Goal: Task Accomplishment & Management: Manage account settings

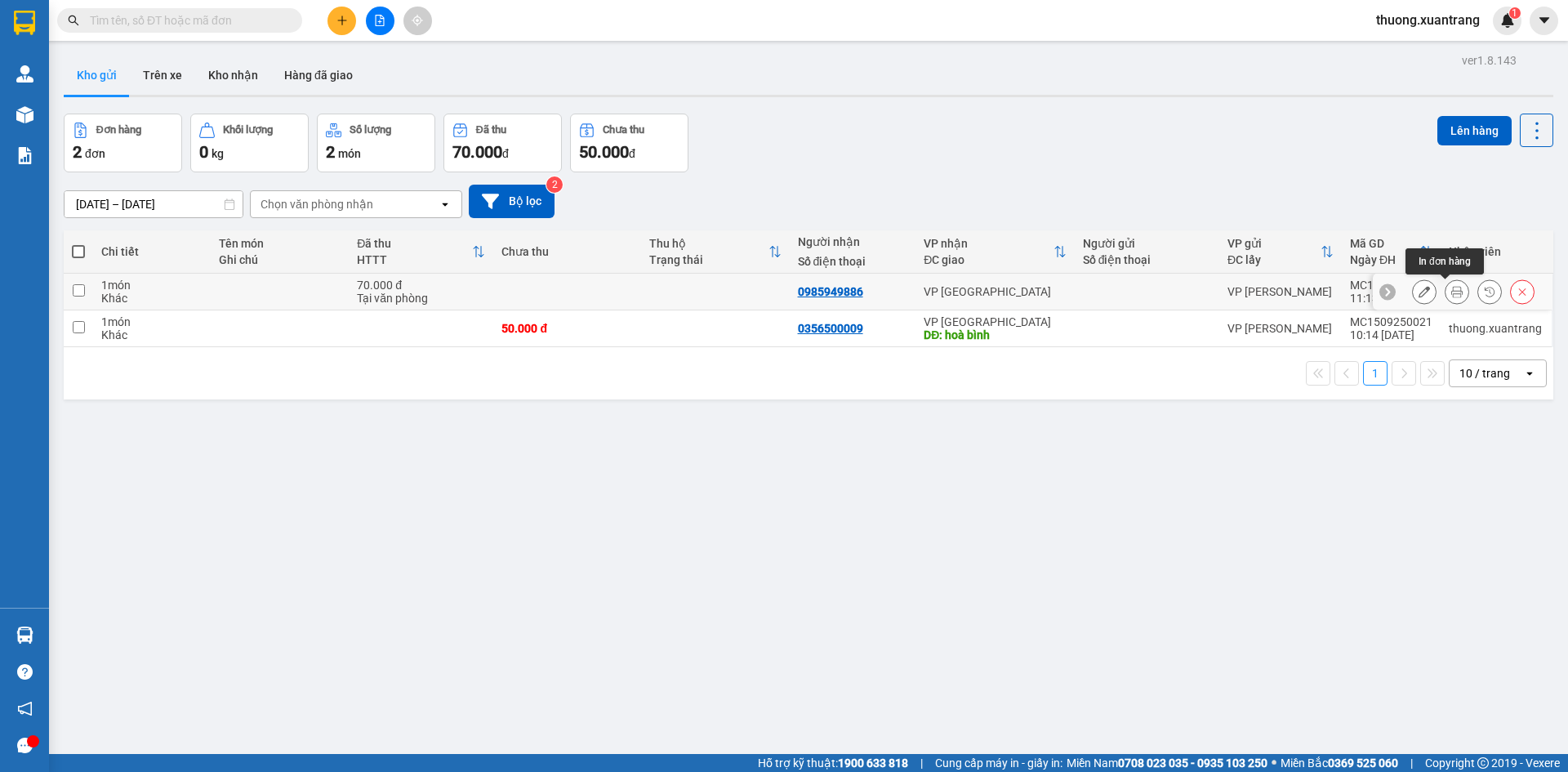
click at [1451, 291] on button at bounding box center [1457, 291] width 23 height 29
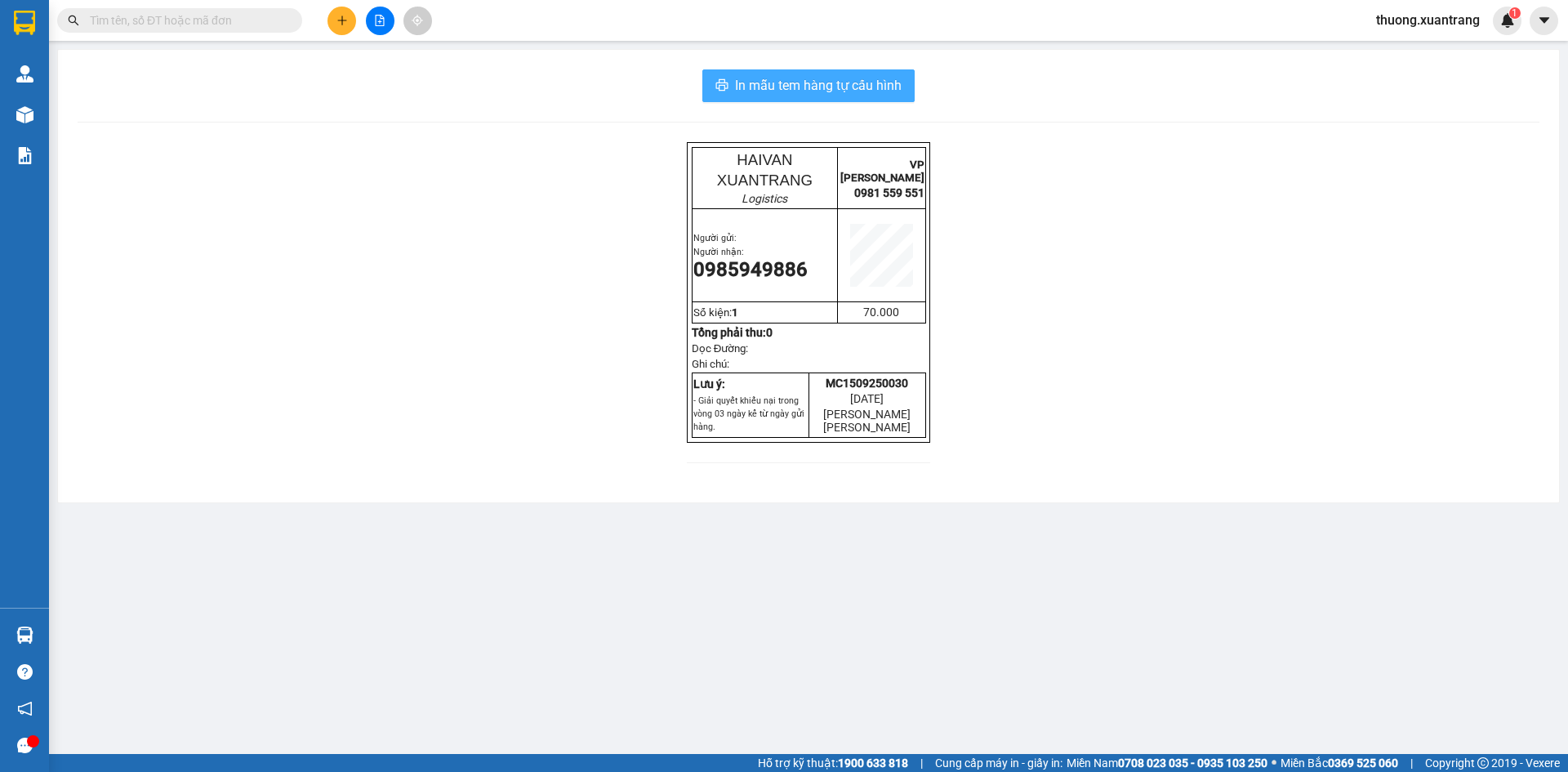
click at [835, 82] on span "In mẫu tem hàng tự cấu hình" at bounding box center [819, 84] width 167 height 20
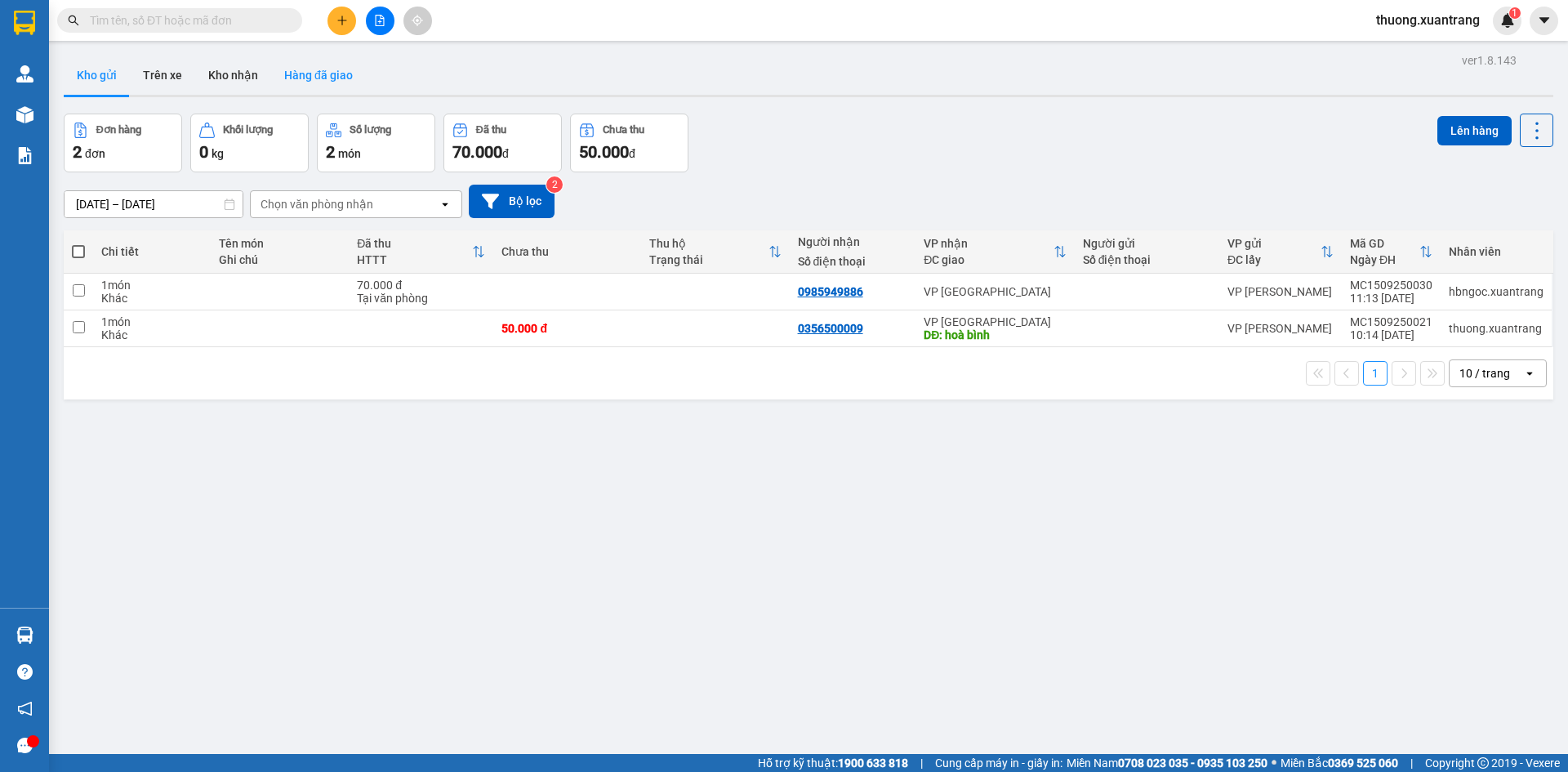
click at [317, 79] on button "Hàng đã giao" at bounding box center [318, 75] width 95 height 39
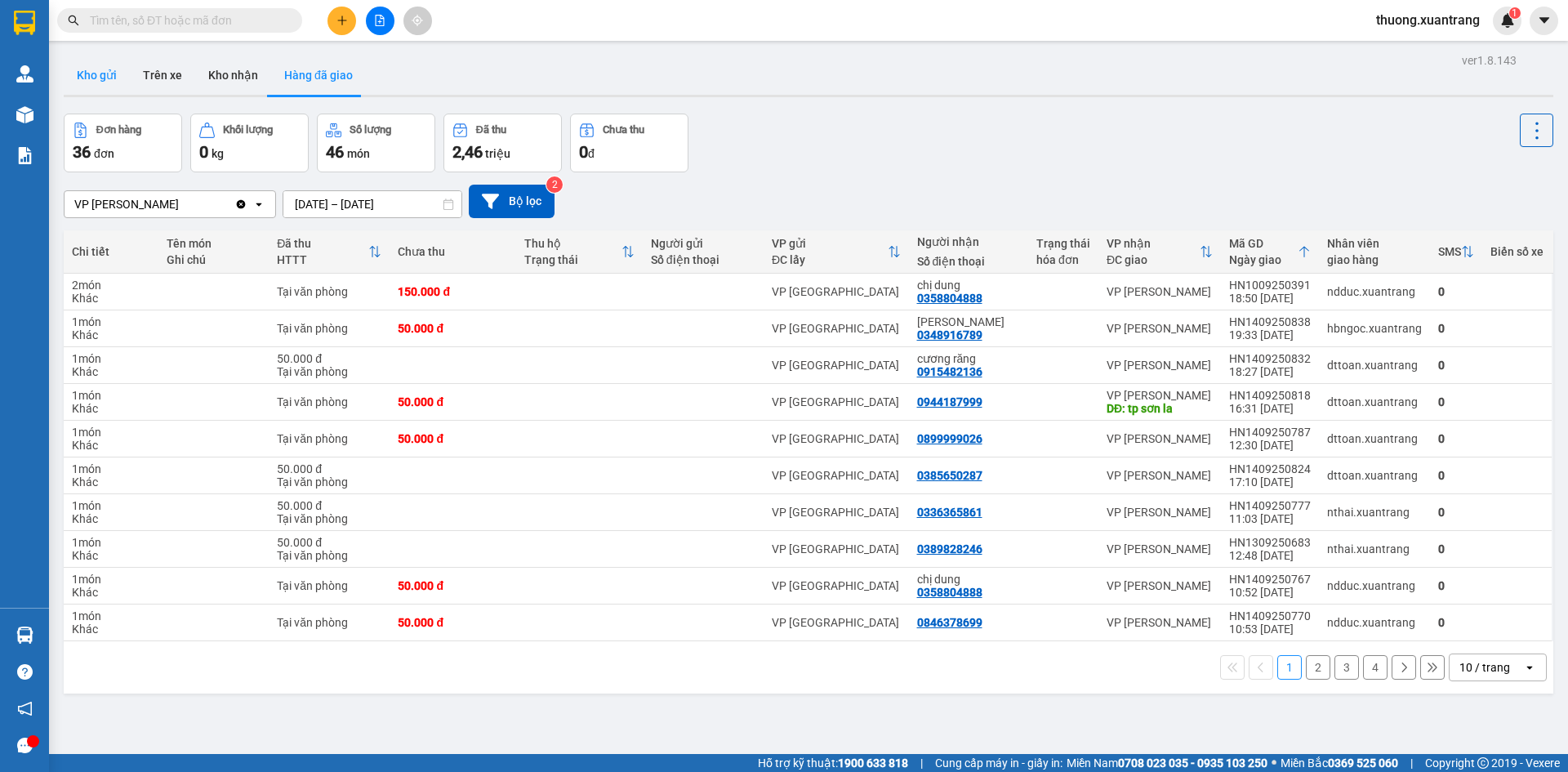
click at [102, 73] on button "Kho gửi" at bounding box center [96, 75] width 66 height 39
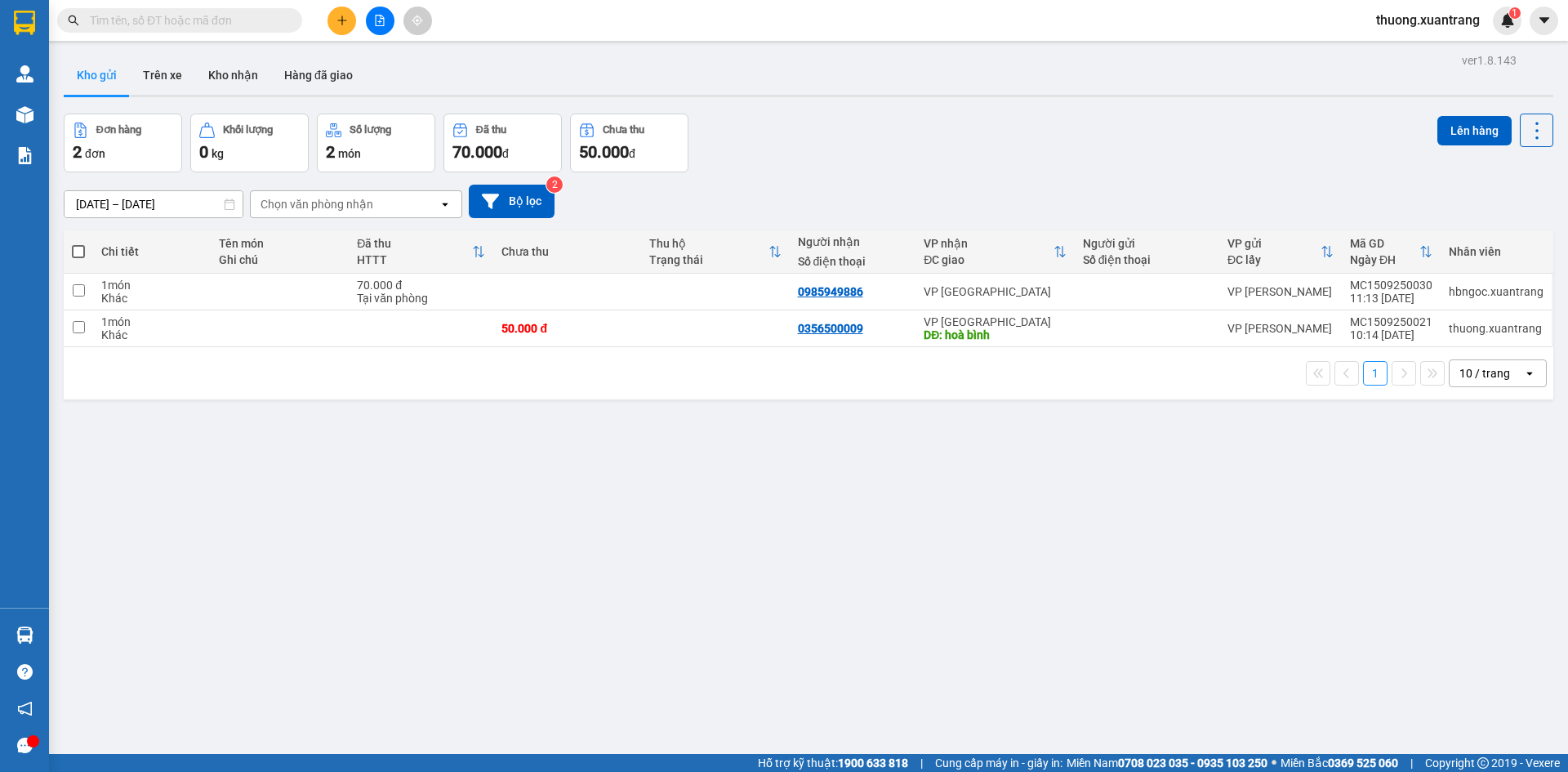
click at [392, 28] on button at bounding box center [380, 21] width 29 height 29
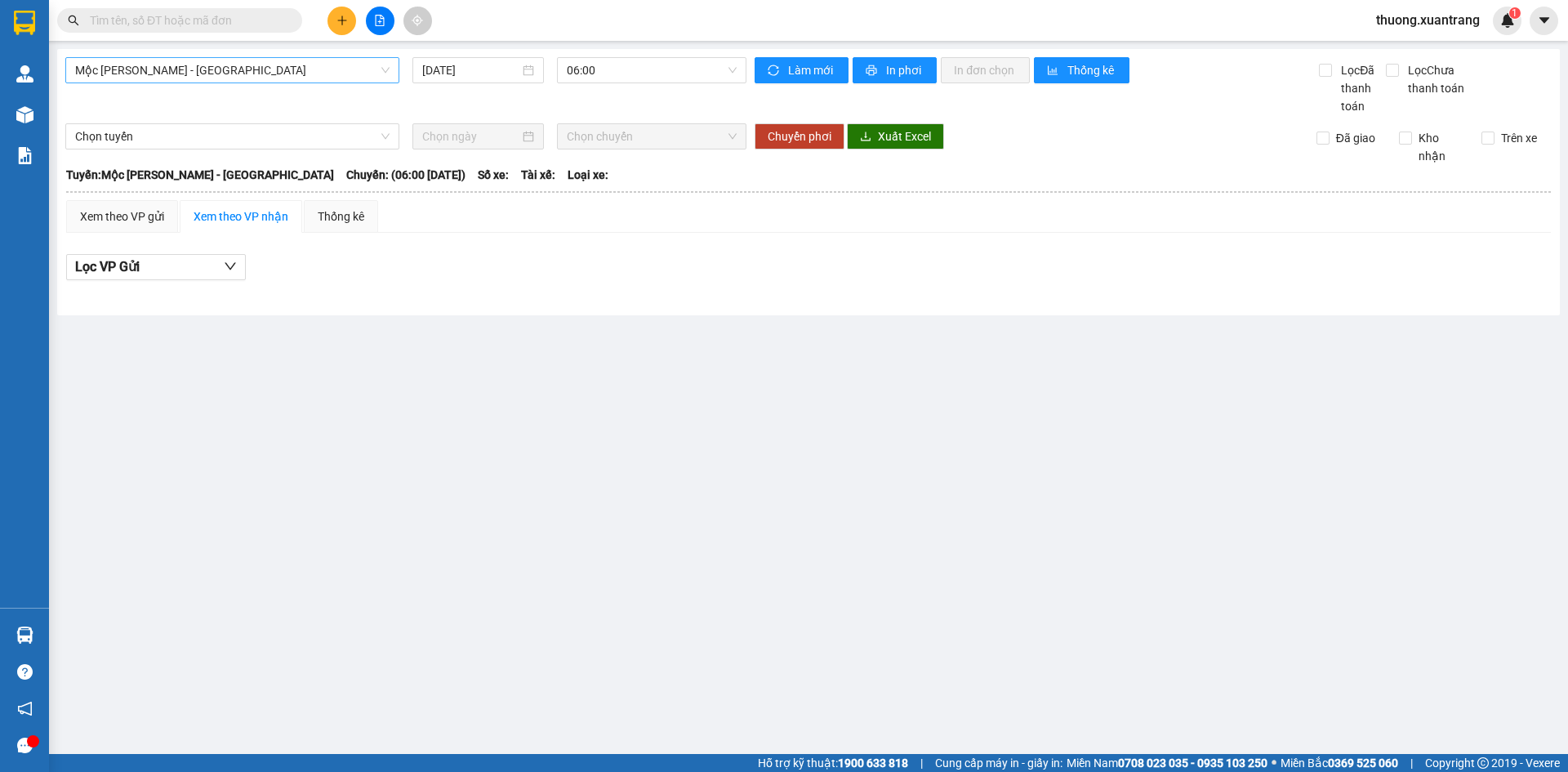
click at [237, 75] on span "Mộc Châu - [GEOGRAPHIC_DATA]" at bounding box center [232, 70] width 315 height 24
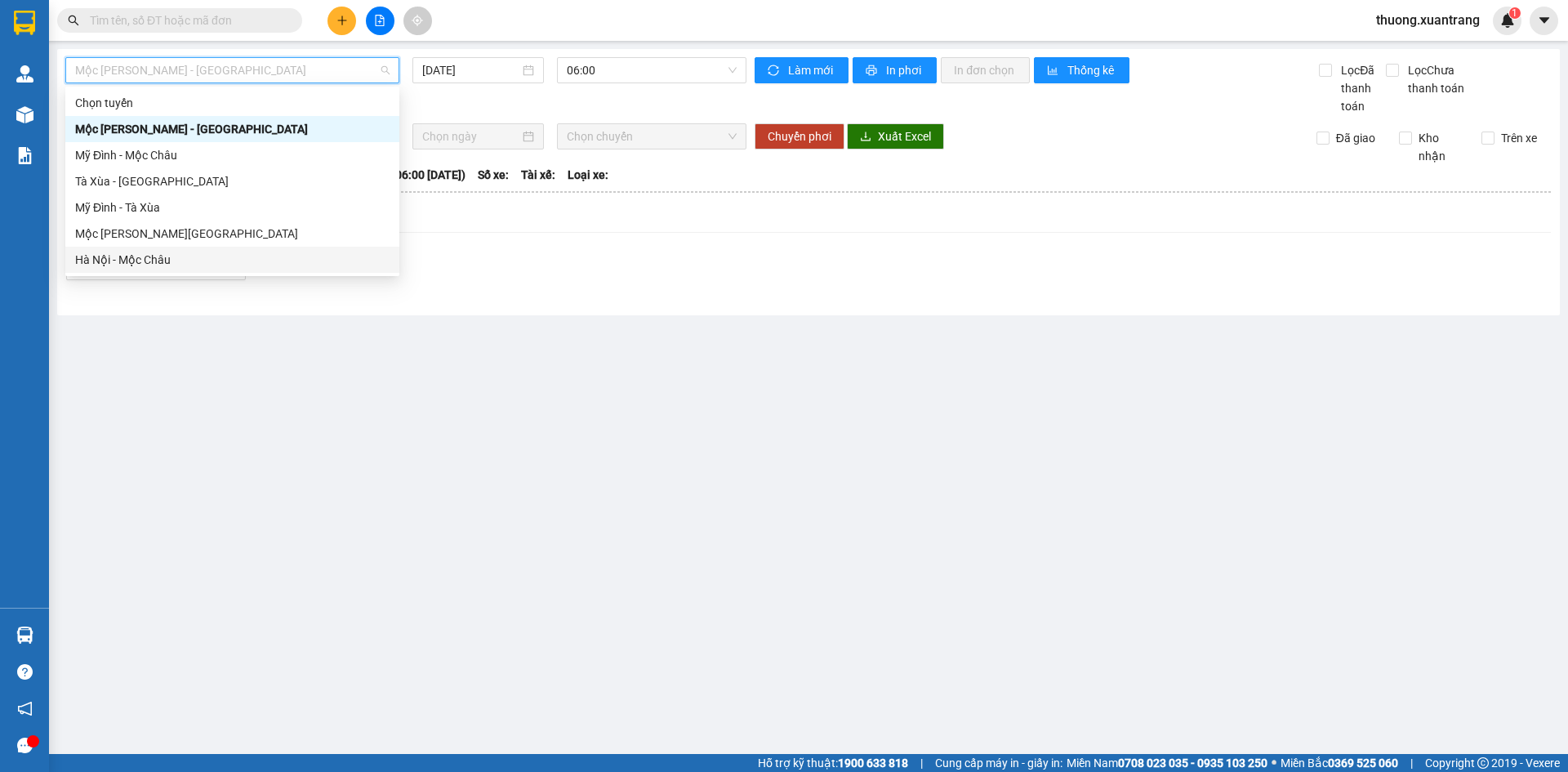
click at [172, 250] on div "Hà Nội - Mộc Châu" at bounding box center [232, 260] width 334 height 26
type input "[DATE]"
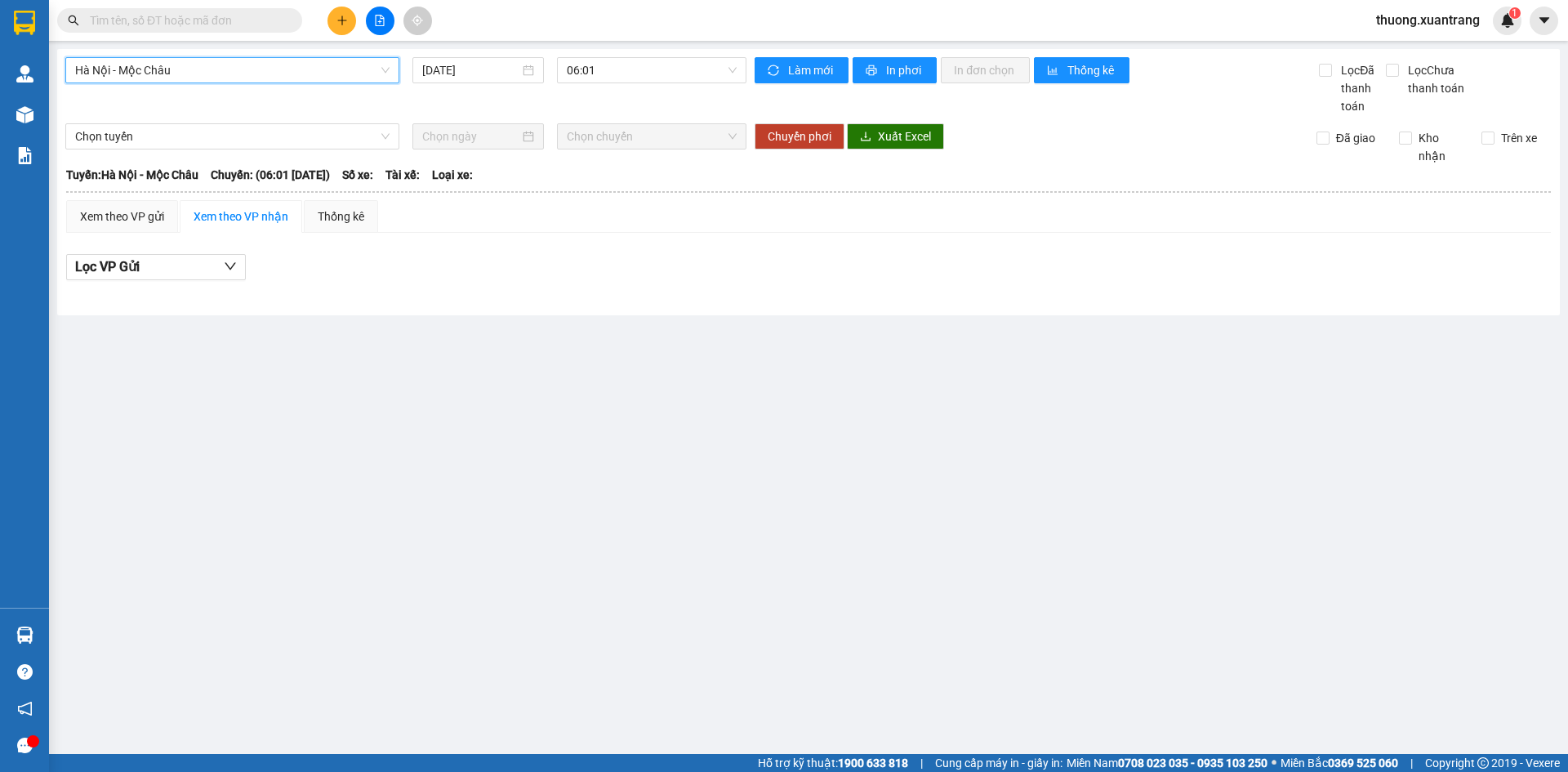
click at [209, 59] on span "Hà Nội - Mộc Châu" at bounding box center [232, 70] width 315 height 24
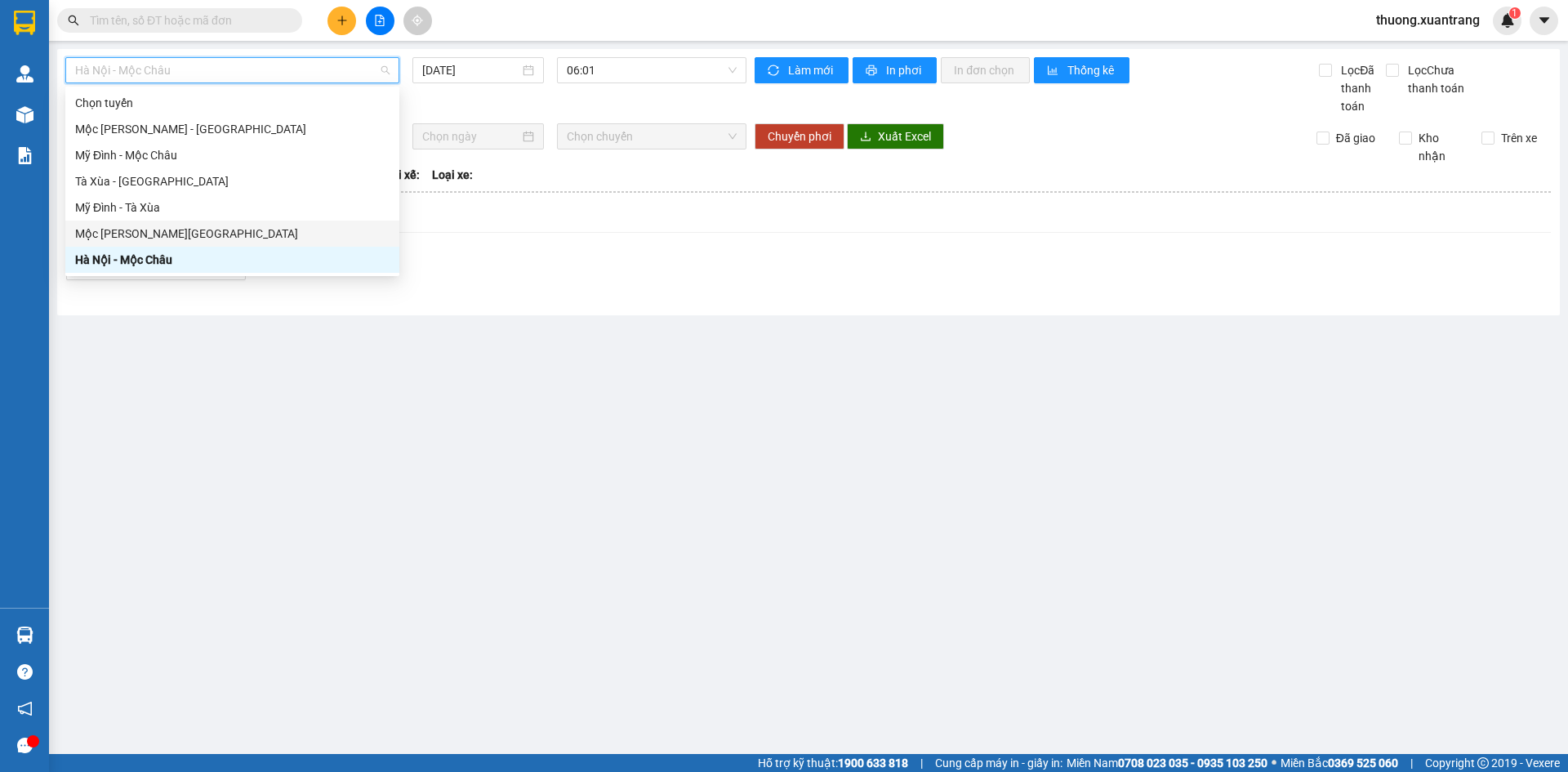
click at [167, 232] on div "Mộc Châu - [GEOGRAPHIC_DATA]" at bounding box center [232, 233] width 315 height 18
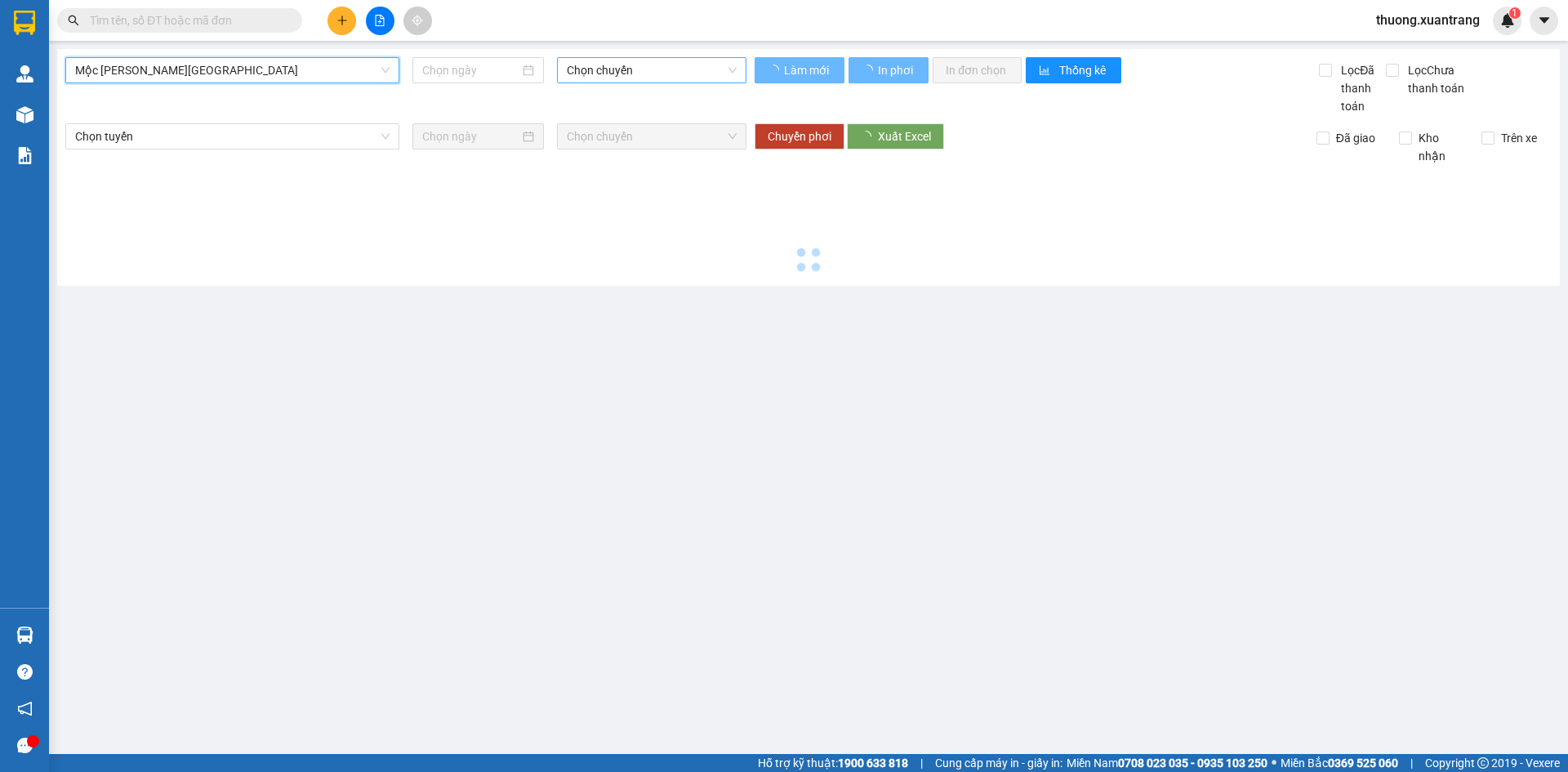
type input "[DATE]"
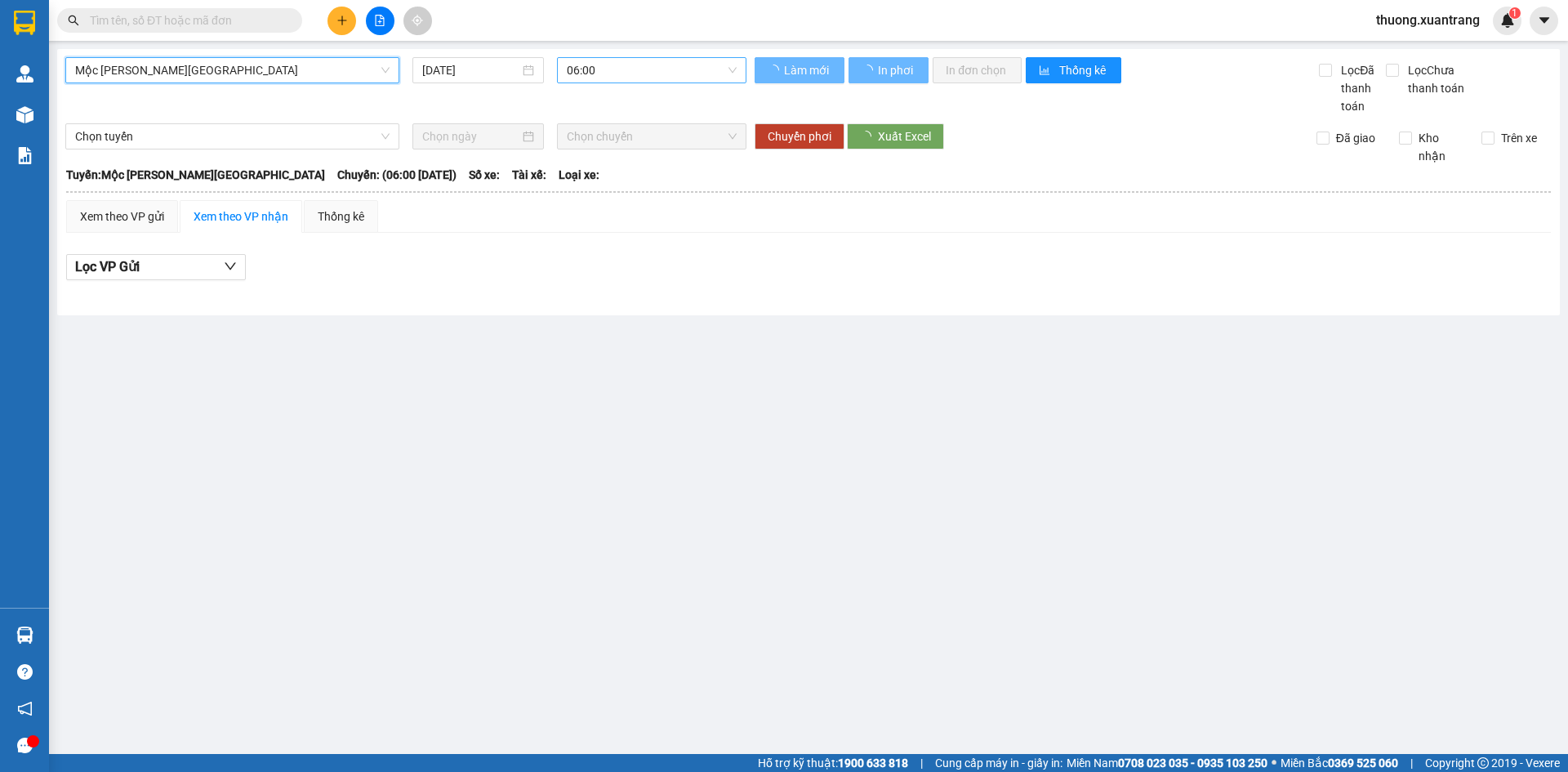
click at [646, 75] on span "06:00" at bounding box center [651, 70] width 169 height 24
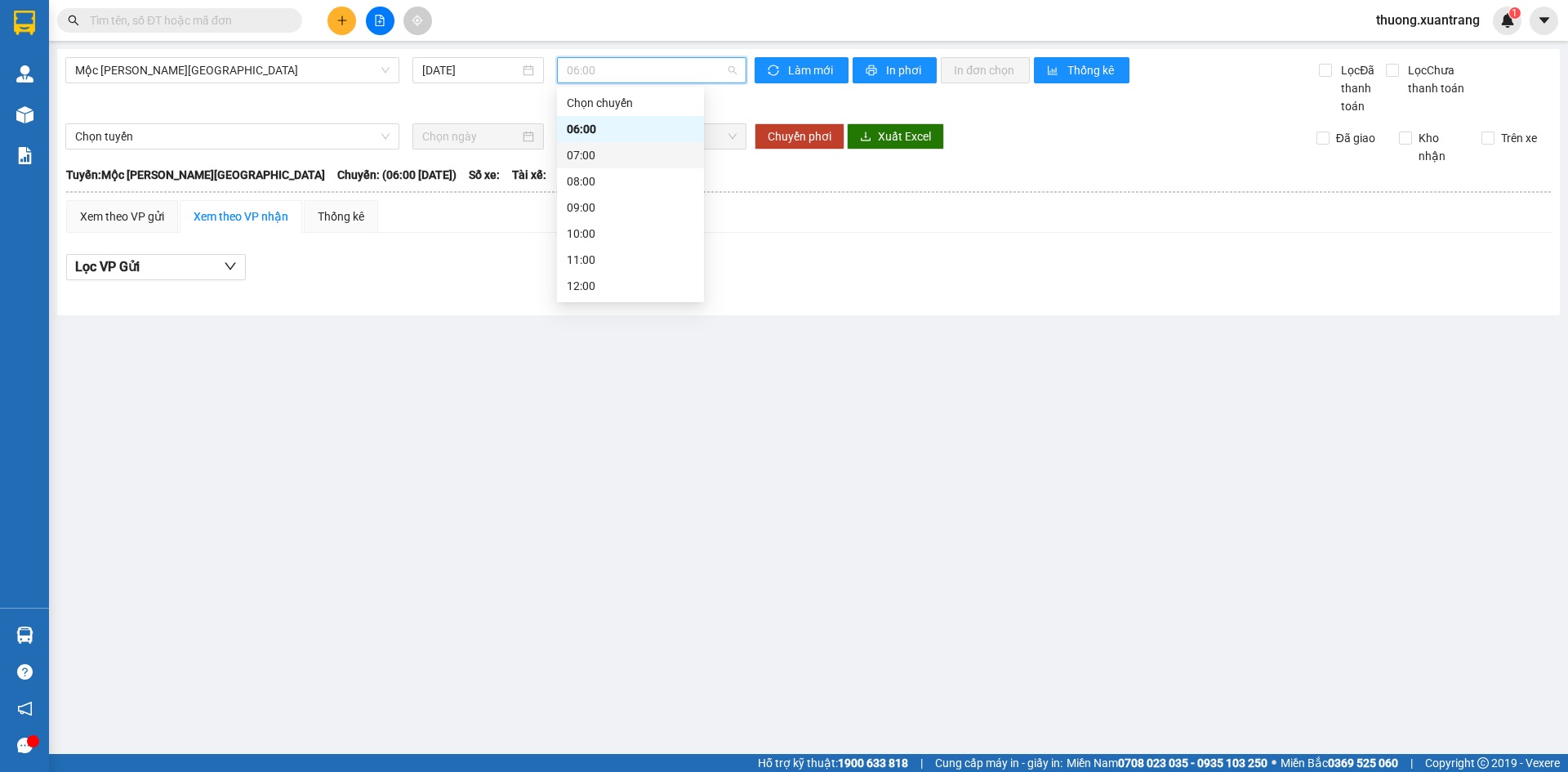
click at [601, 165] on div "07:00" at bounding box center [630, 155] width 147 height 26
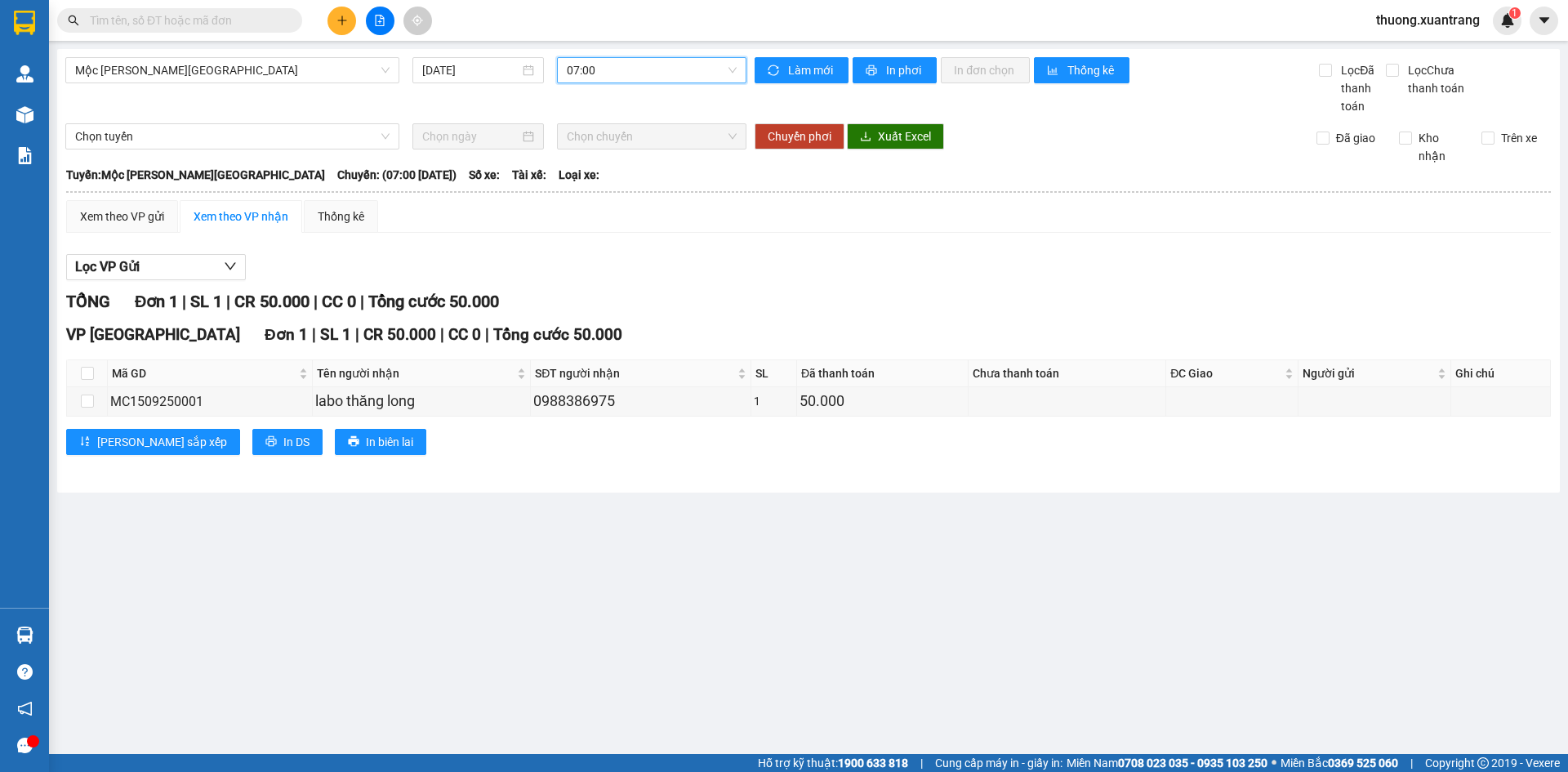
click at [631, 70] on span "07:00" at bounding box center [651, 70] width 169 height 24
click at [601, 182] on div "08:00" at bounding box center [630, 181] width 128 height 18
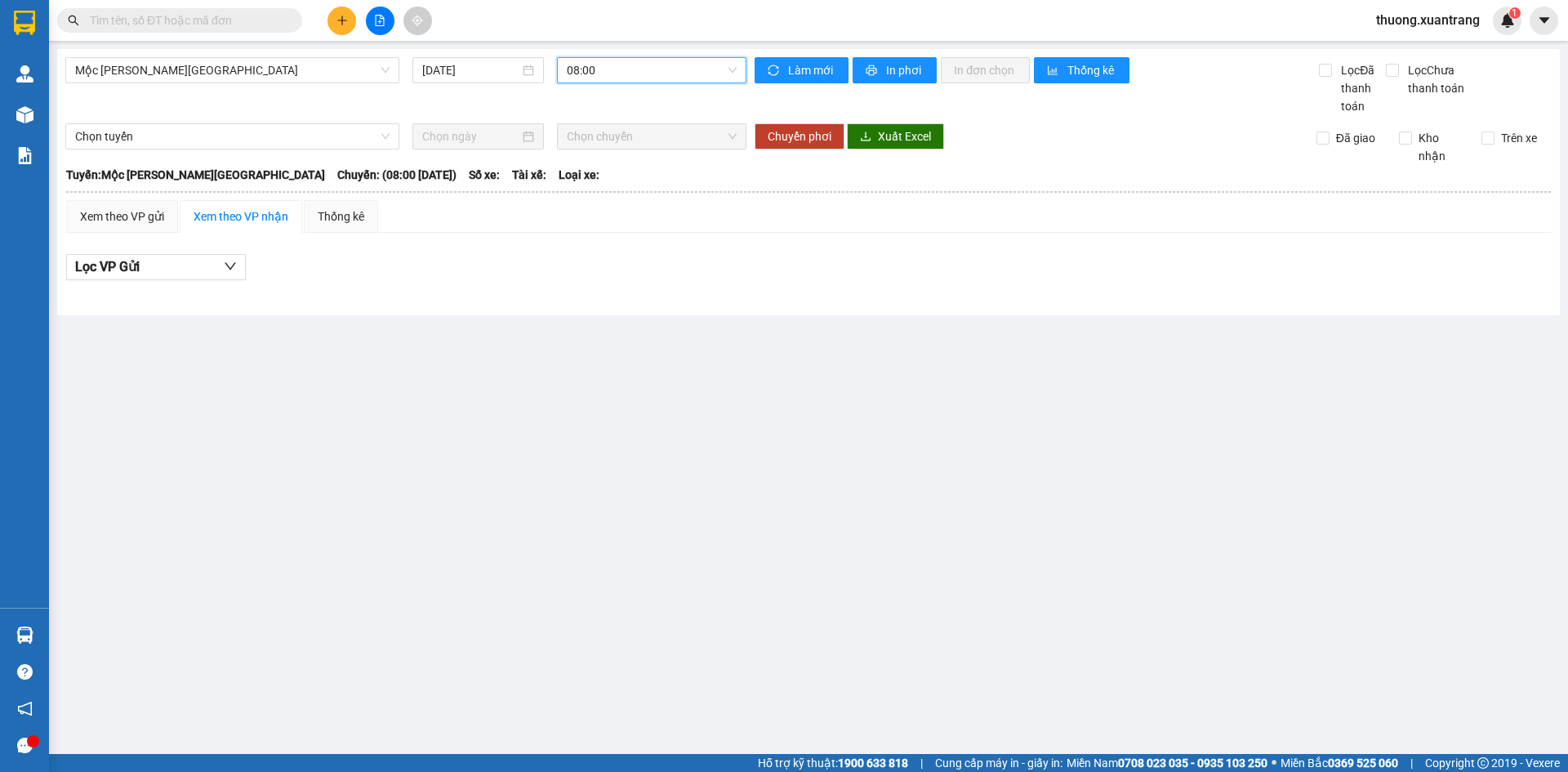
click at [615, 70] on span "08:00" at bounding box center [651, 70] width 169 height 24
click at [583, 205] on div "09:00" at bounding box center [630, 207] width 128 height 18
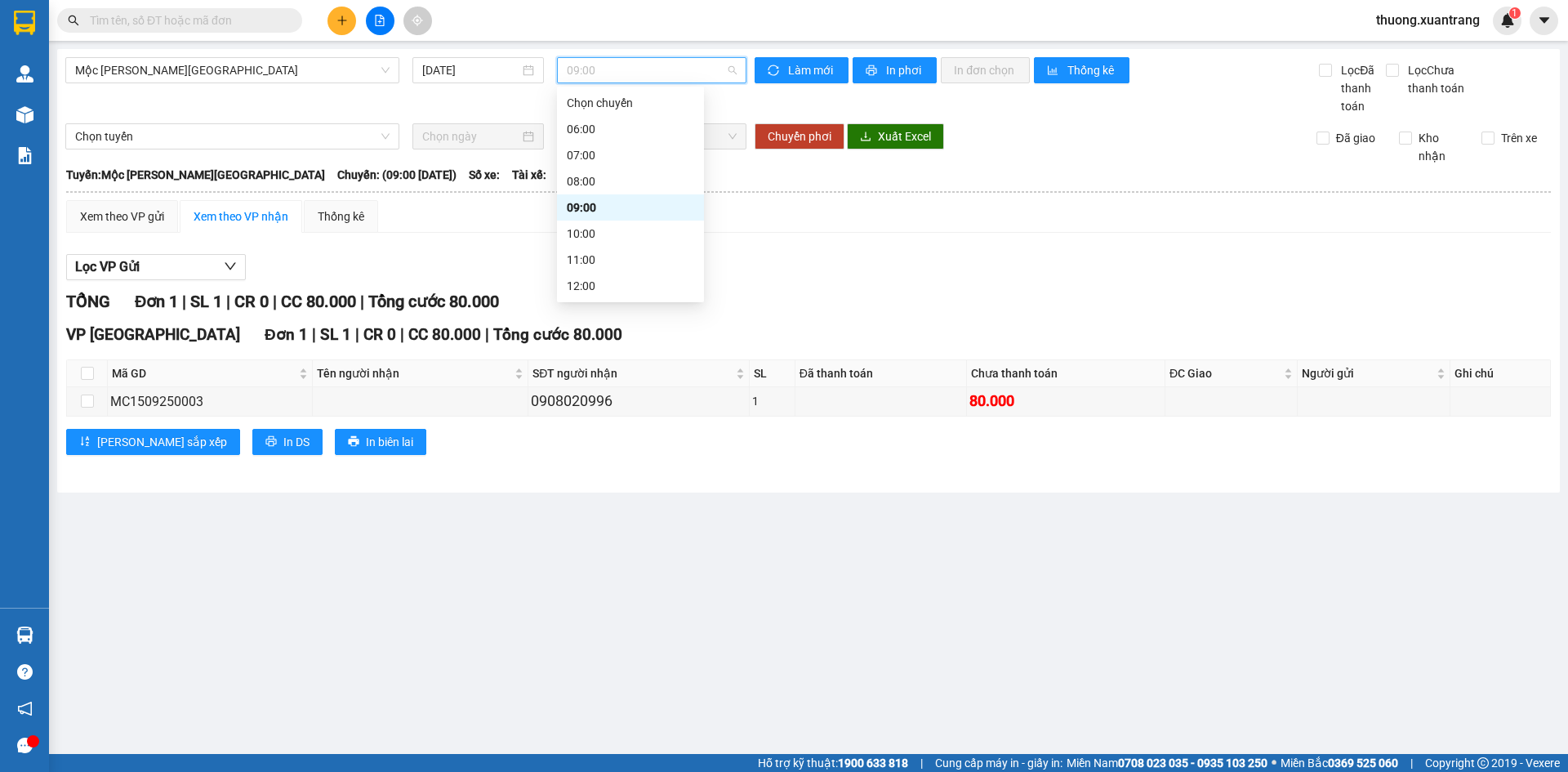
click at [610, 71] on span "09:00" at bounding box center [651, 70] width 169 height 24
click at [595, 236] on div "10:00" at bounding box center [630, 233] width 128 height 18
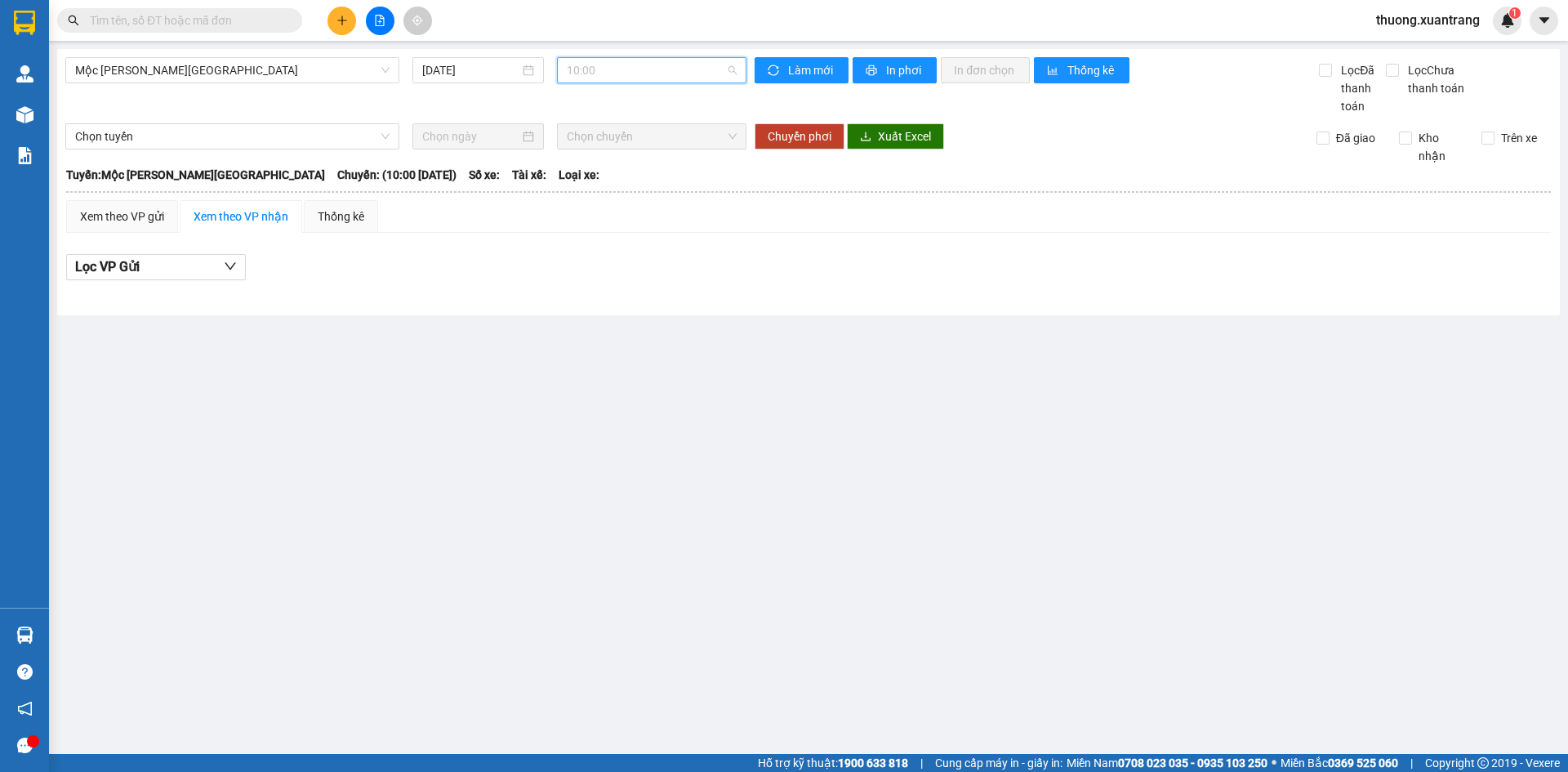
click at [620, 72] on span "10:00" at bounding box center [651, 70] width 169 height 24
click at [599, 270] on div "11:00" at bounding box center [630, 260] width 147 height 26
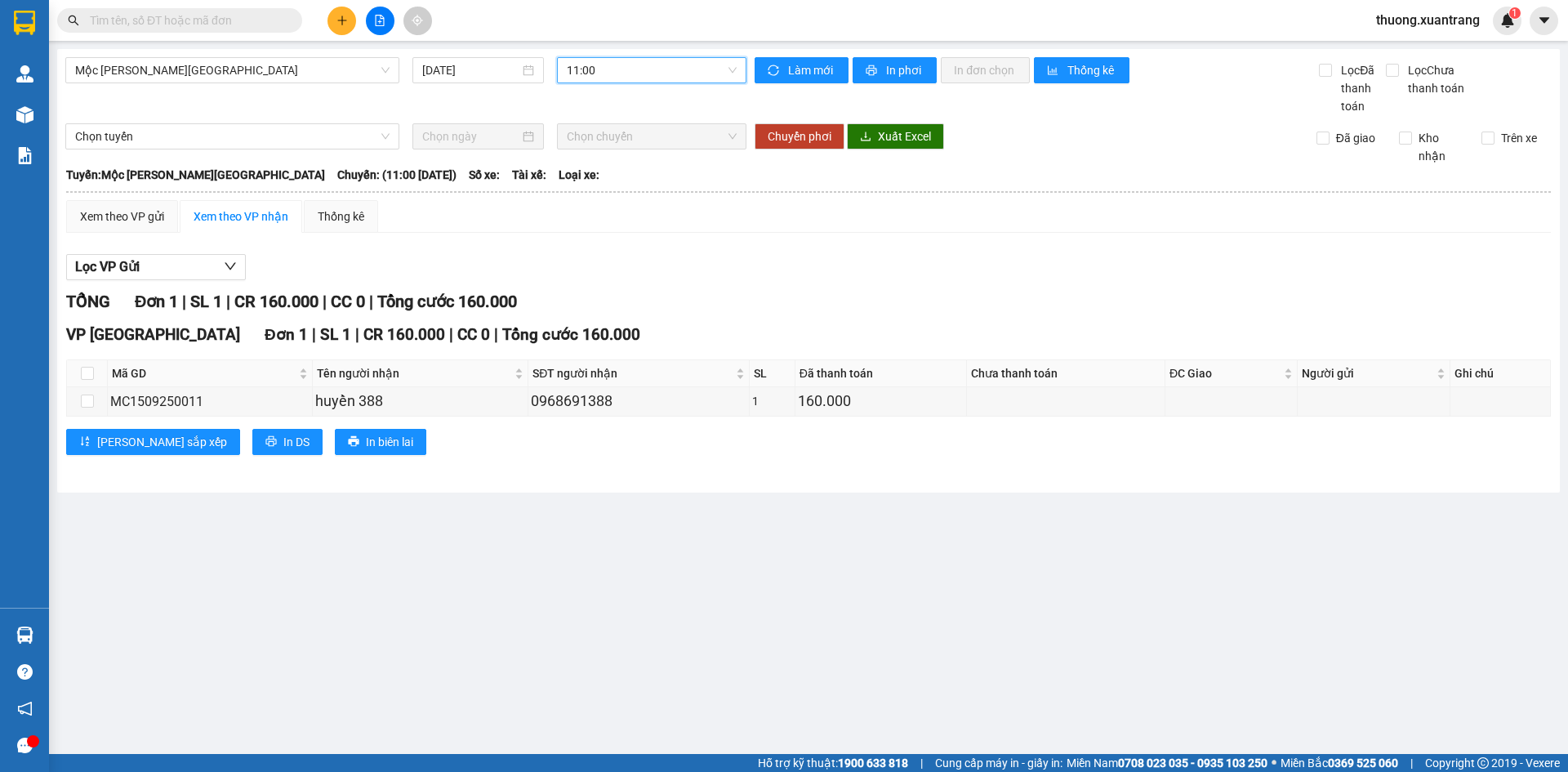
click at [630, 70] on span "11:00" at bounding box center [651, 70] width 169 height 24
click at [608, 197] on div "12:00" at bounding box center [630, 204] width 128 height 18
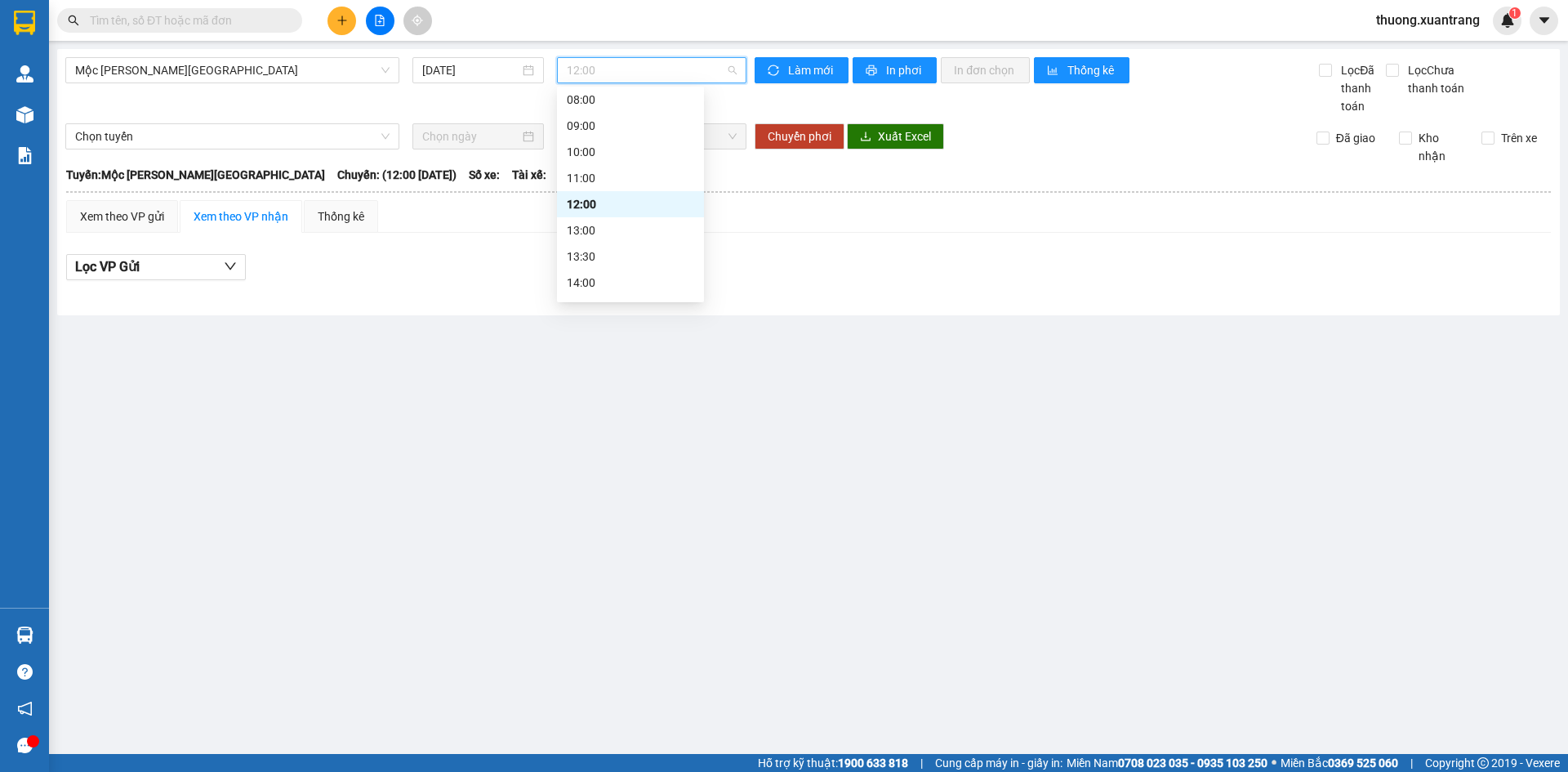
click at [653, 72] on span "12:00" at bounding box center [651, 70] width 169 height 24
click at [617, 225] on div "13:00" at bounding box center [630, 230] width 128 height 18
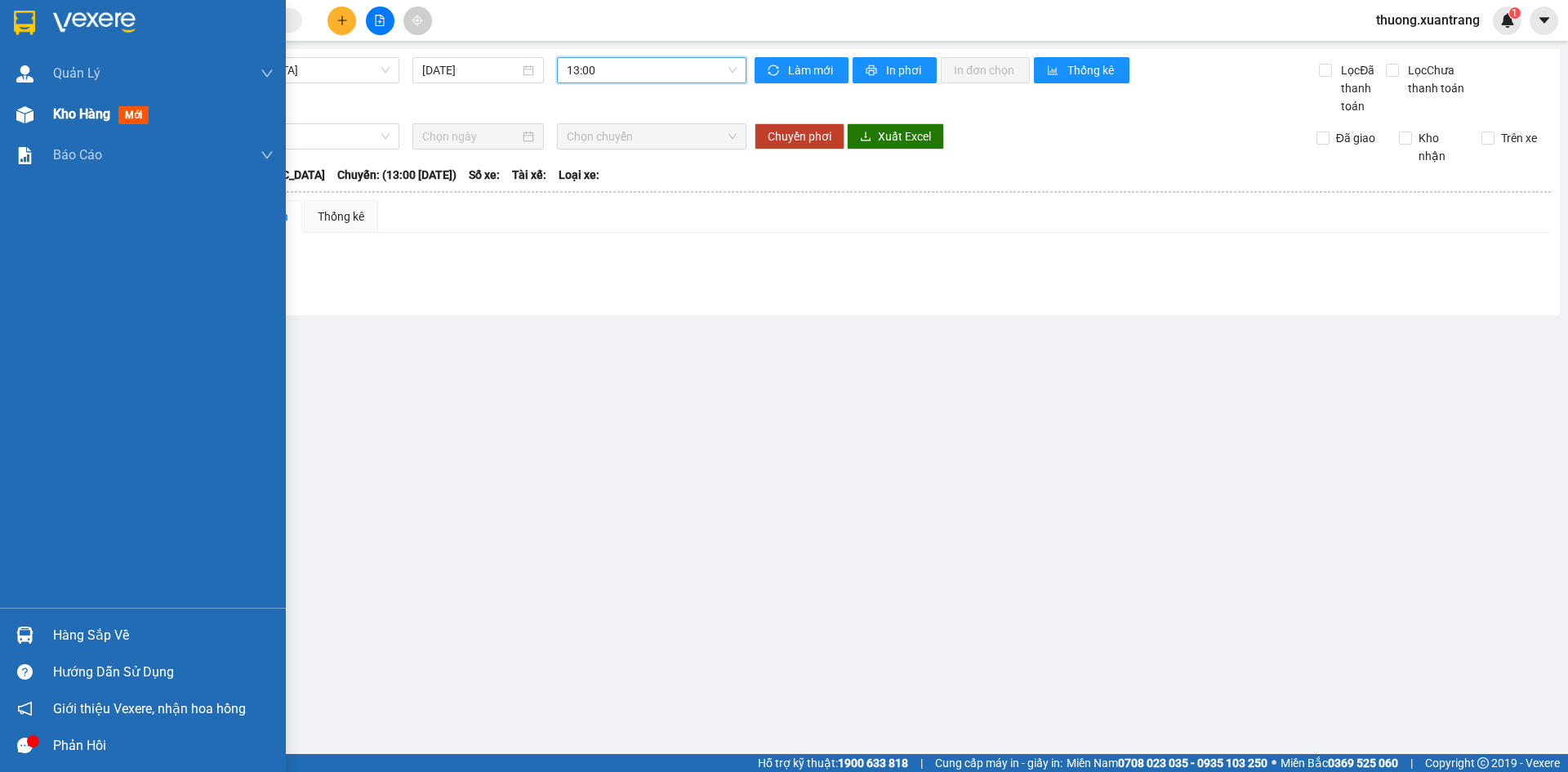
click at [37, 114] on div at bounding box center [24, 115] width 29 height 29
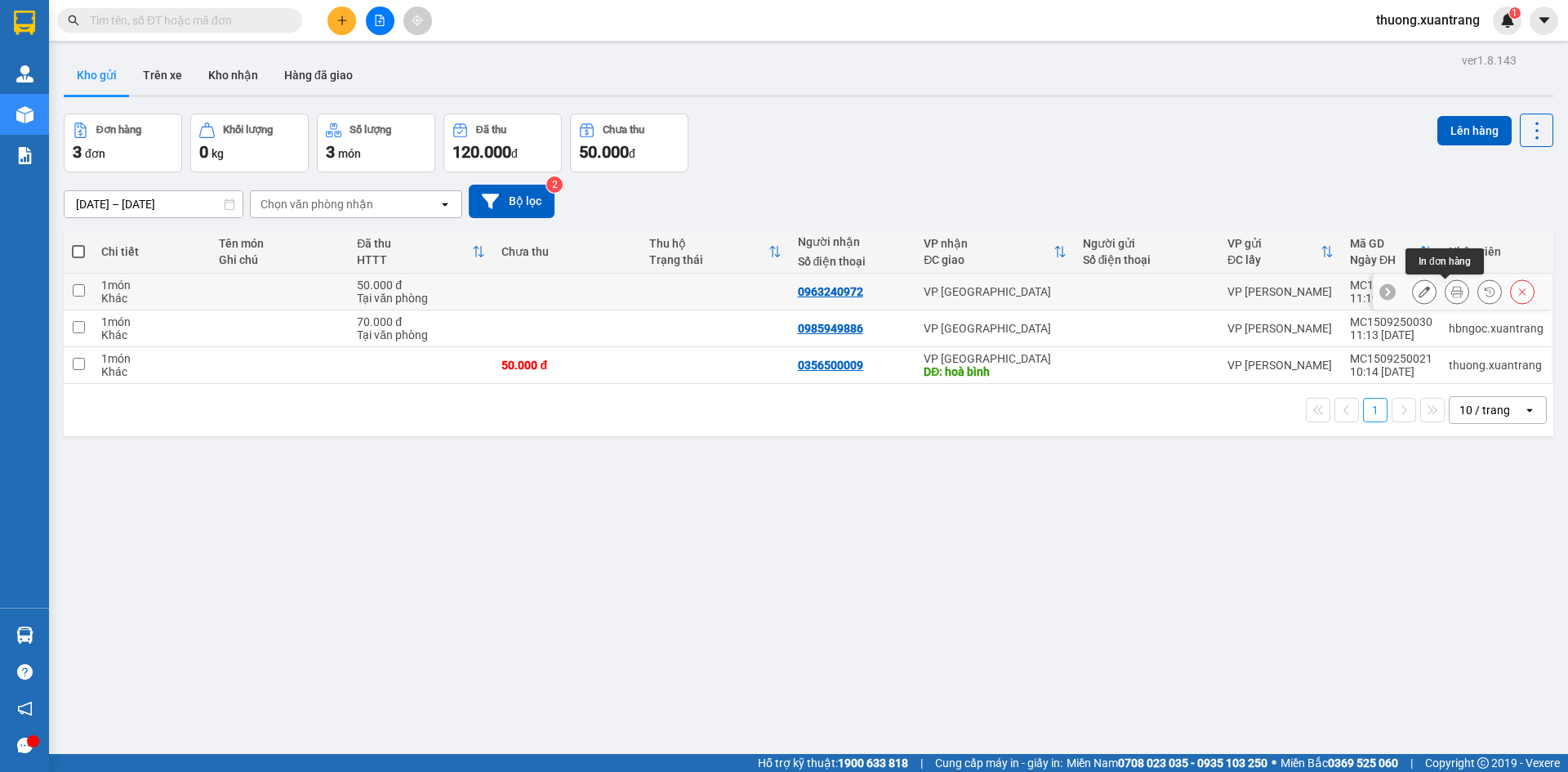
click at [1452, 290] on icon at bounding box center [1457, 291] width 11 height 11
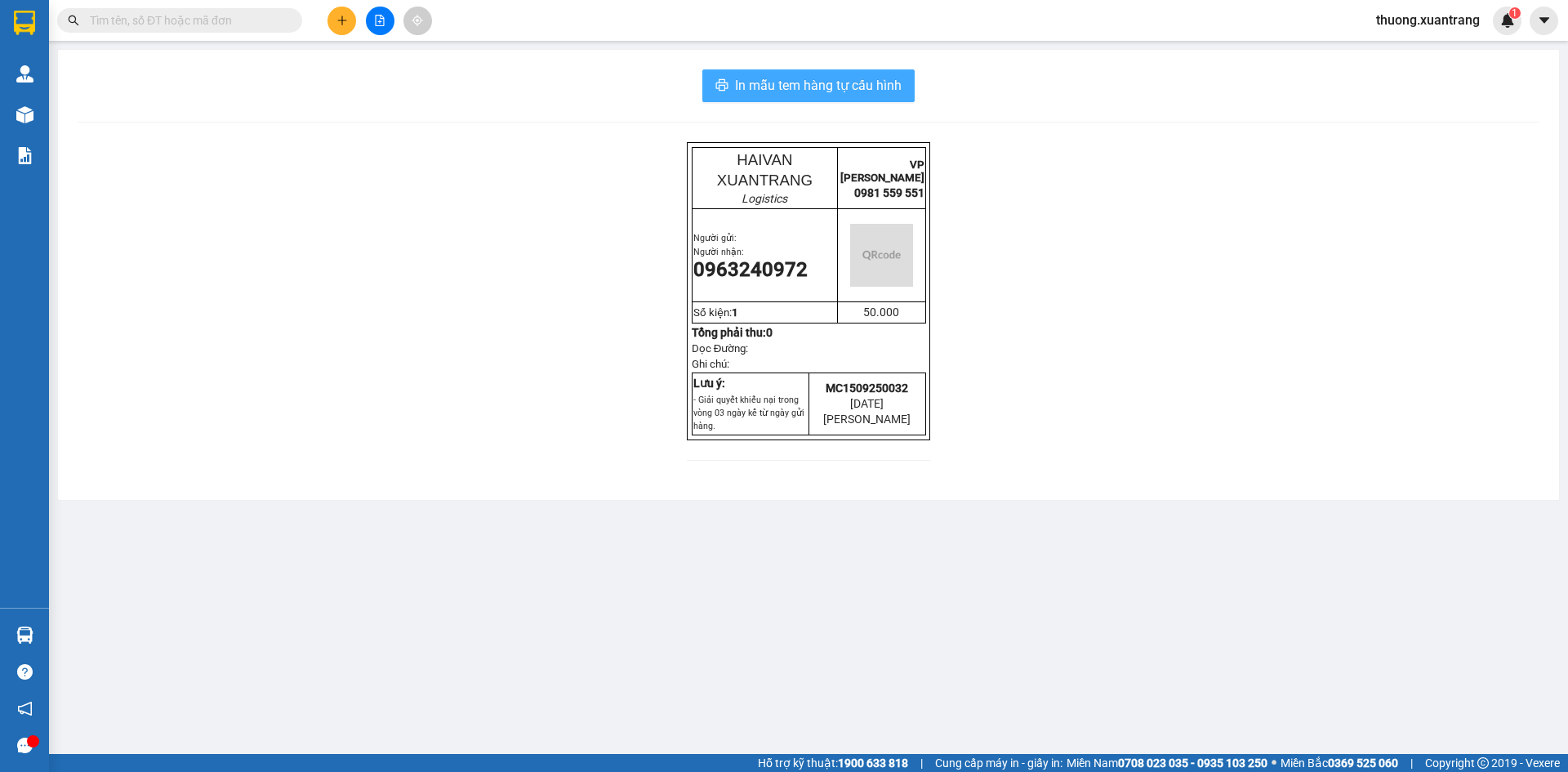
click at [856, 75] on button "In mẫu tem hàng tự cấu hình" at bounding box center [808, 86] width 212 height 33
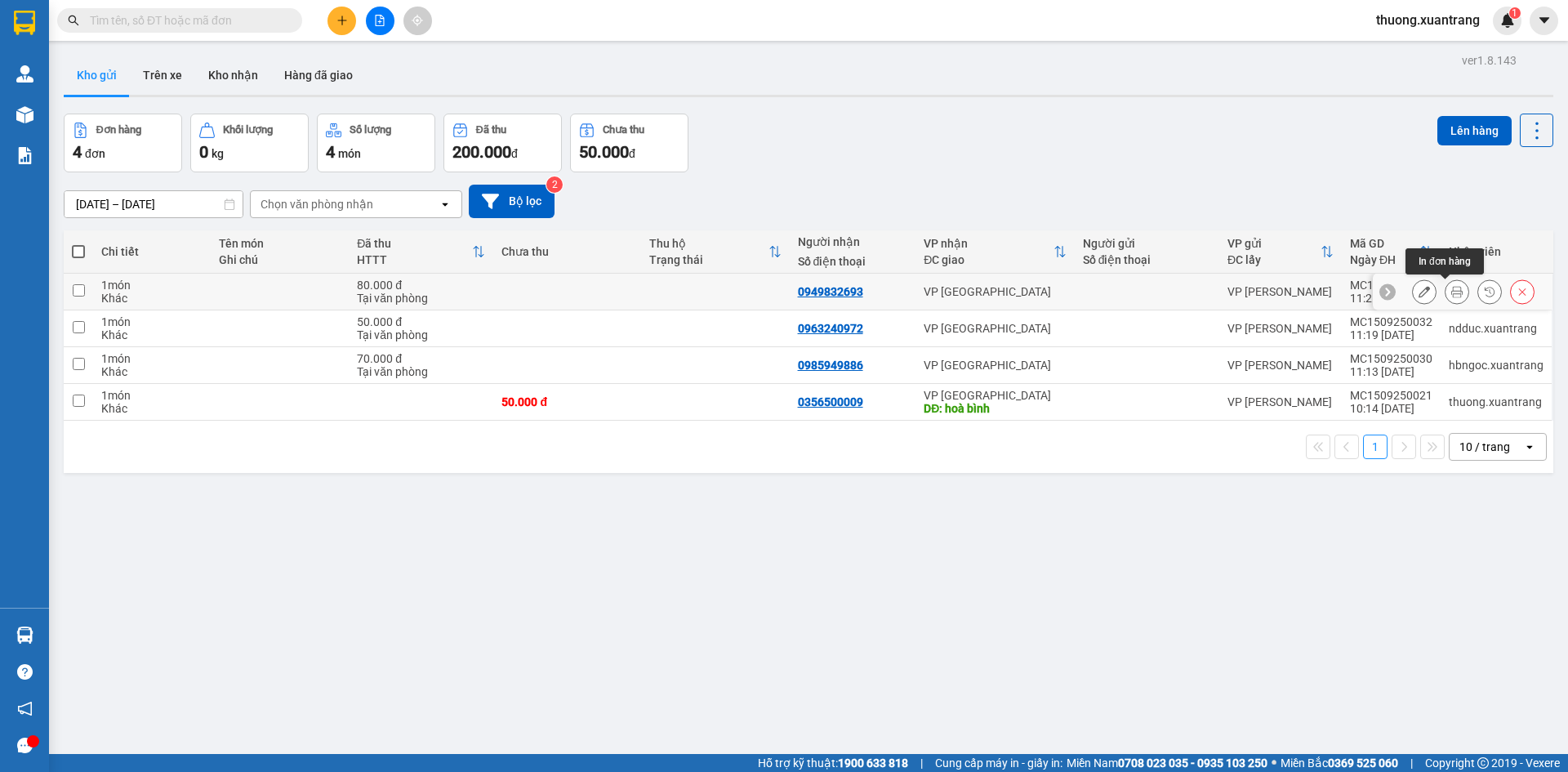
click at [1452, 288] on button at bounding box center [1457, 291] width 23 height 29
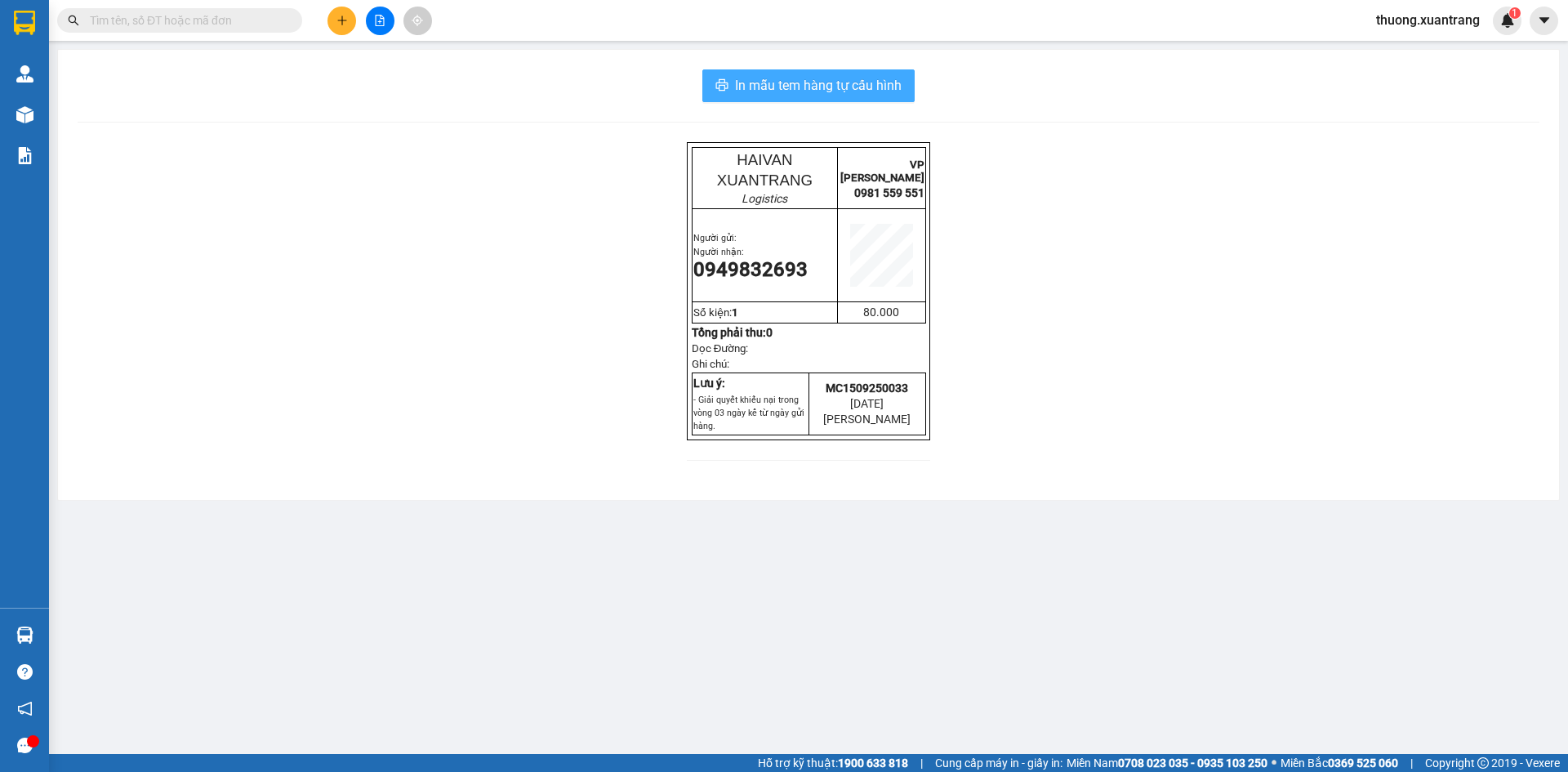
click at [851, 83] on span "In mẫu tem hàng tự cấu hình" at bounding box center [819, 84] width 167 height 20
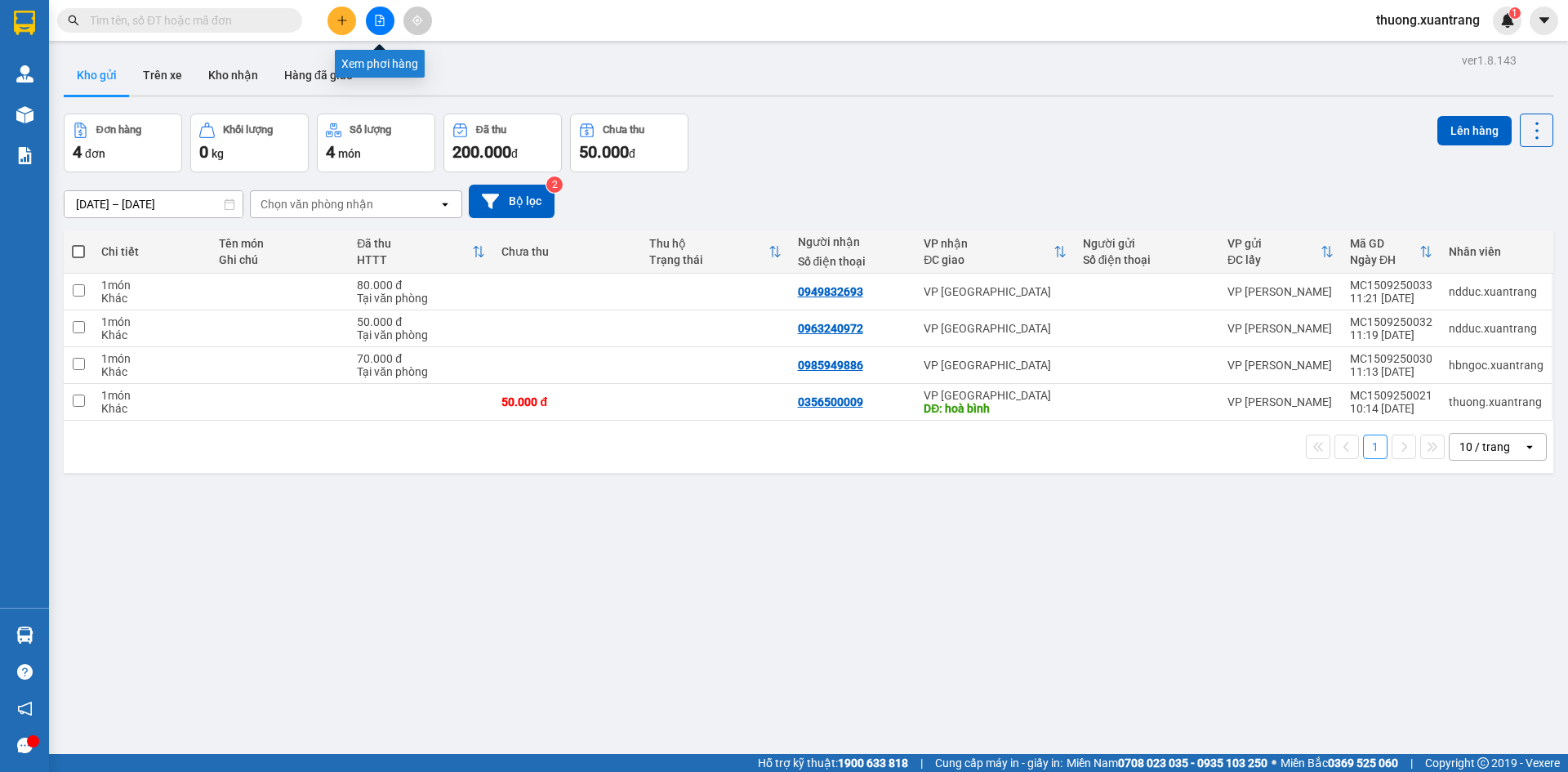
click at [391, 23] on button at bounding box center [380, 21] width 29 height 29
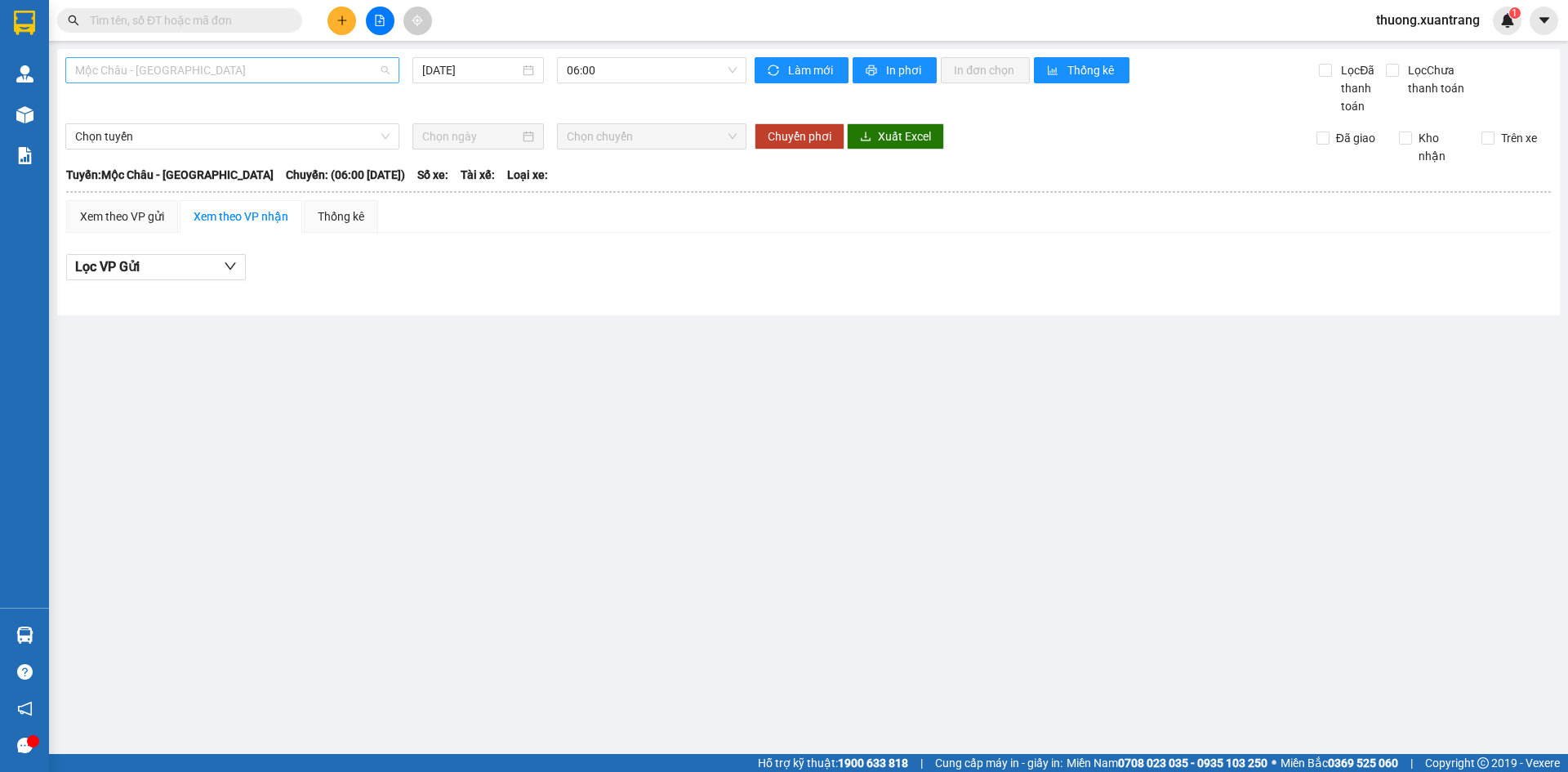
click at [229, 66] on span "Mộc Châu - [GEOGRAPHIC_DATA]" at bounding box center [232, 70] width 315 height 24
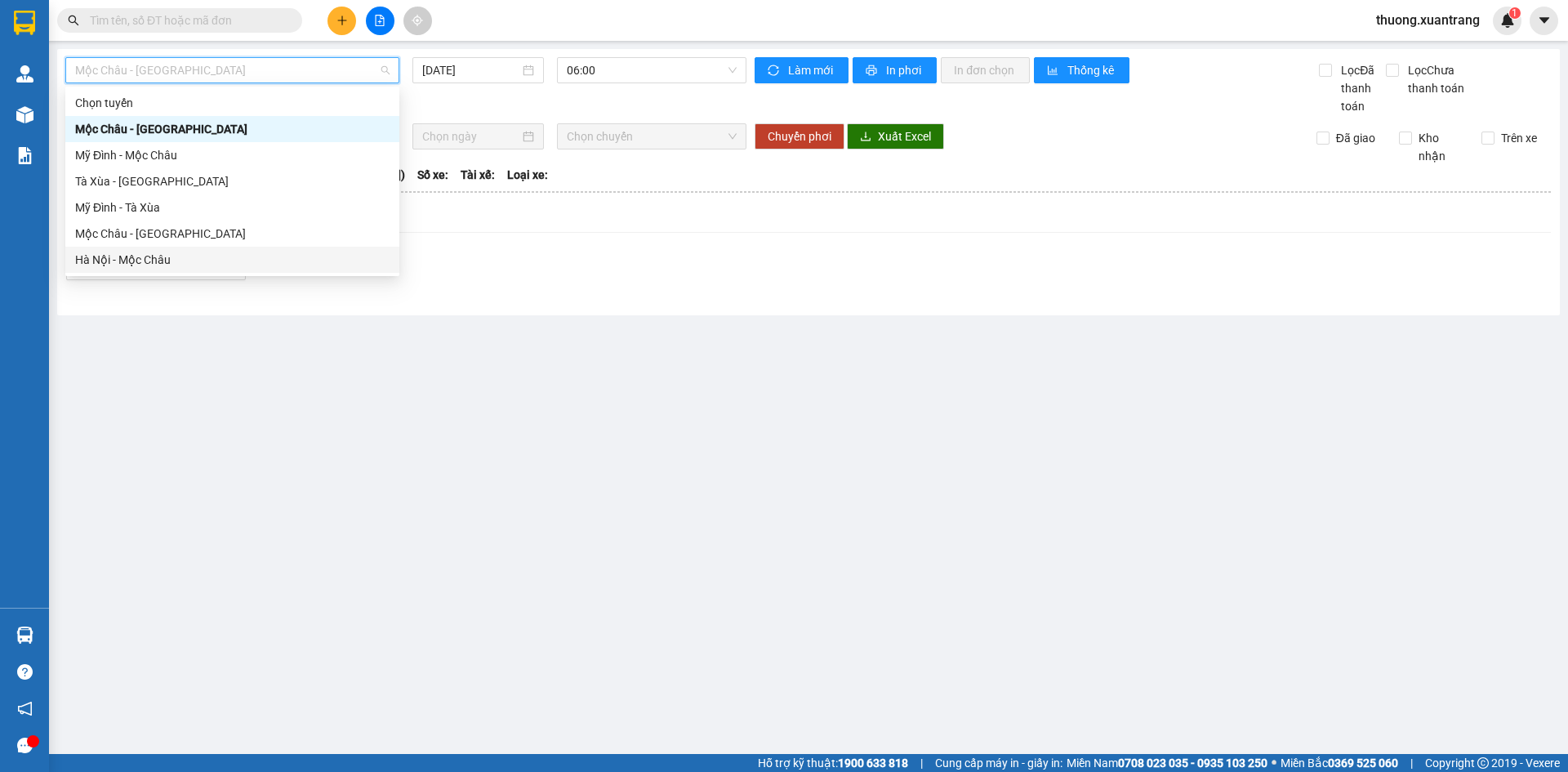
click at [185, 243] on div "Chọn tuyến Mộc Châu - Mỹ [GEOGRAPHIC_DATA] - Mộc Châu Tà Xùa - Mỹ [GEOGRAPHIC_D…" at bounding box center [232, 181] width 334 height 183
drag, startPoint x: 181, startPoint y: 266, endPoint x: 443, endPoint y: 150, distance: 286.5
click at [181, 265] on div "Hà Nội - Mộc Châu" at bounding box center [232, 259] width 315 height 18
type input "[DATE]"
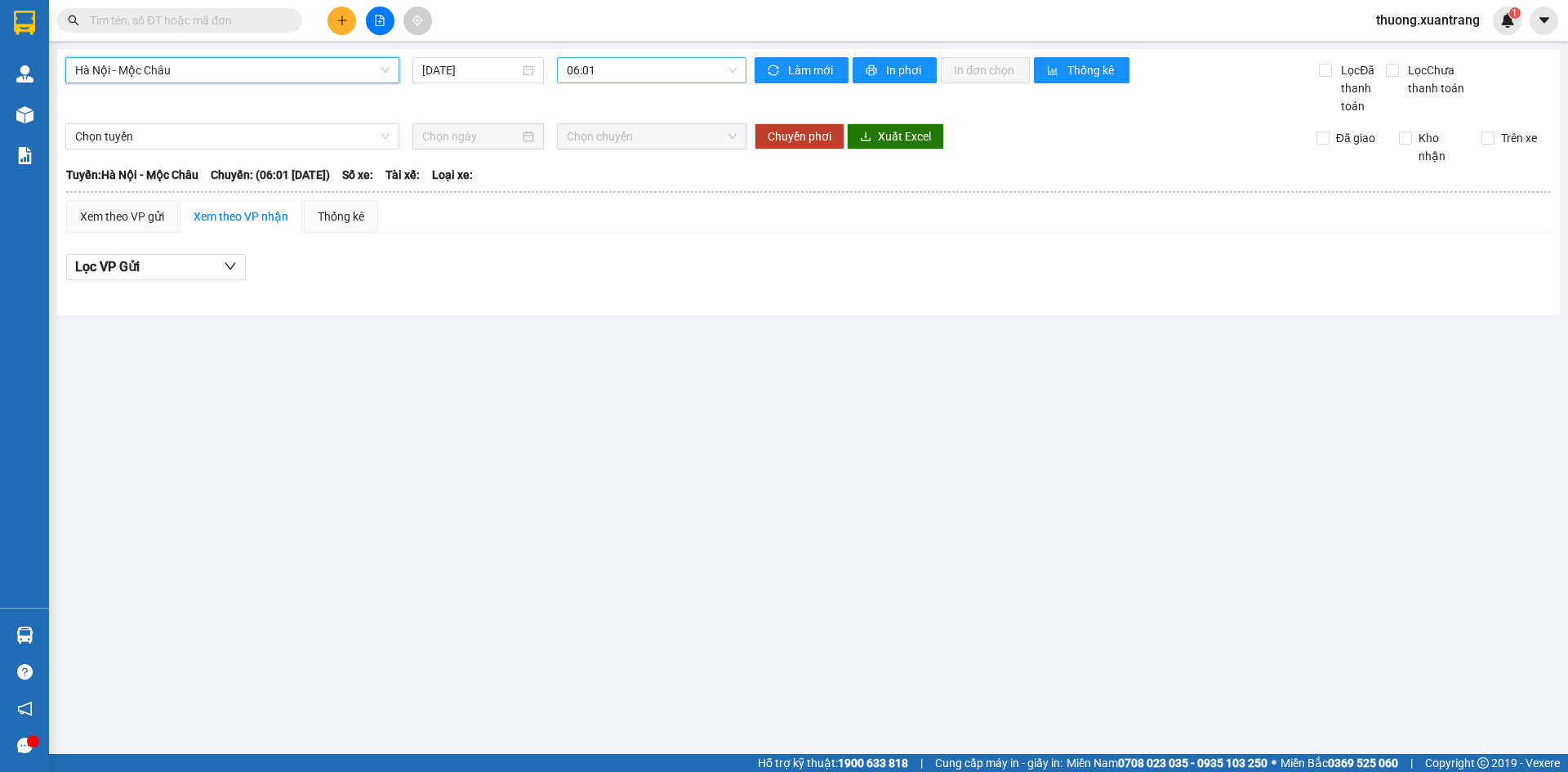
click at [605, 74] on span "06:01" at bounding box center [651, 70] width 169 height 24
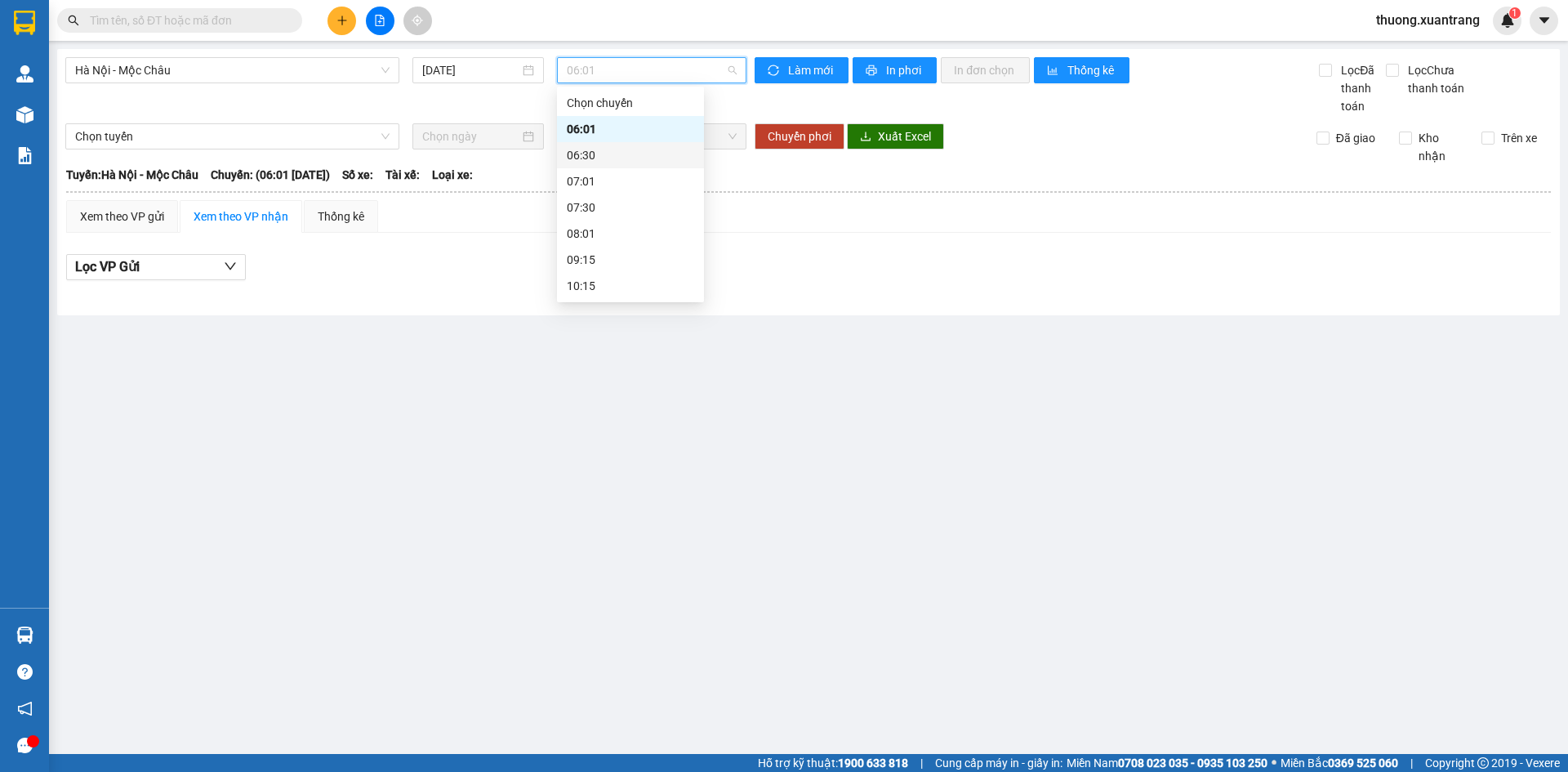
click at [599, 163] on div "06:30" at bounding box center [630, 155] width 128 height 18
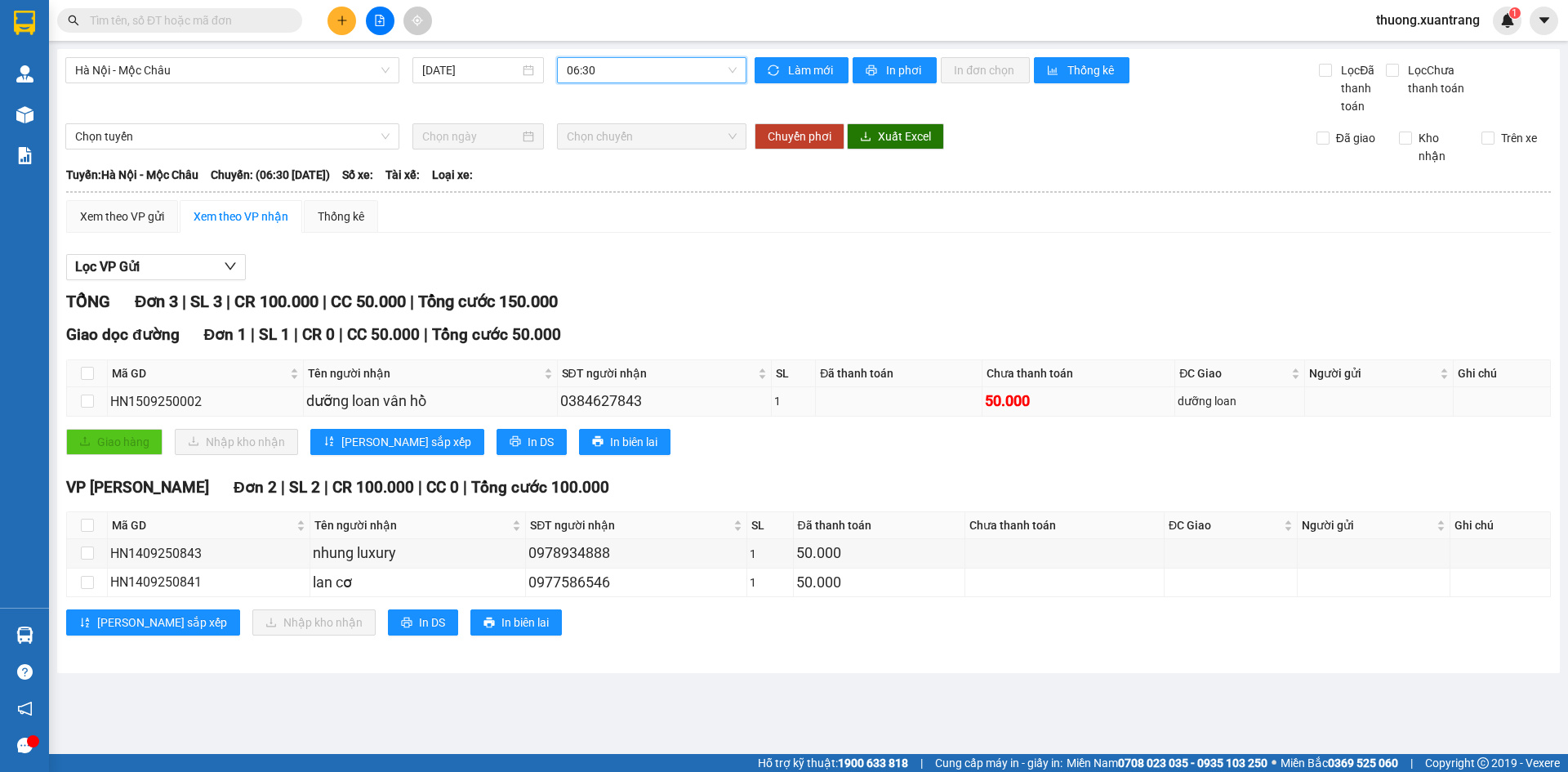
click at [631, 401] on div "0384627843" at bounding box center [665, 401] width 209 height 23
copy div "0384627843"
click at [262, 25] on input "text" at bounding box center [186, 20] width 193 height 18
paste input "0384627843"
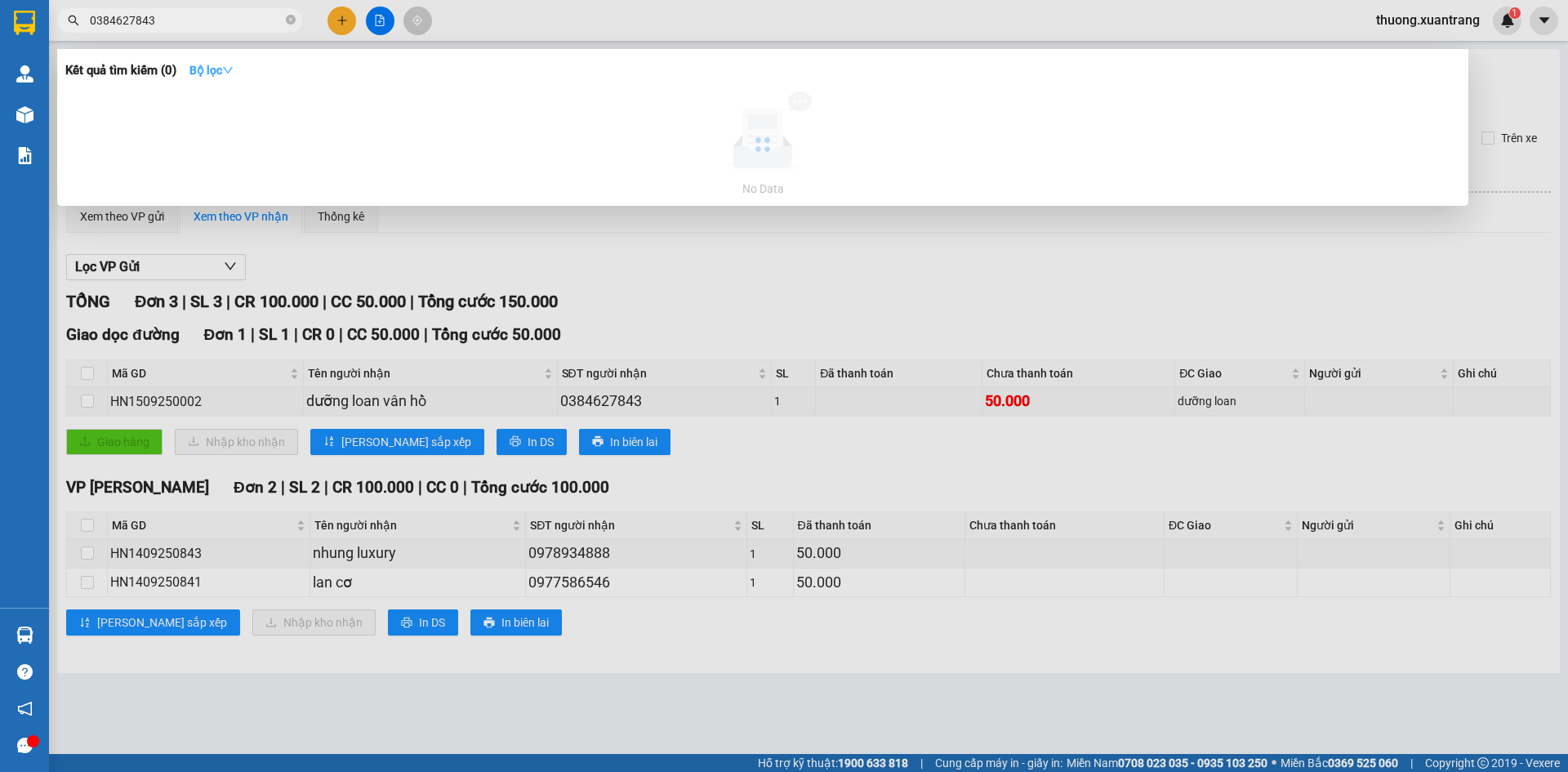
type input "0384627843"
click at [220, 63] on strong "Bộ lọc" at bounding box center [211, 70] width 44 height 13
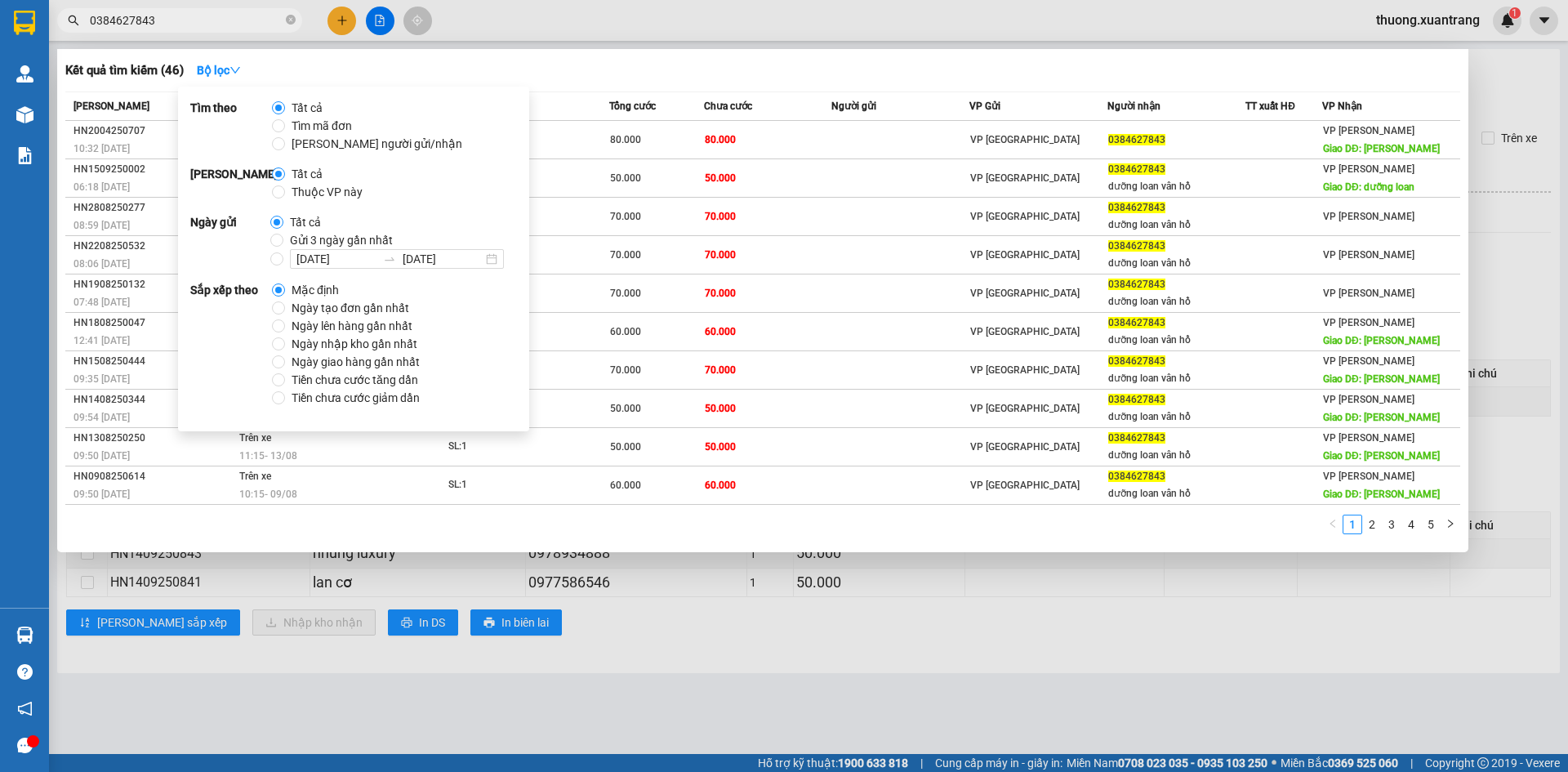
click at [314, 236] on span "Gửi 3 ngày gần nhất" at bounding box center [341, 240] width 116 height 18
click at [283, 236] on input "Gửi 3 ngày gần nhất" at bounding box center [276, 240] width 13 height 13
radio input "true"
radio input "false"
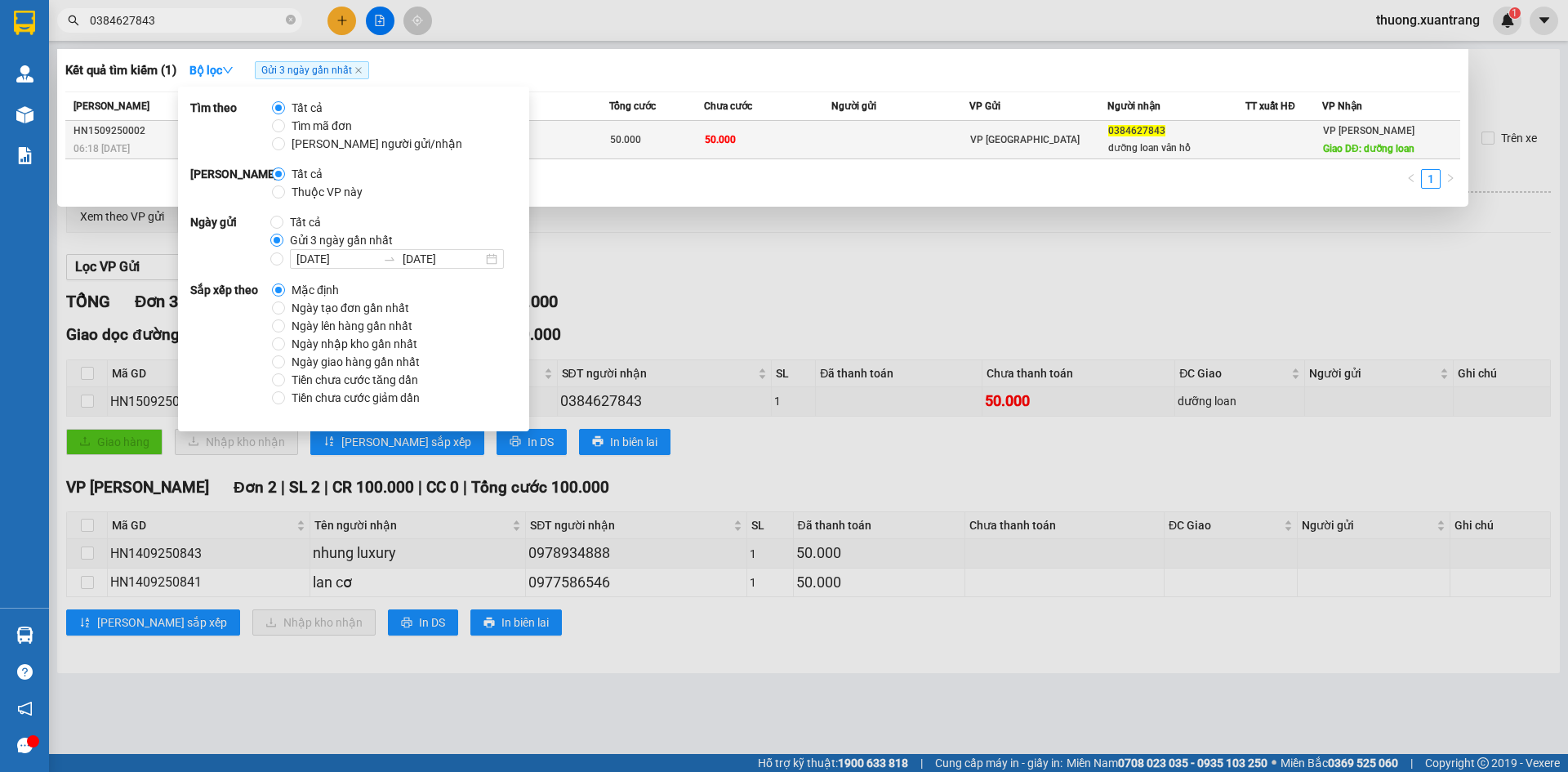
click at [894, 143] on td at bounding box center [900, 140] width 138 height 38
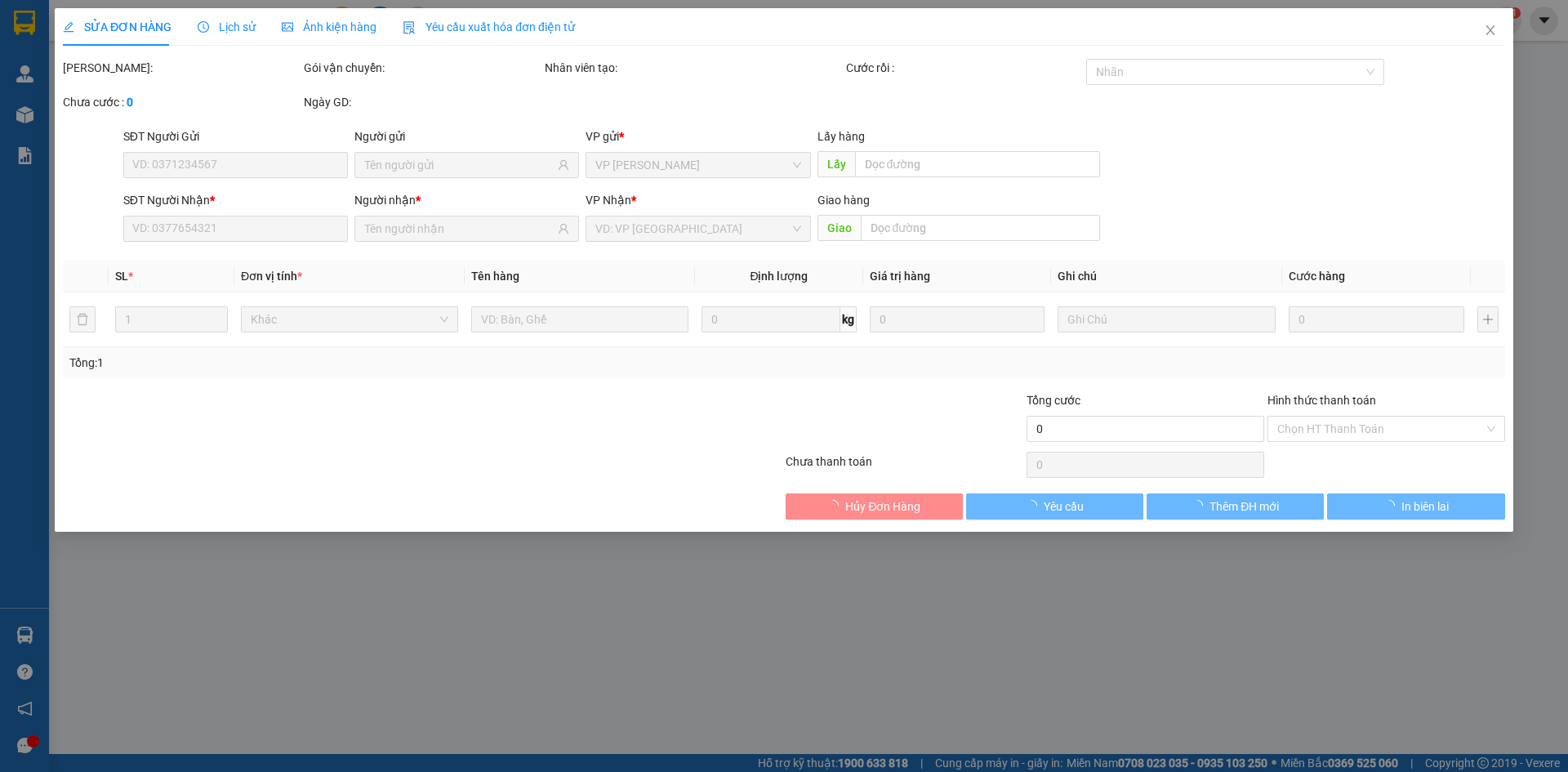
type input "0384627843"
type input "dưỡng loan vân hồ"
type input "dưỡng loan"
type input "50.000"
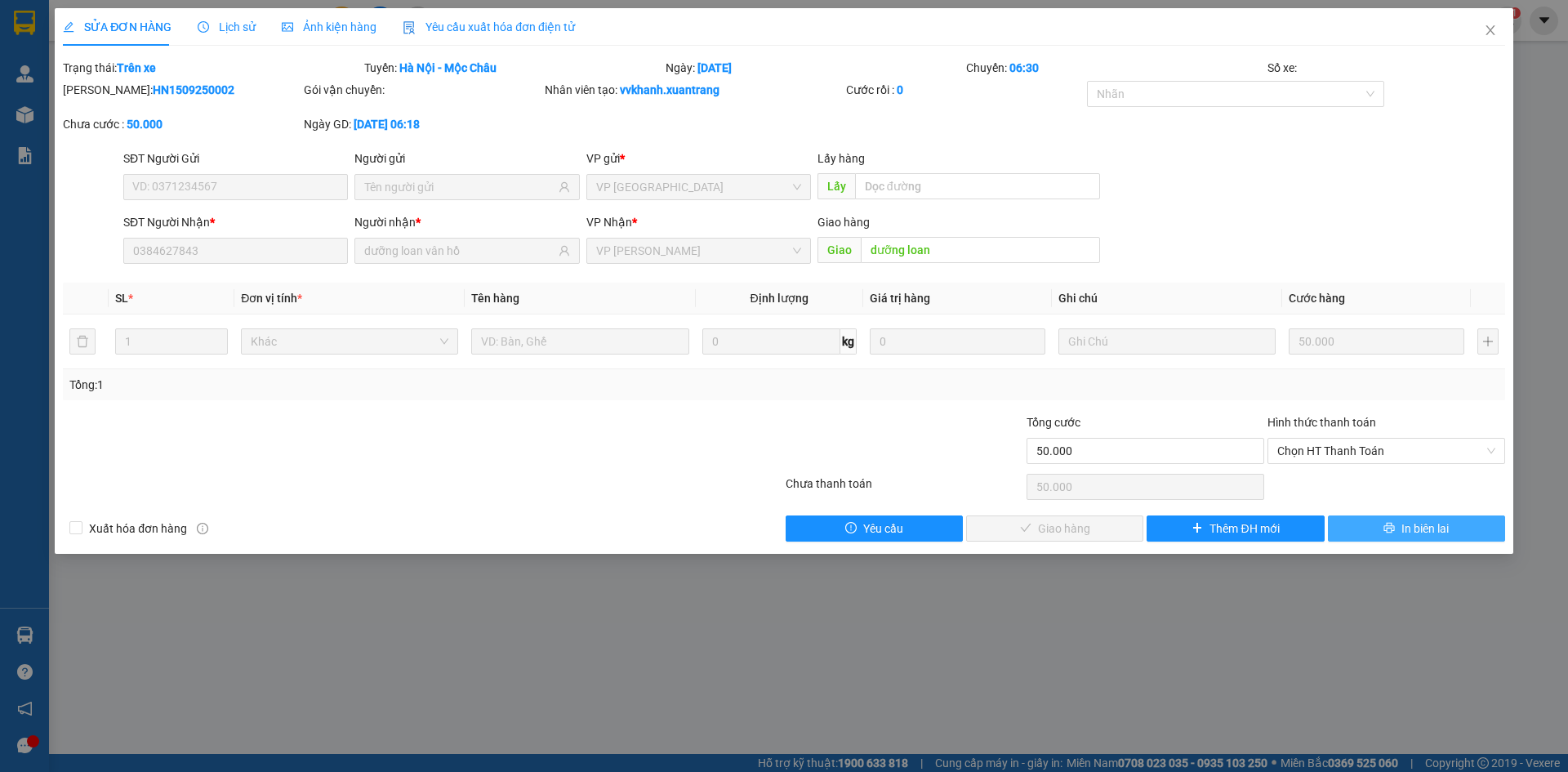
click at [1445, 522] on span "In biên lai" at bounding box center [1425, 529] width 47 height 18
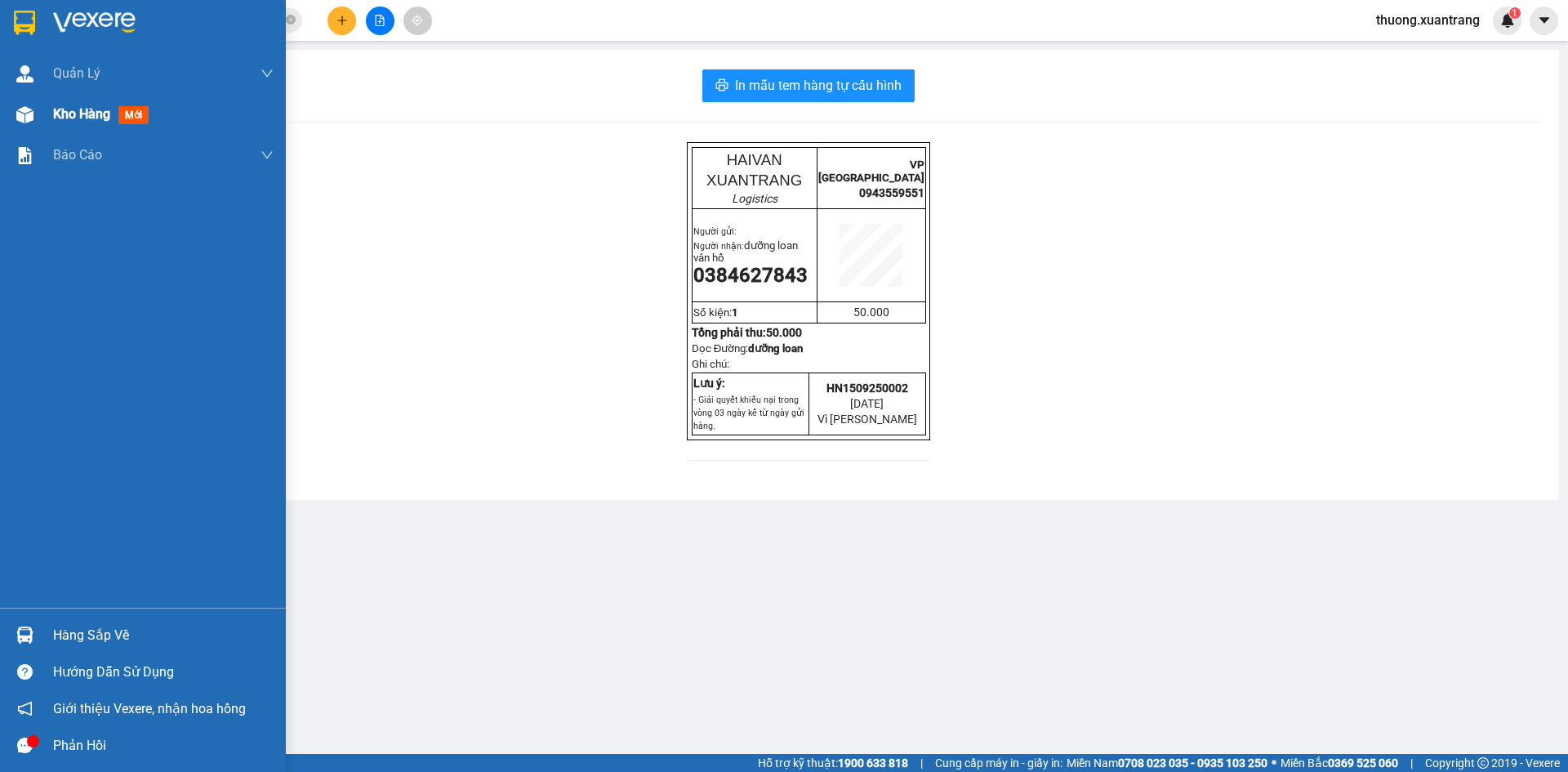
click at [126, 105] on div "Kho hàng mới" at bounding box center [103, 113] width 102 height 20
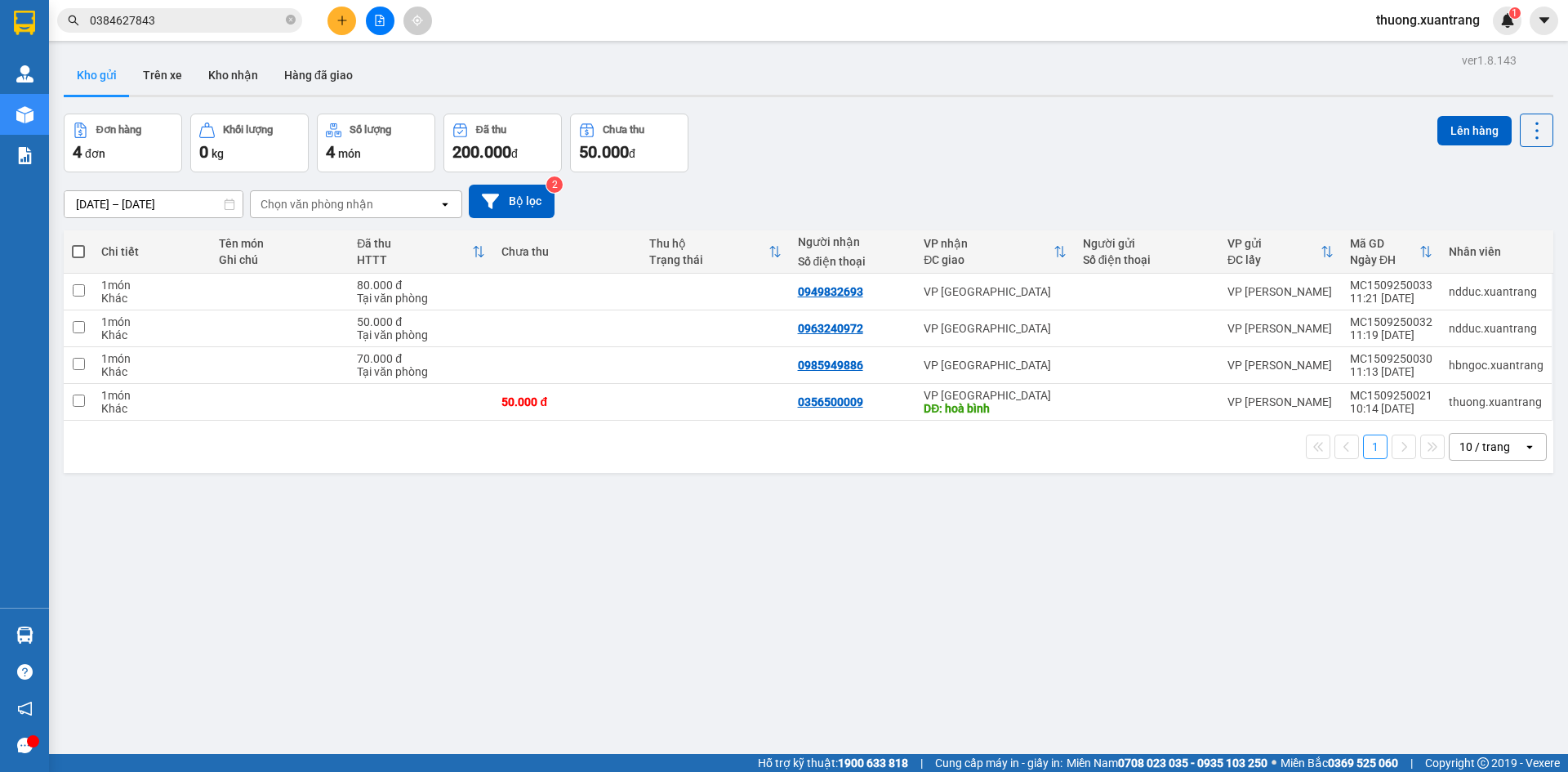
click at [216, 5] on div "Kết quả tìm kiếm ( 1 ) Bộ lọc Gửi 3 ngày gần nhất Mã ĐH Trạng thái Món hàng Tổn…" at bounding box center [784, 20] width 1568 height 41
click at [209, 17] on input "0384627843" at bounding box center [186, 20] width 193 height 18
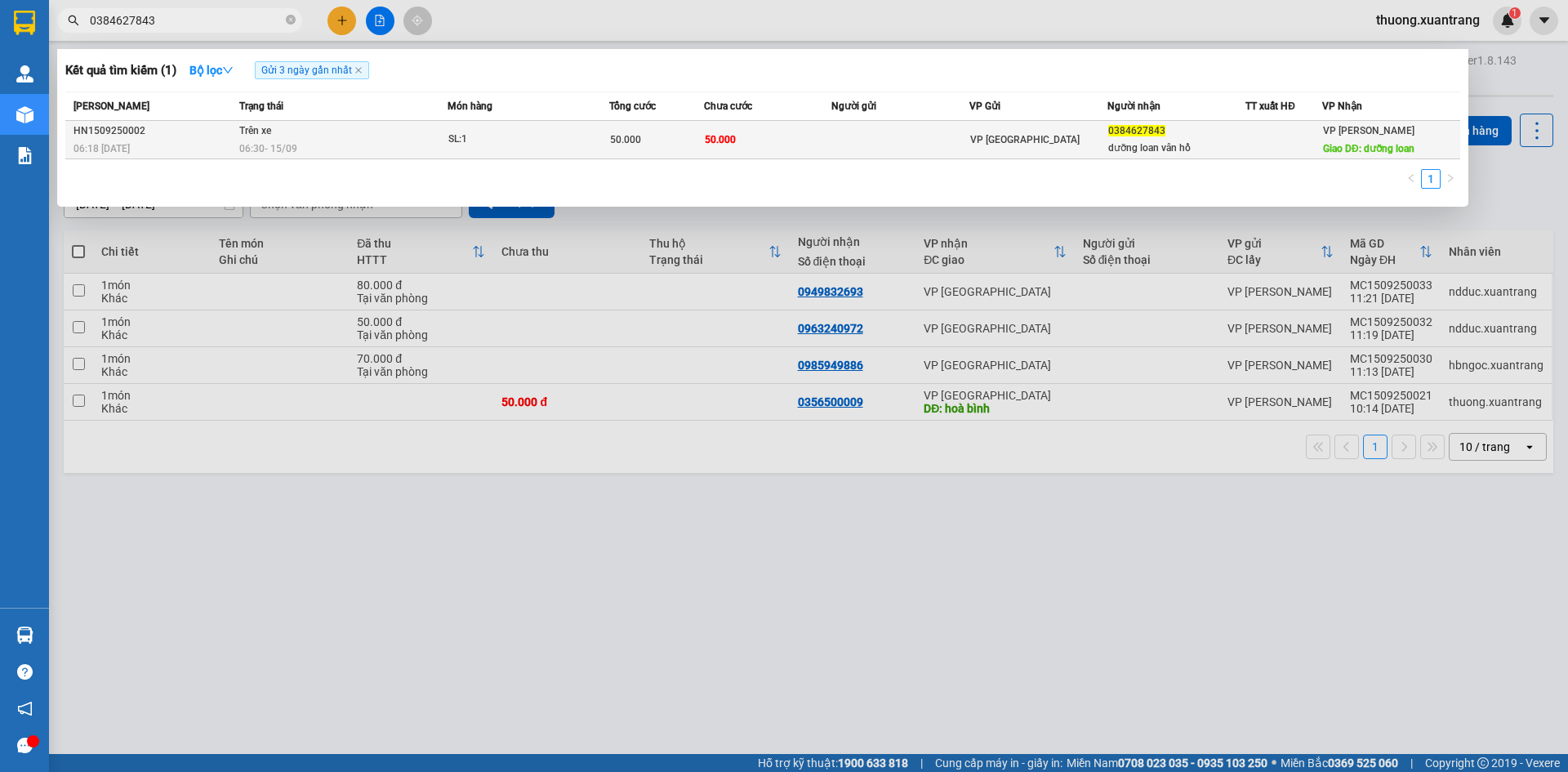
click at [314, 153] on div "06:30 [DATE]" at bounding box center [342, 149] width 208 height 18
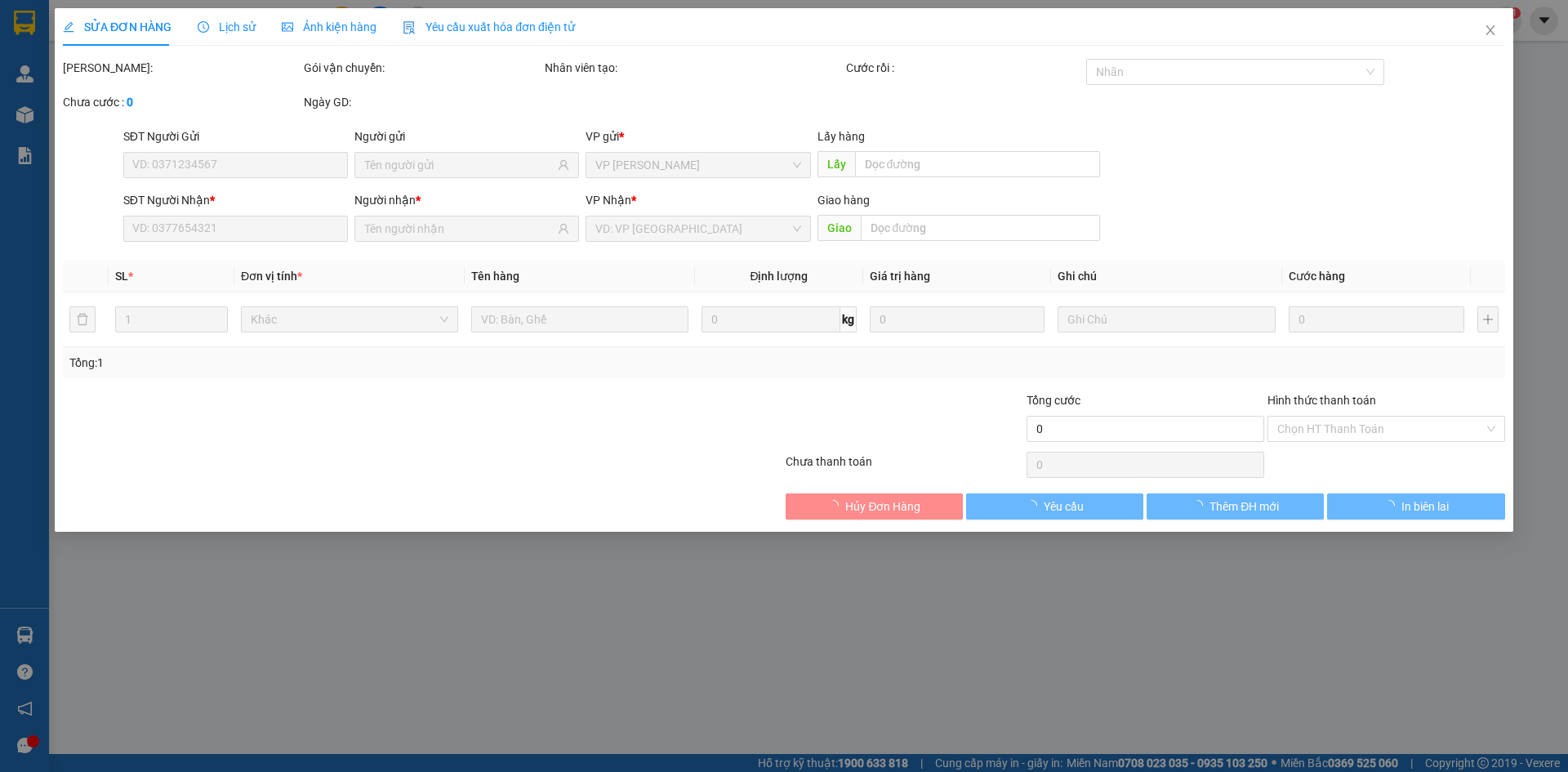
type input "0384627843"
type input "dưỡng loan vân hồ"
type input "dưỡng loan"
type input "70.000"
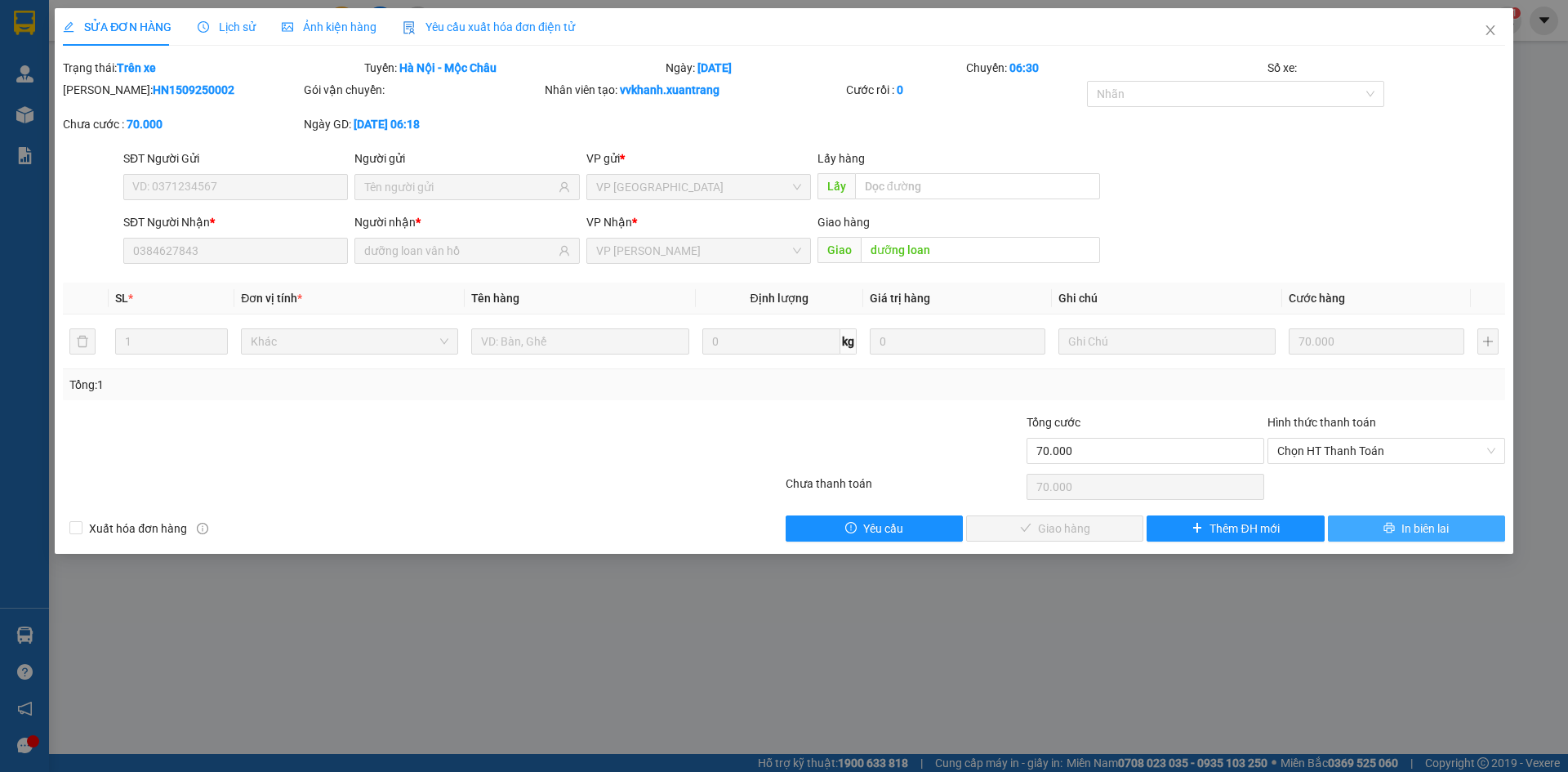
click at [1432, 531] on span "In biên lai" at bounding box center [1425, 529] width 47 height 18
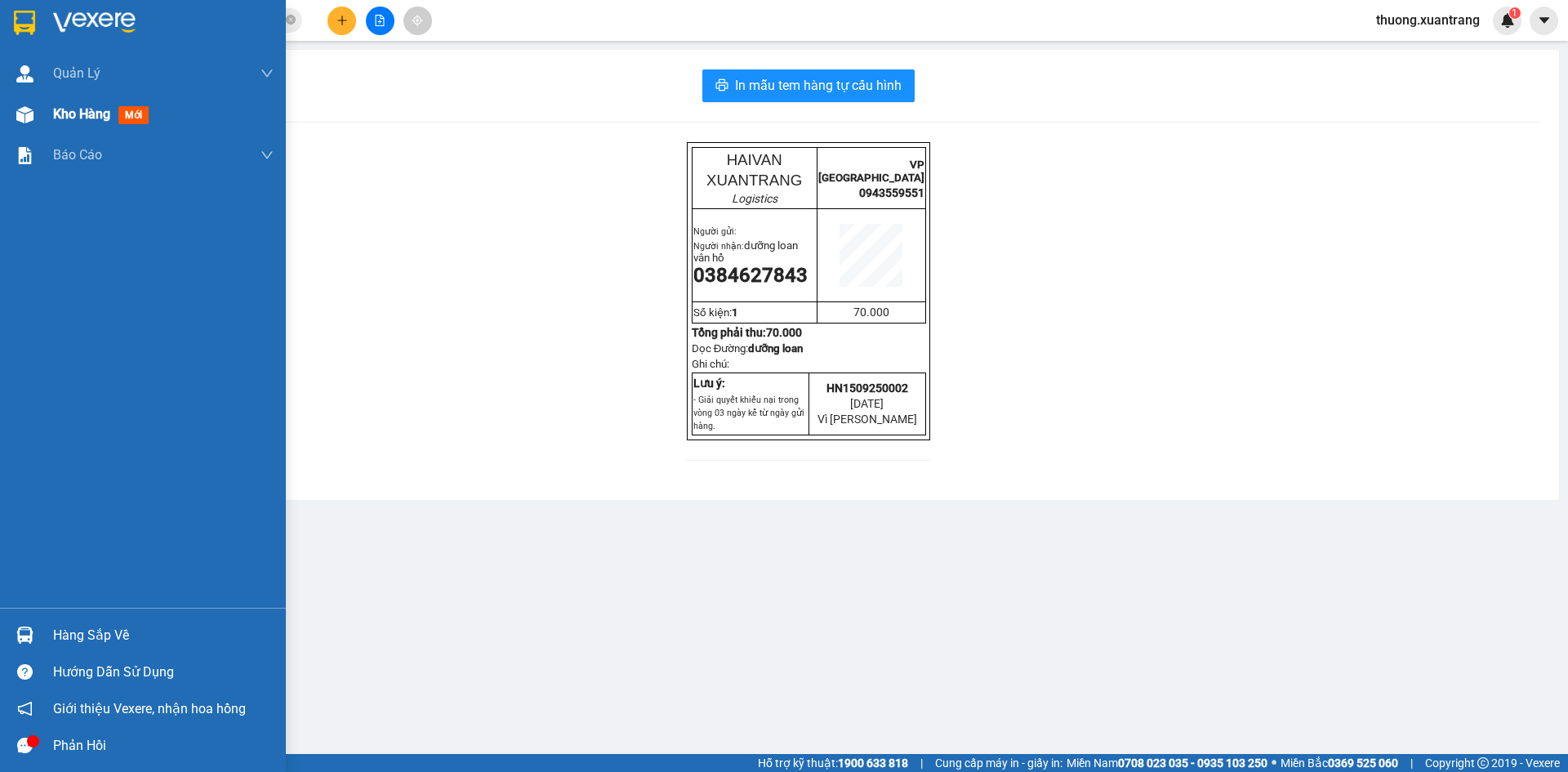
click at [23, 118] on img at bounding box center [25, 115] width 17 height 17
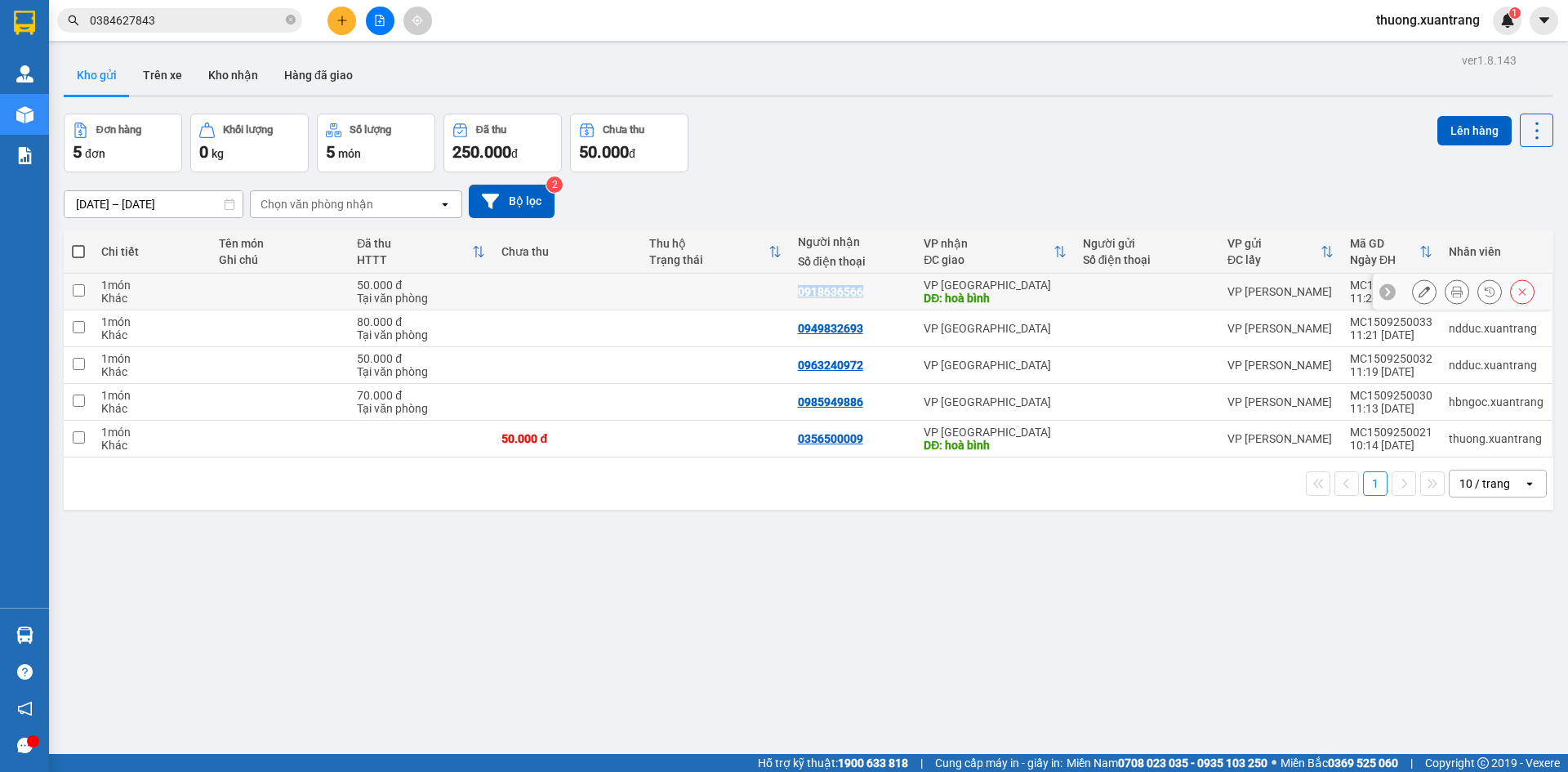
drag, startPoint x: 868, startPoint y: 290, endPoint x: 793, endPoint y: 288, distance: 75.0
click at [793, 288] on td "0918636566" at bounding box center [854, 292] width 127 height 37
checkbox input "true"
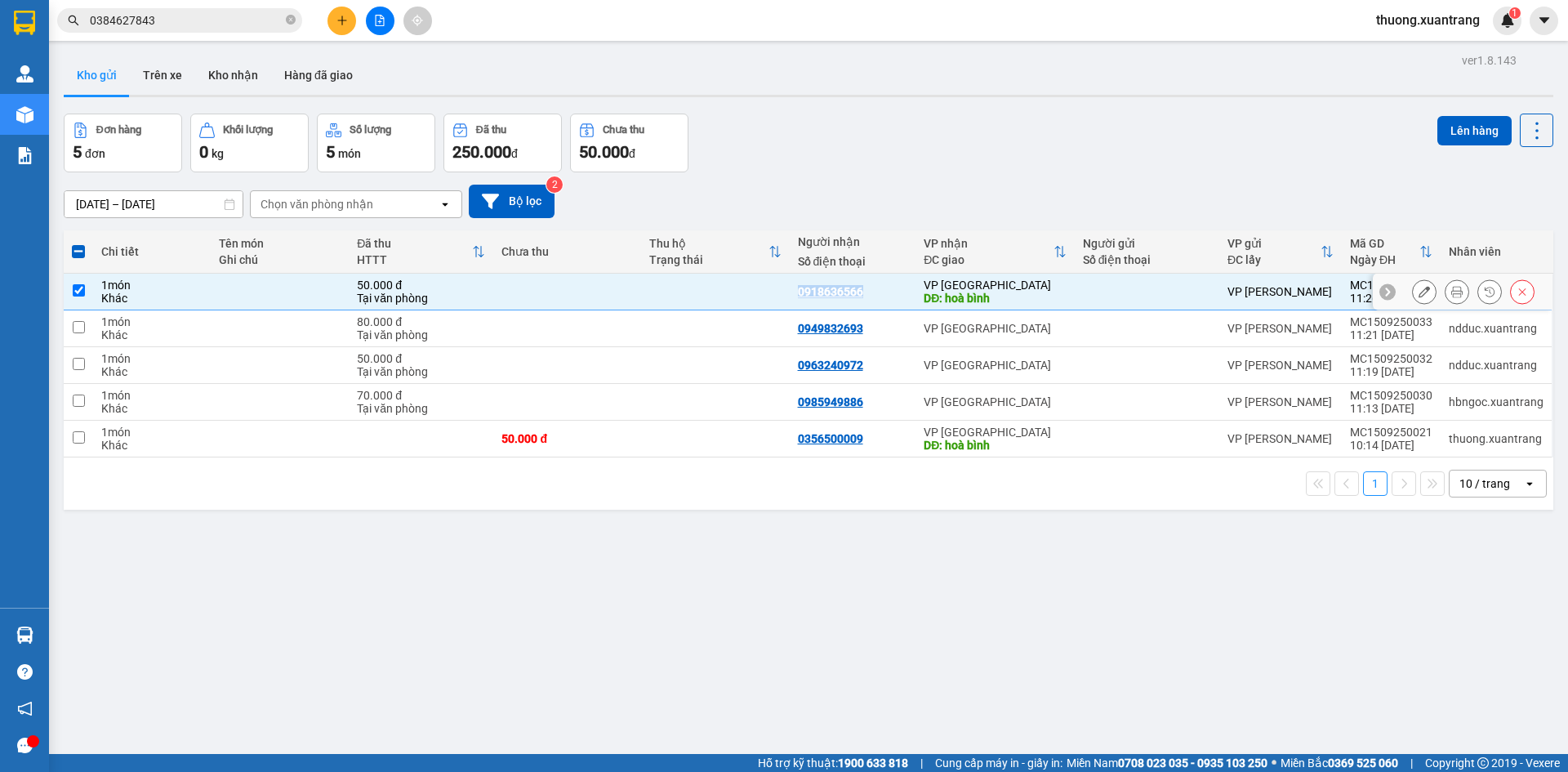
copy div "0918636566"
click at [1443, 133] on button "Lên hàng" at bounding box center [1475, 130] width 75 height 30
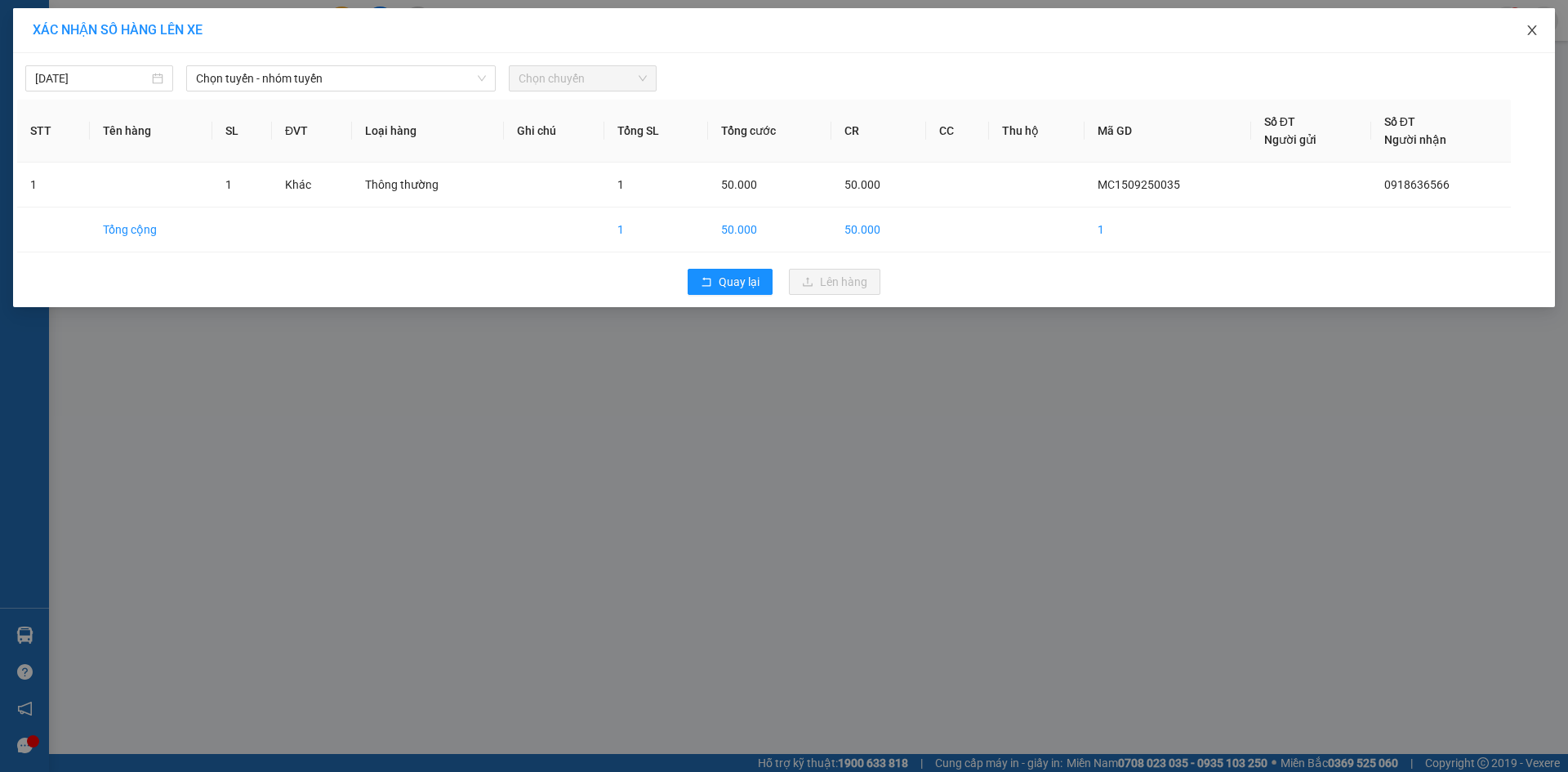
click at [1537, 29] on icon "close" at bounding box center [1531, 30] width 13 height 13
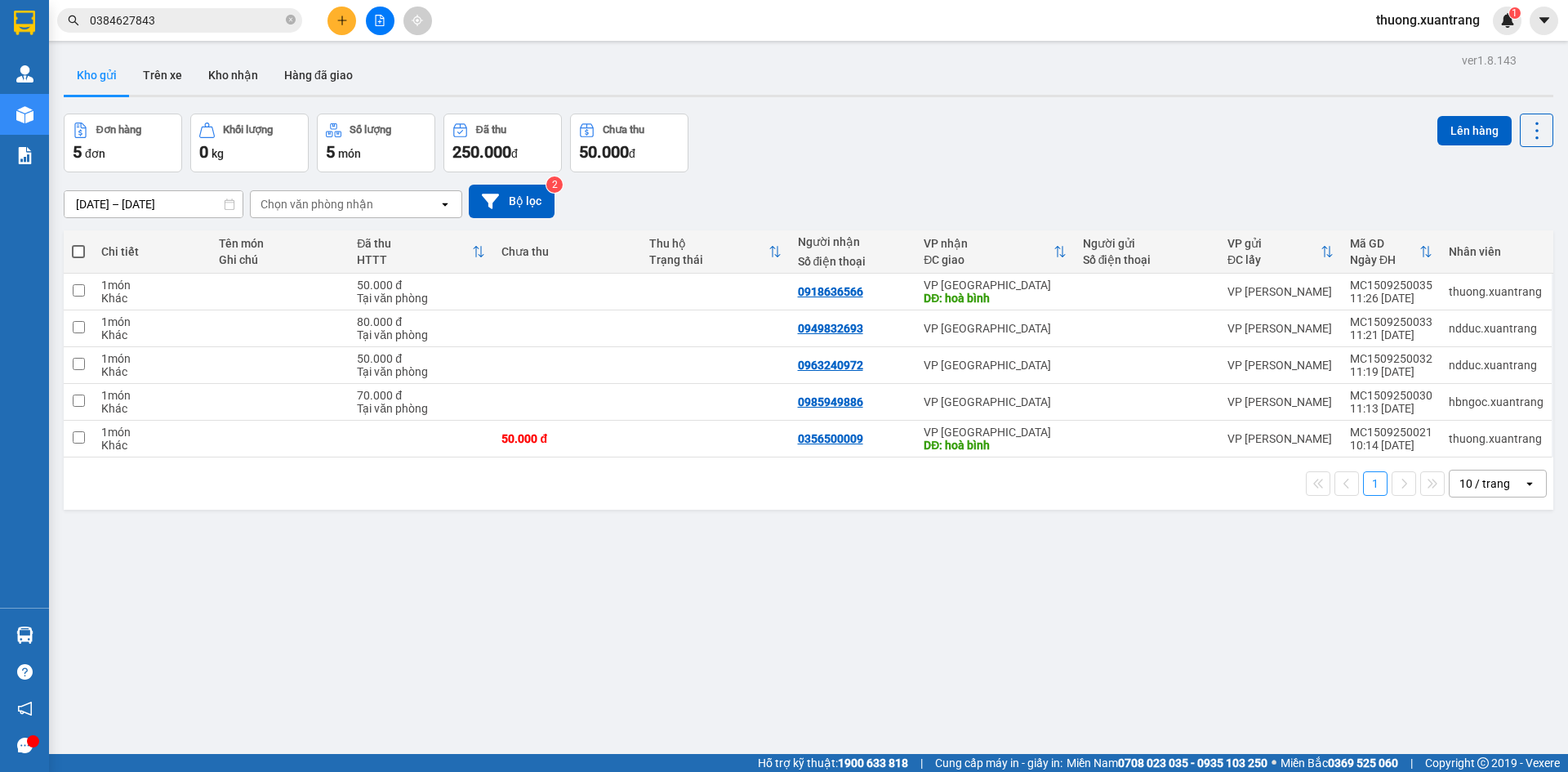
click at [335, 21] on button at bounding box center [342, 21] width 29 height 29
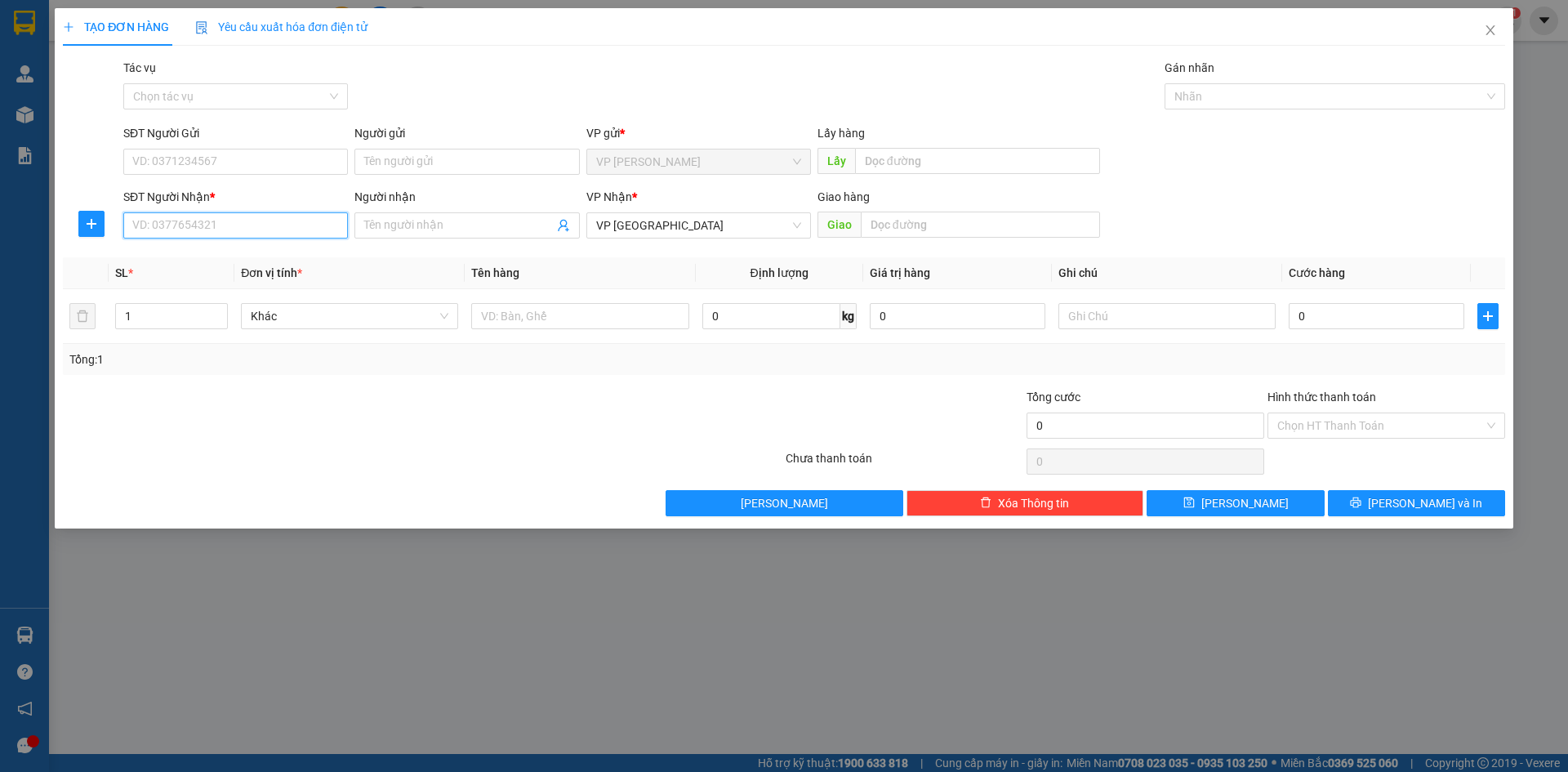
click at [207, 226] on input "SĐT Người Nhận *" at bounding box center [236, 225] width 224 height 26
paste input "0918636566"
type input "0918636566"
click at [655, 380] on div "Transit Pickup Surcharge Ids Transit Deliver Surcharge Ids Transit Deliver Surc…" at bounding box center [783, 288] width 1442 height 457
click at [941, 230] on input "text" at bounding box center [980, 224] width 239 height 26
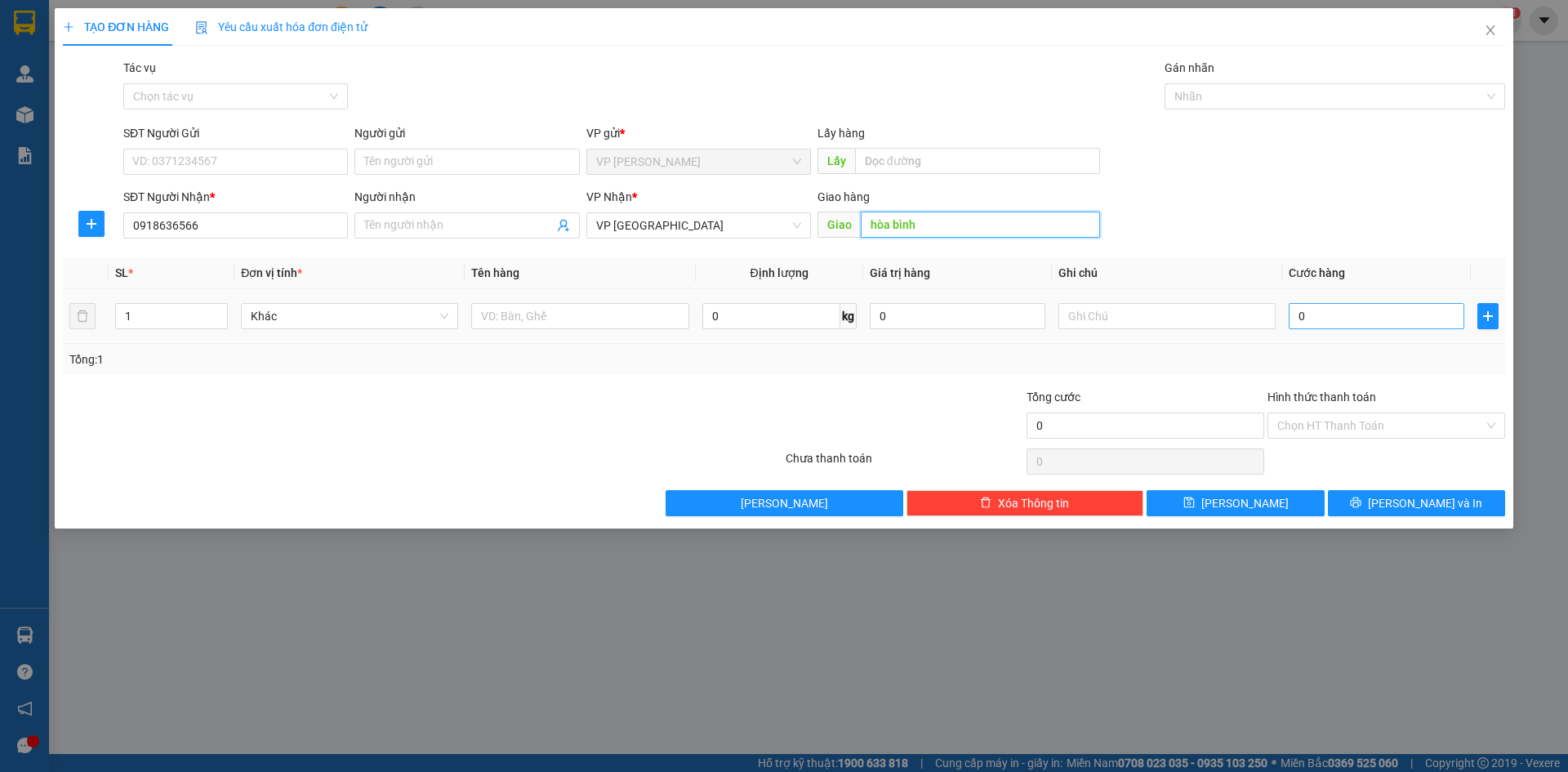
type input "hòa bình"
click at [1349, 314] on input "0" at bounding box center [1377, 316] width 176 height 26
type input "5"
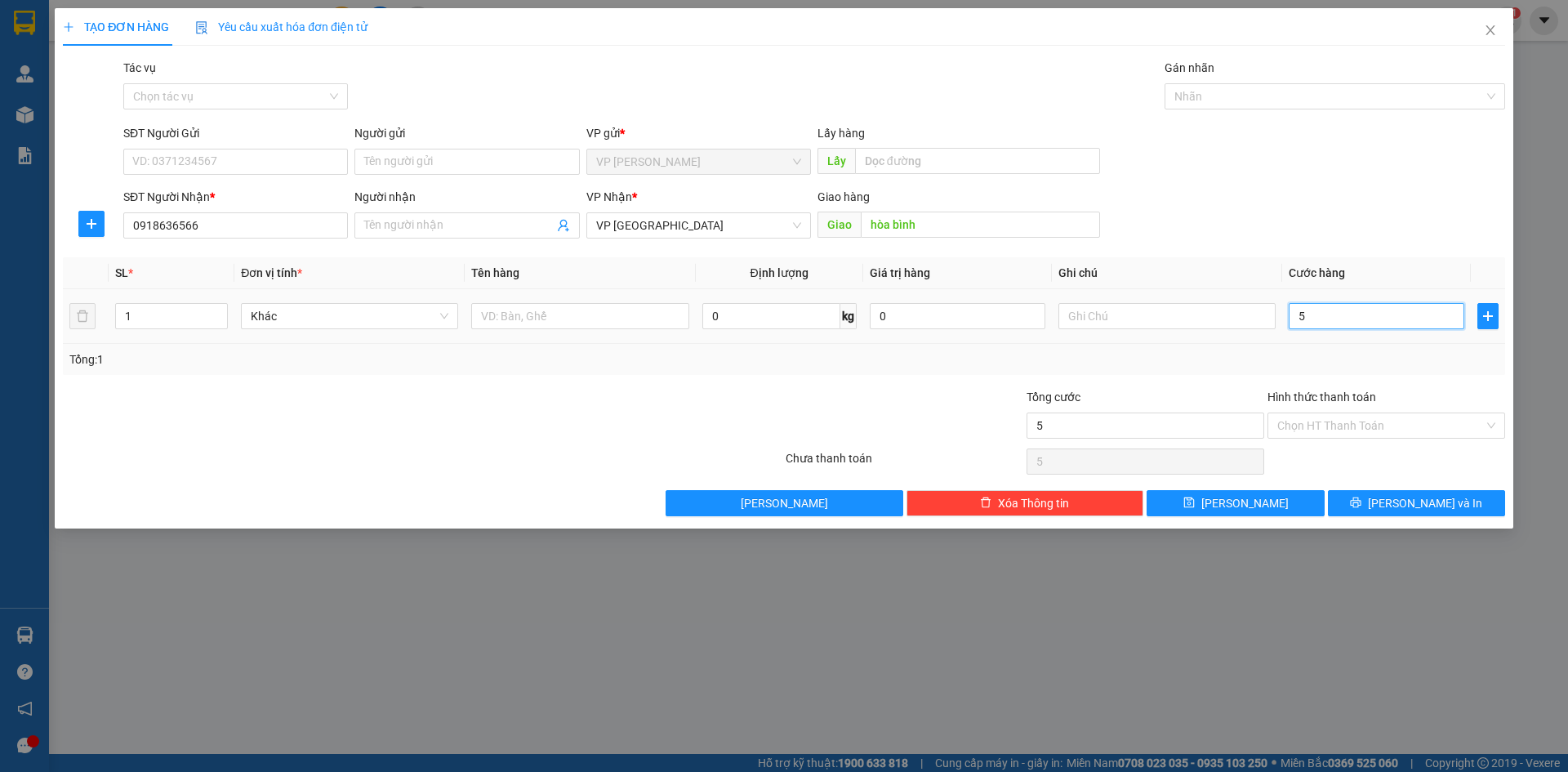
type input "50"
type input "50.000"
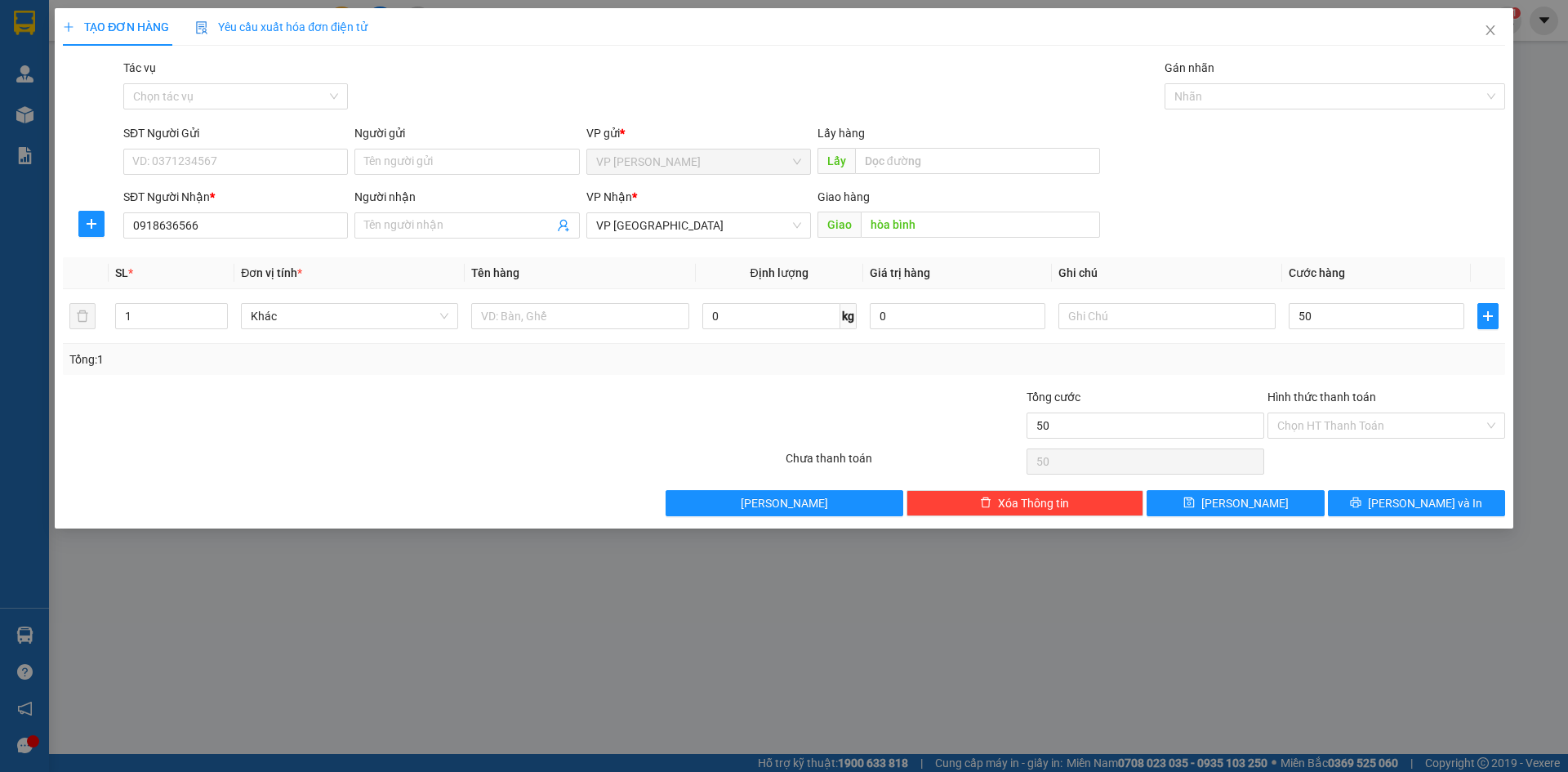
type input "50.000"
click at [1258, 477] on div "Transit Pickup Surcharge Ids Transit Deliver Surcharge Ids Transit Deliver Surc…" at bounding box center [783, 288] width 1442 height 457
click at [1246, 489] on div "Transit Pickup Surcharge Ids Transit Deliver Surcharge Ids Transit Deliver Surc…" at bounding box center [783, 288] width 1442 height 457
click at [1242, 499] on span "[PERSON_NAME]" at bounding box center [1245, 502] width 88 height 18
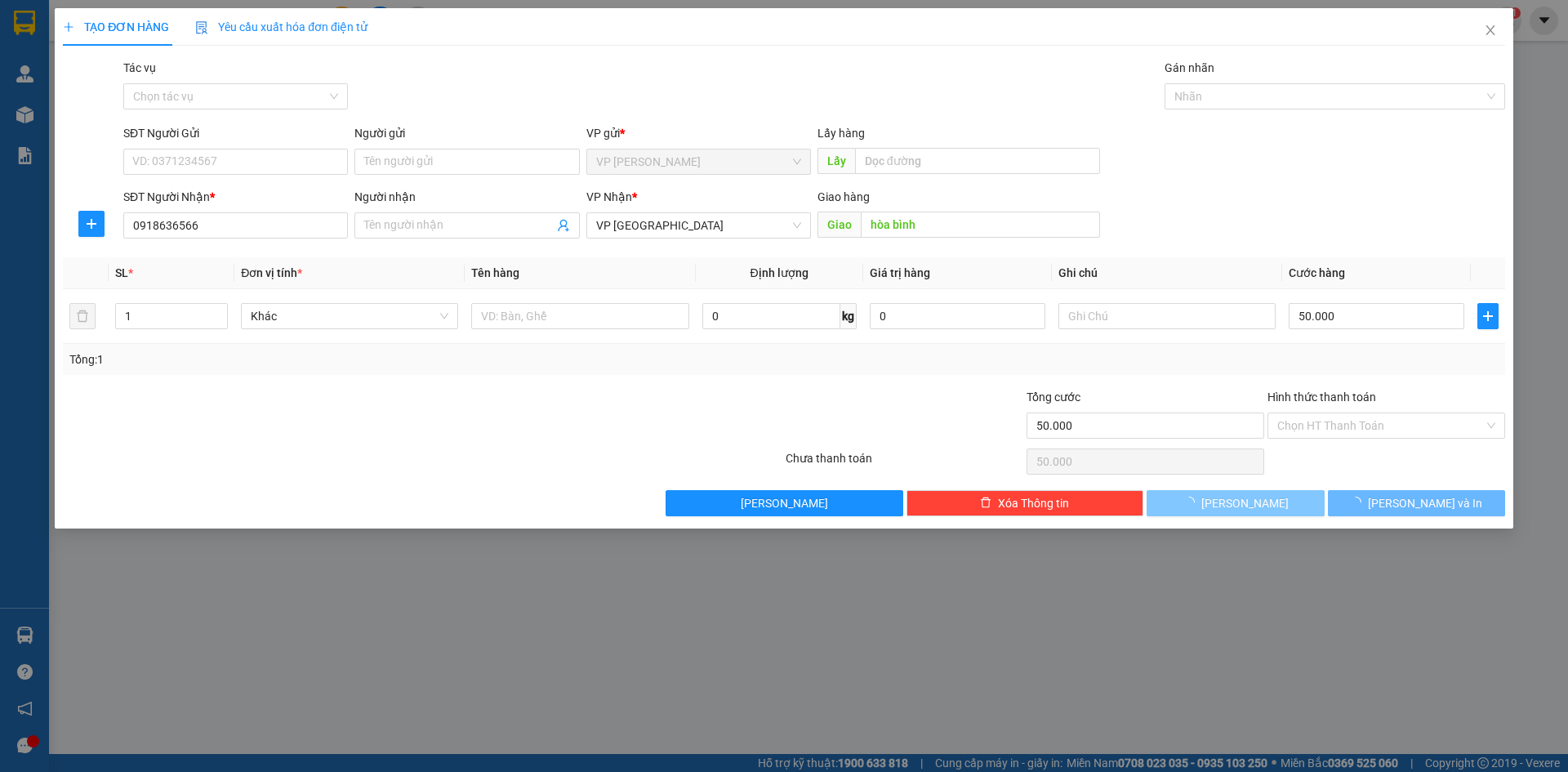
type input "0"
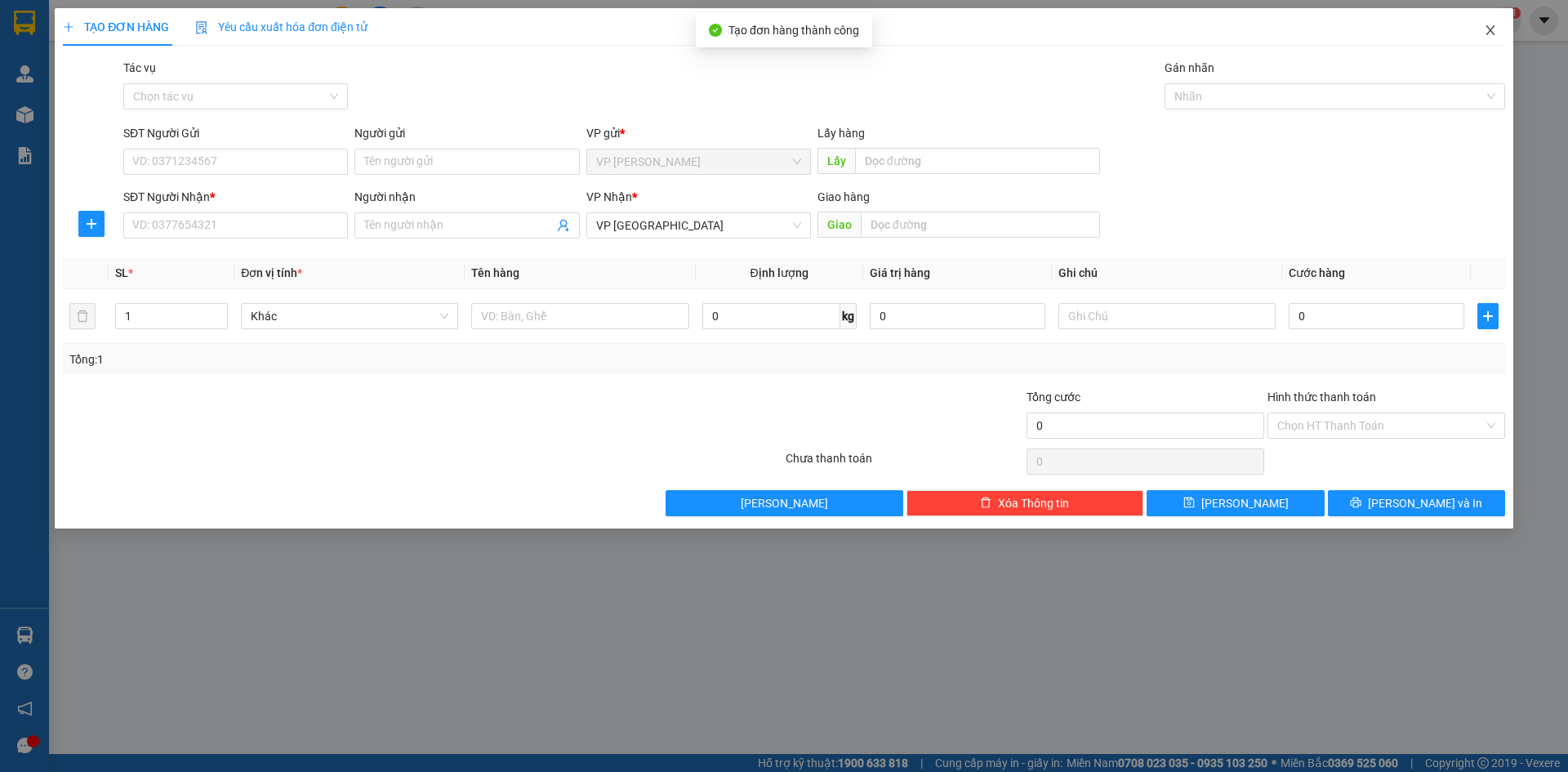
click at [1492, 29] on icon "close" at bounding box center [1490, 30] width 13 height 13
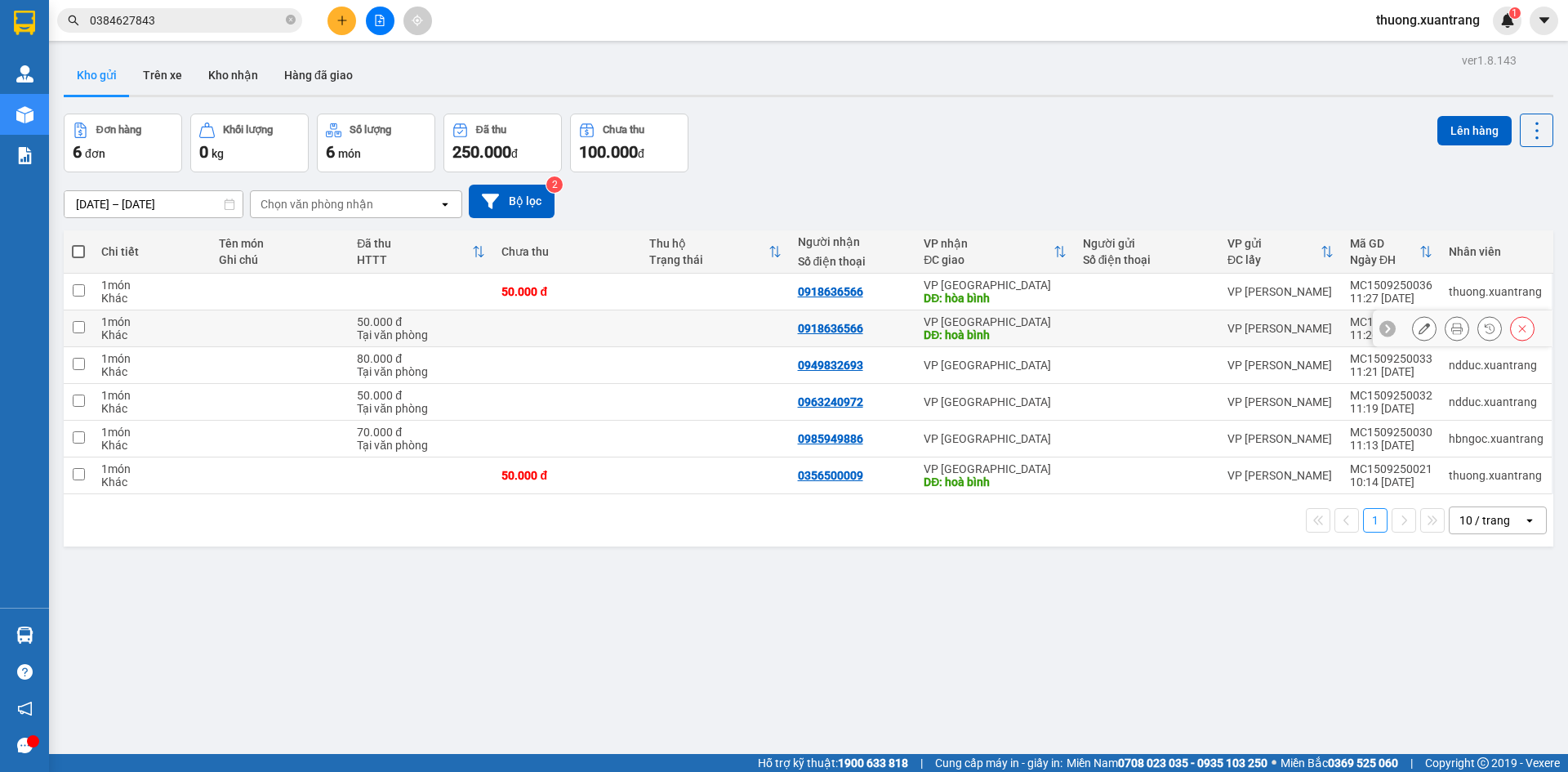
click at [1419, 329] on icon at bounding box center [1424, 328] width 11 height 11
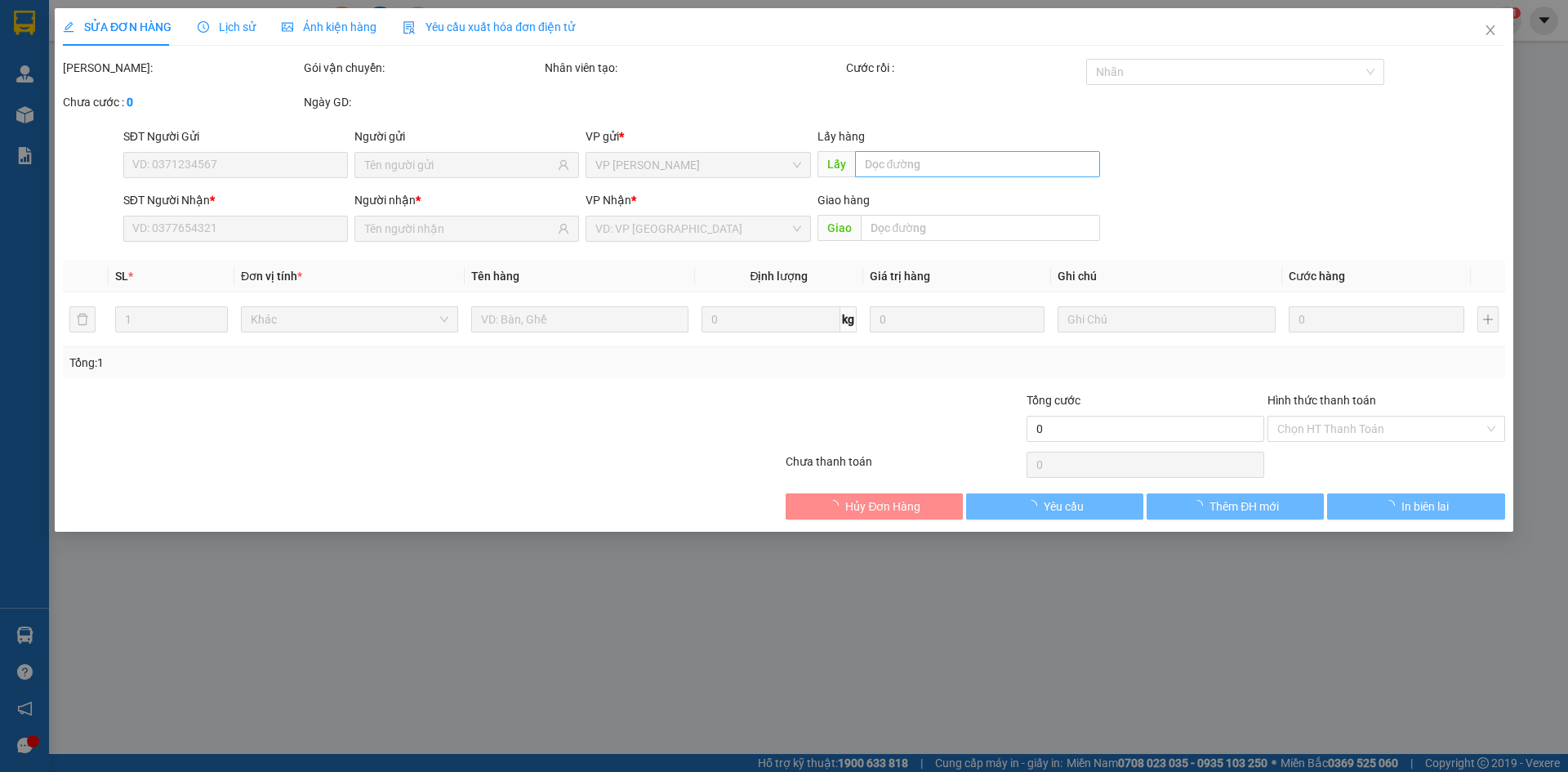
type input "0918636566"
type input "hoà bình"
type input "50.000"
type input "0"
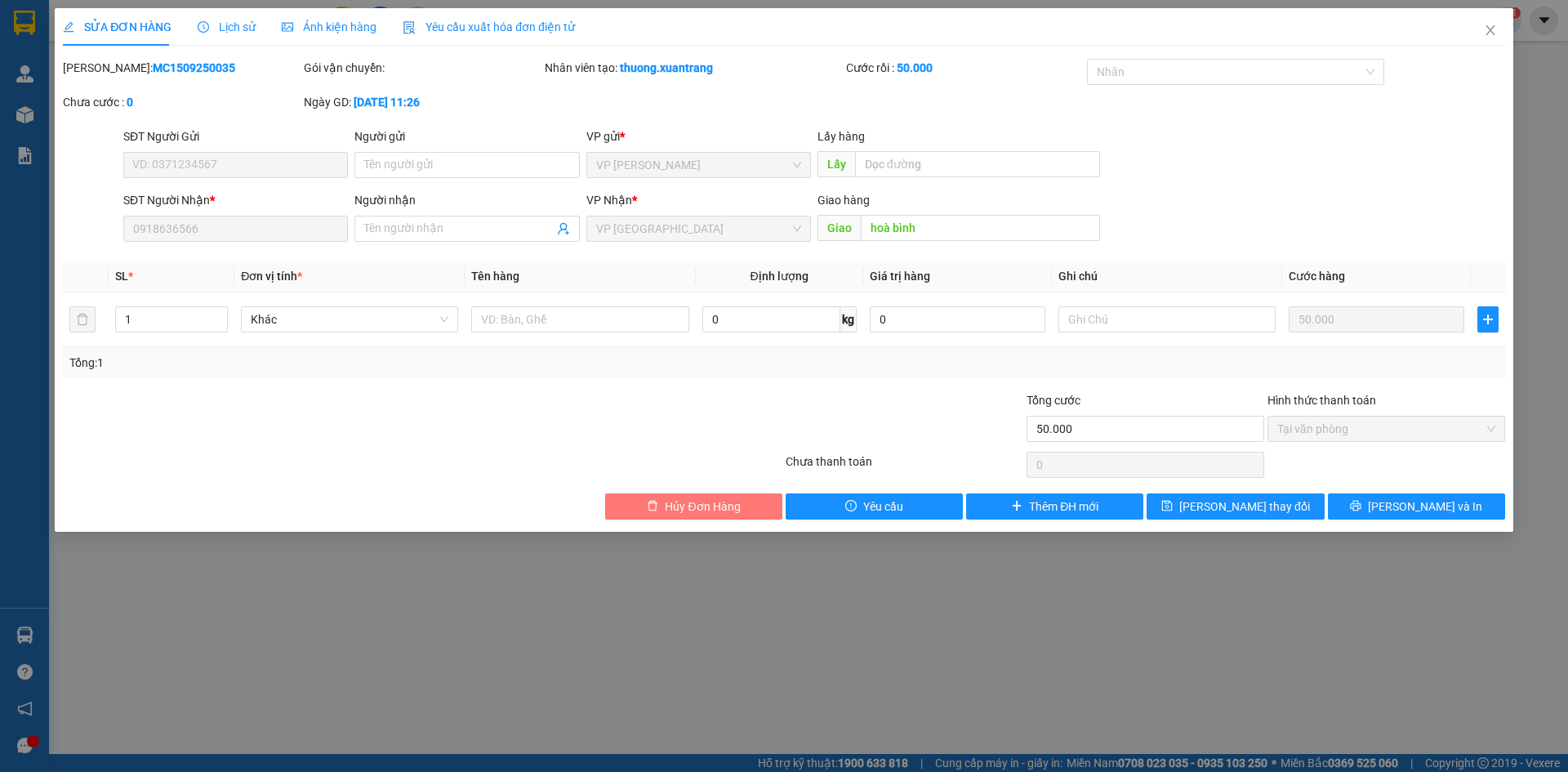
click at [691, 514] on span "Hủy Đơn Hàng" at bounding box center [702, 506] width 75 height 18
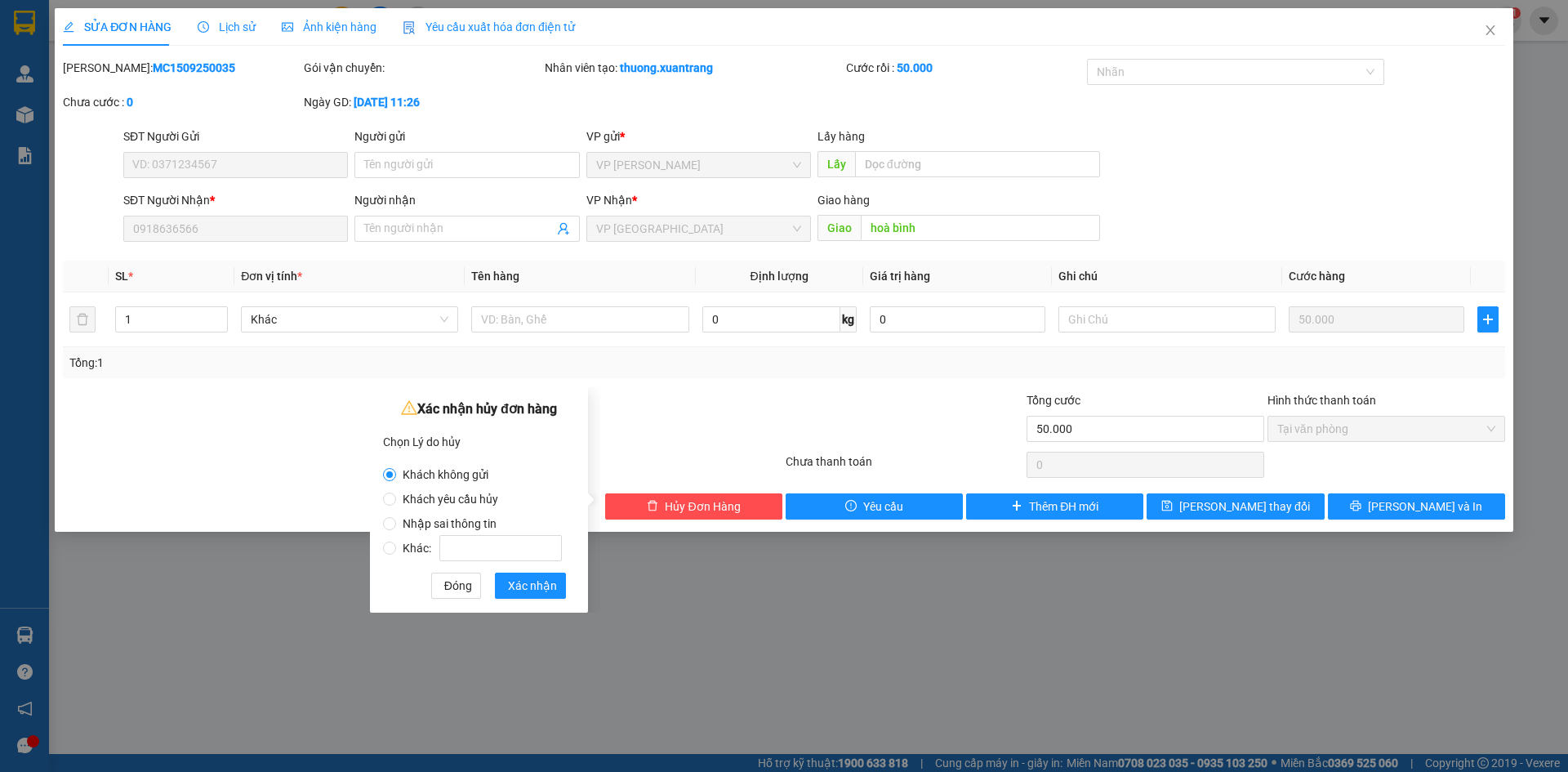
click at [467, 502] on span "Khách yêu cầu hủy" at bounding box center [450, 499] width 109 height 13
click at [396, 502] on input "Khách yêu cầu hủy" at bounding box center [389, 499] width 13 height 13
radio input "true"
radio input "false"
click at [541, 584] on span "Xác nhận" at bounding box center [532, 585] width 49 height 18
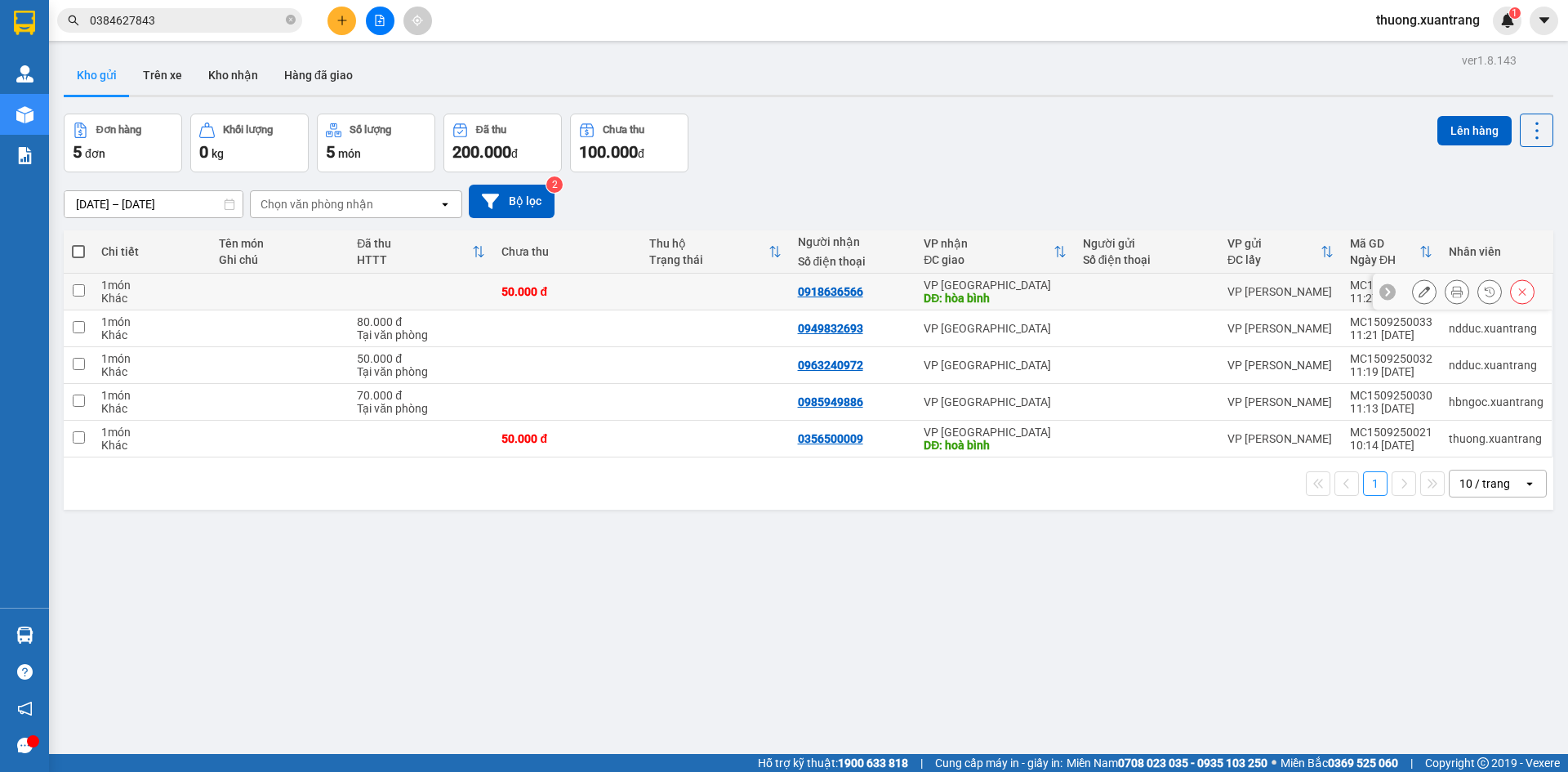
click at [1452, 286] on icon at bounding box center [1457, 291] width 11 height 11
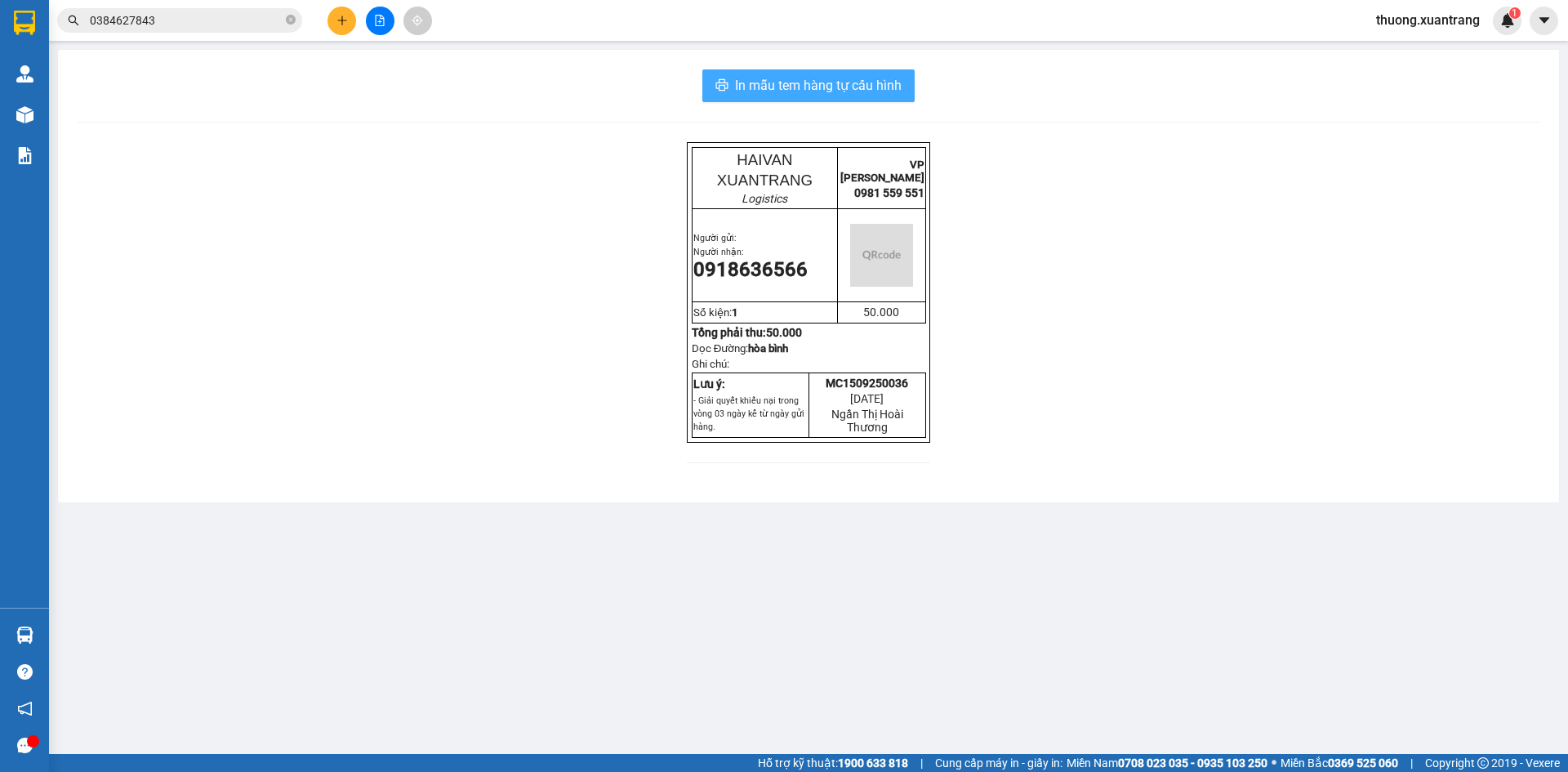
click at [857, 88] on span "In mẫu tem hàng tự cấu hình" at bounding box center [819, 84] width 167 height 20
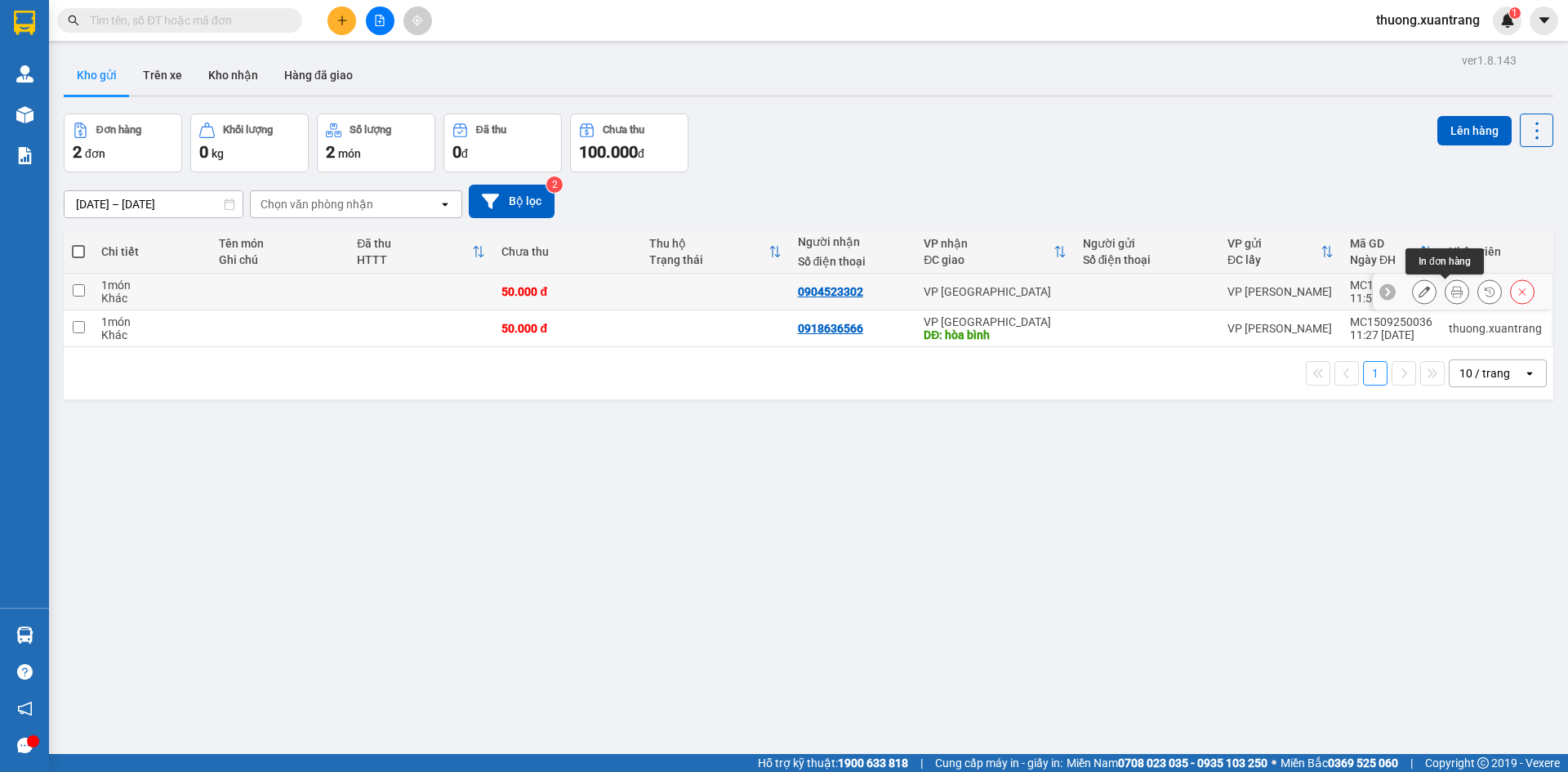
click at [1452, 290] on icon at bounding box center [1457, 291] width 11 height 11
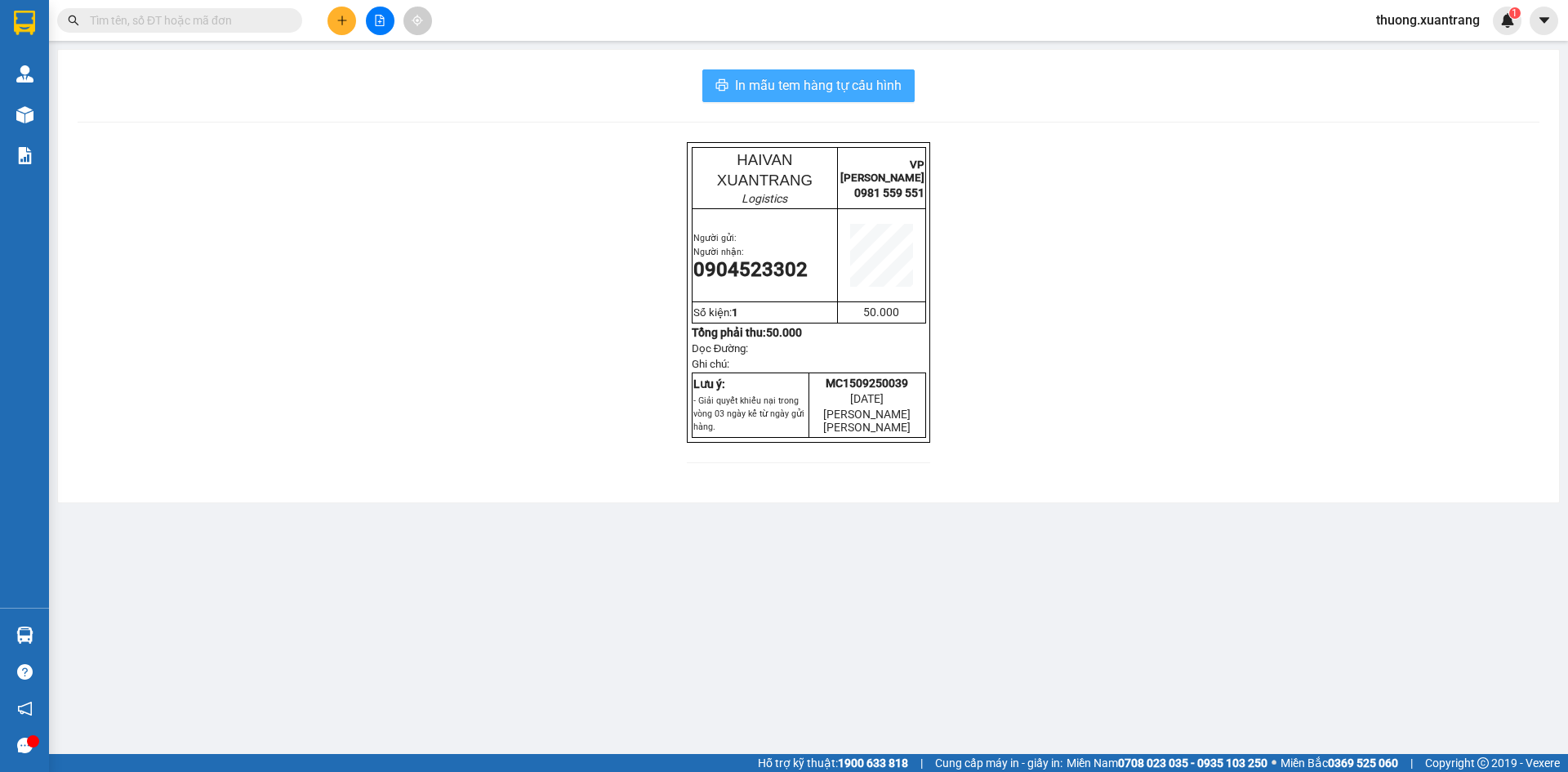
click at [847, 82] on span "In mẫu tem hàng tự cấu hình" at bounding box center [819, 84] width 167 height 20
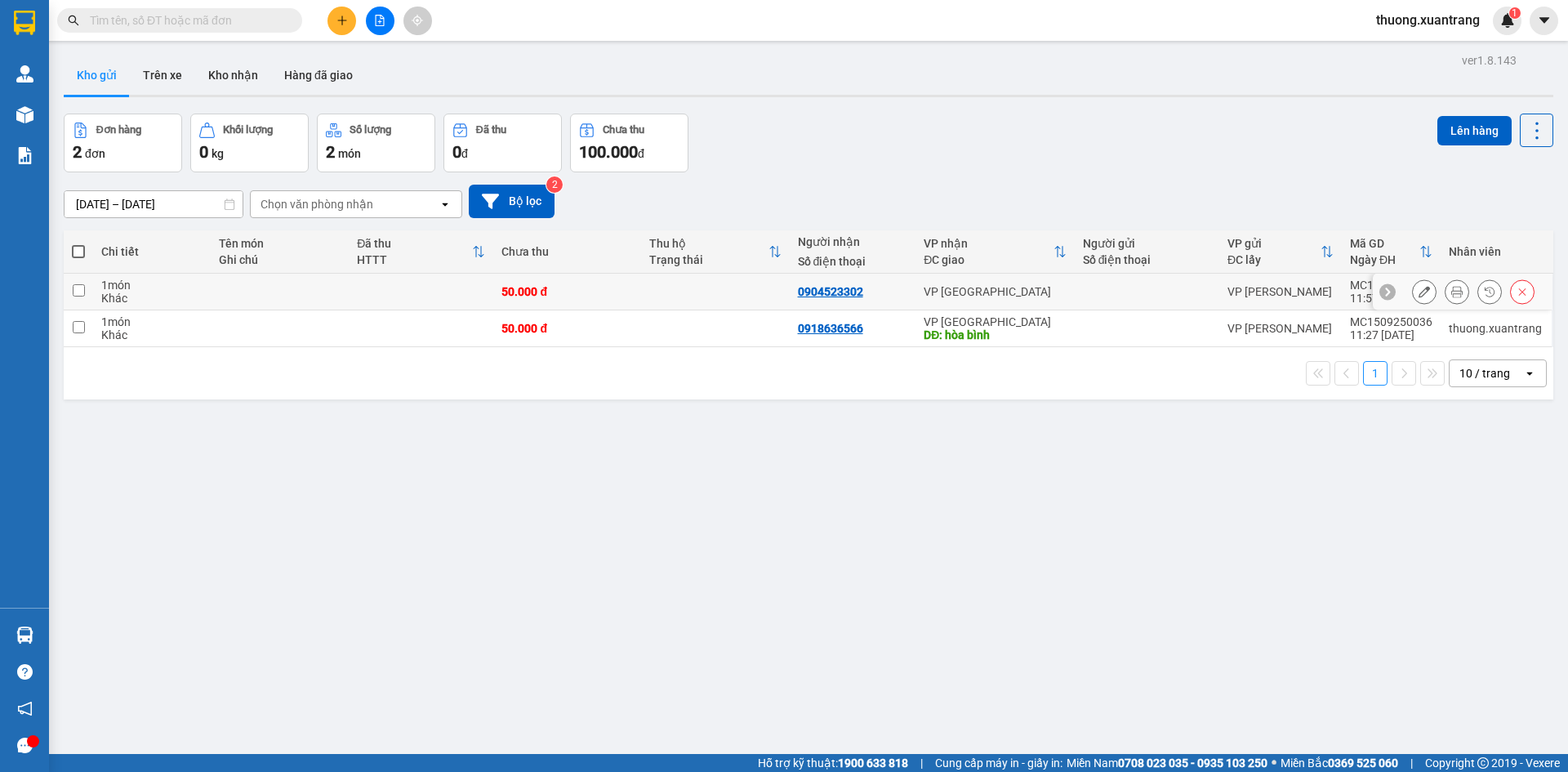
click at [1452, 292] on icon at bounding box center [1457, 291] width 11 height 11
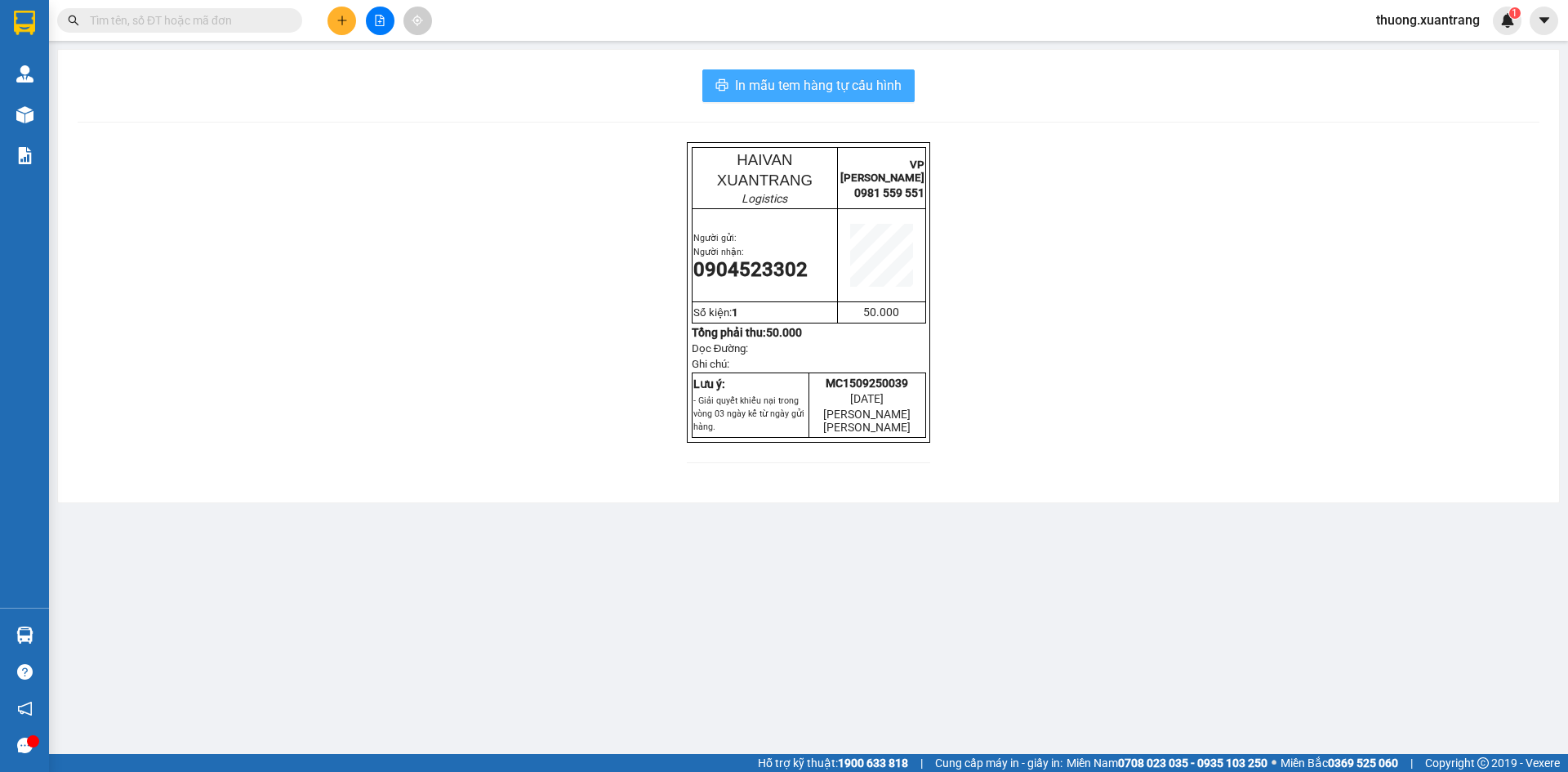
click at [878, 83] on span "In mẫu tem hàng tự cấu hình" at bounding box center [819, 84] width 167 height 20
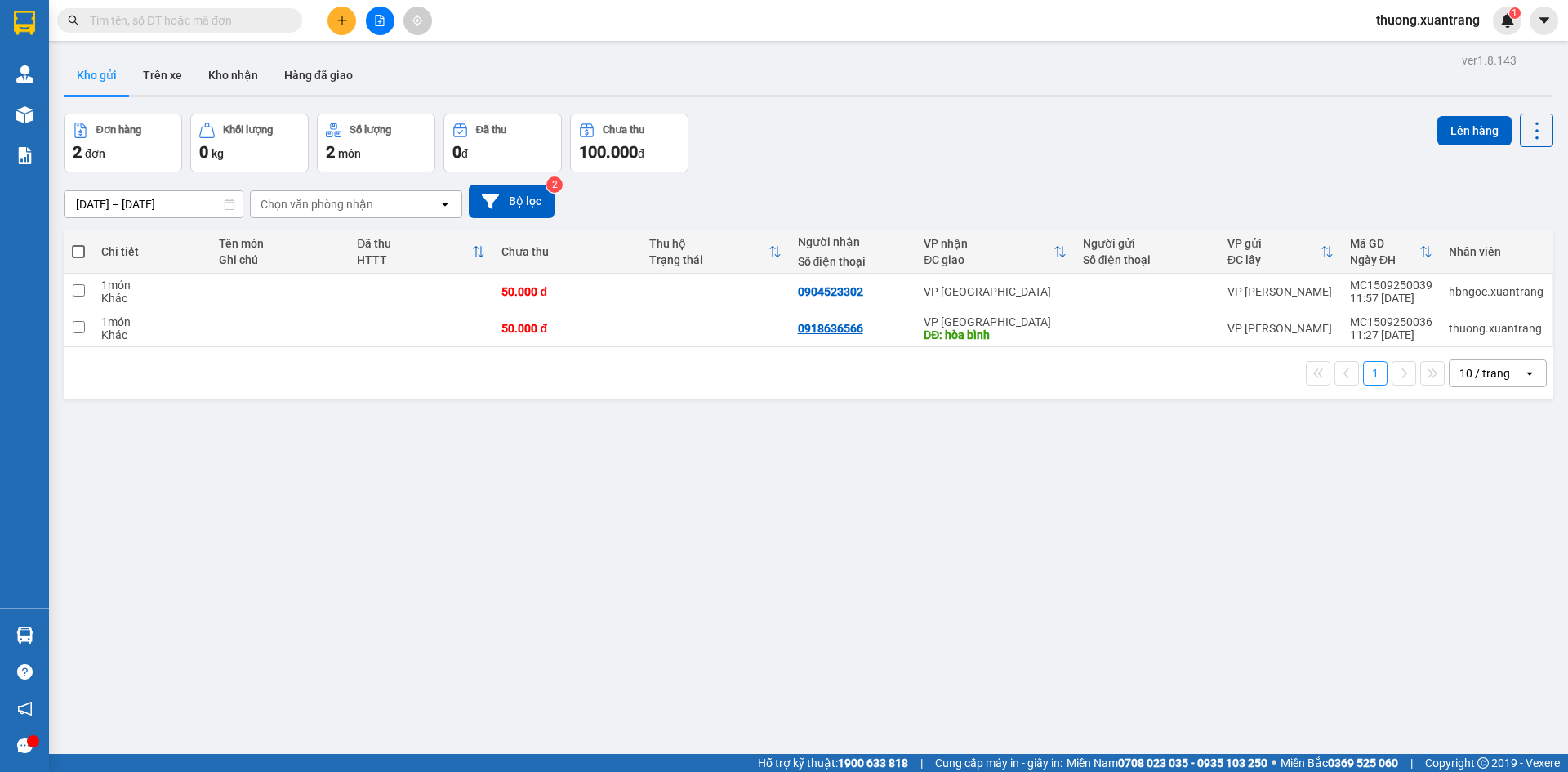
click at [163, 22] on input "text" at bounding box center [186, 20] width 193 height 18
paste input "0968997236"
type input "0968997236"
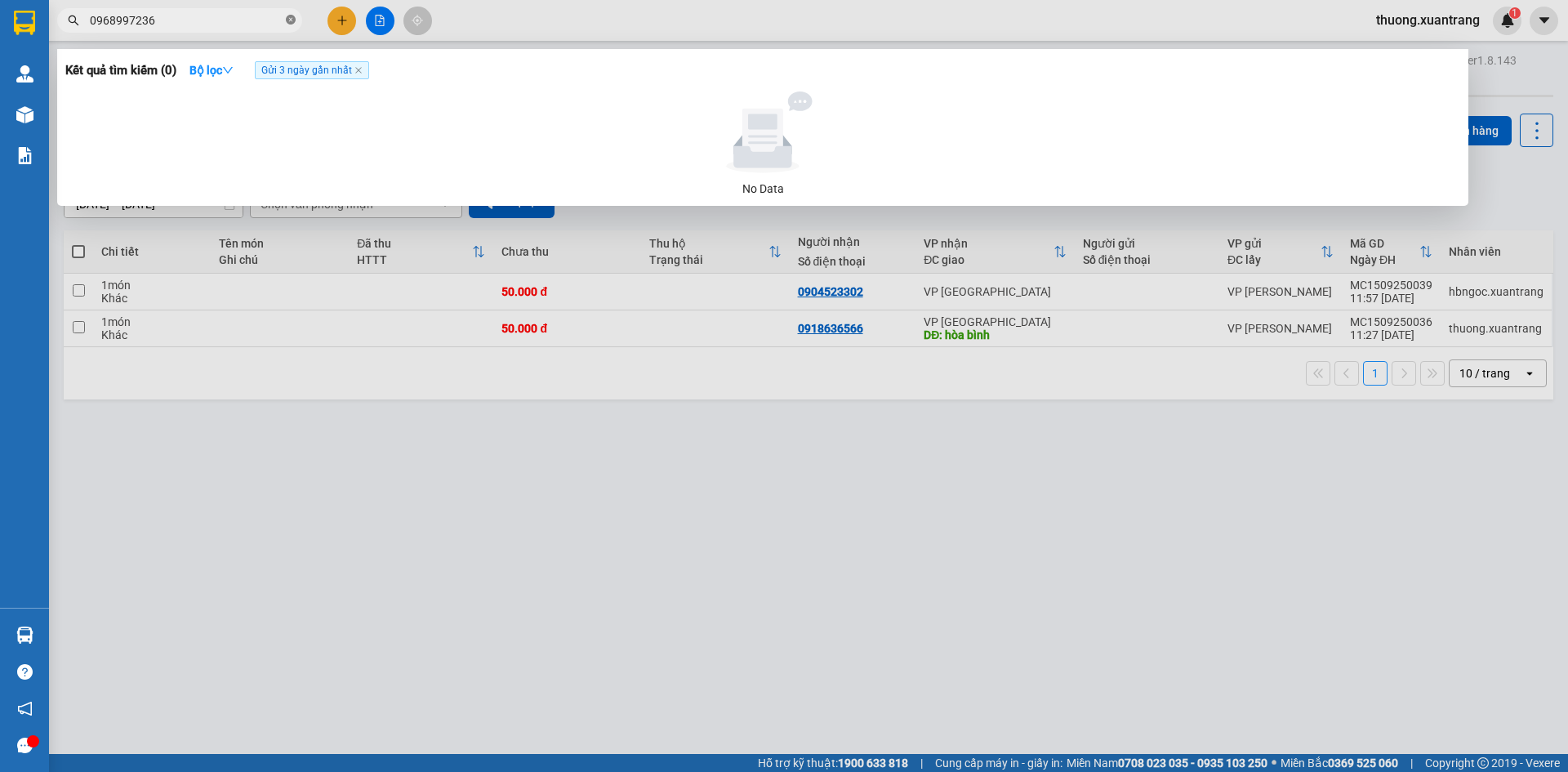
click at [290, 23] on icon "close-circle" at bounding box center [290, 19] width 10 height 10
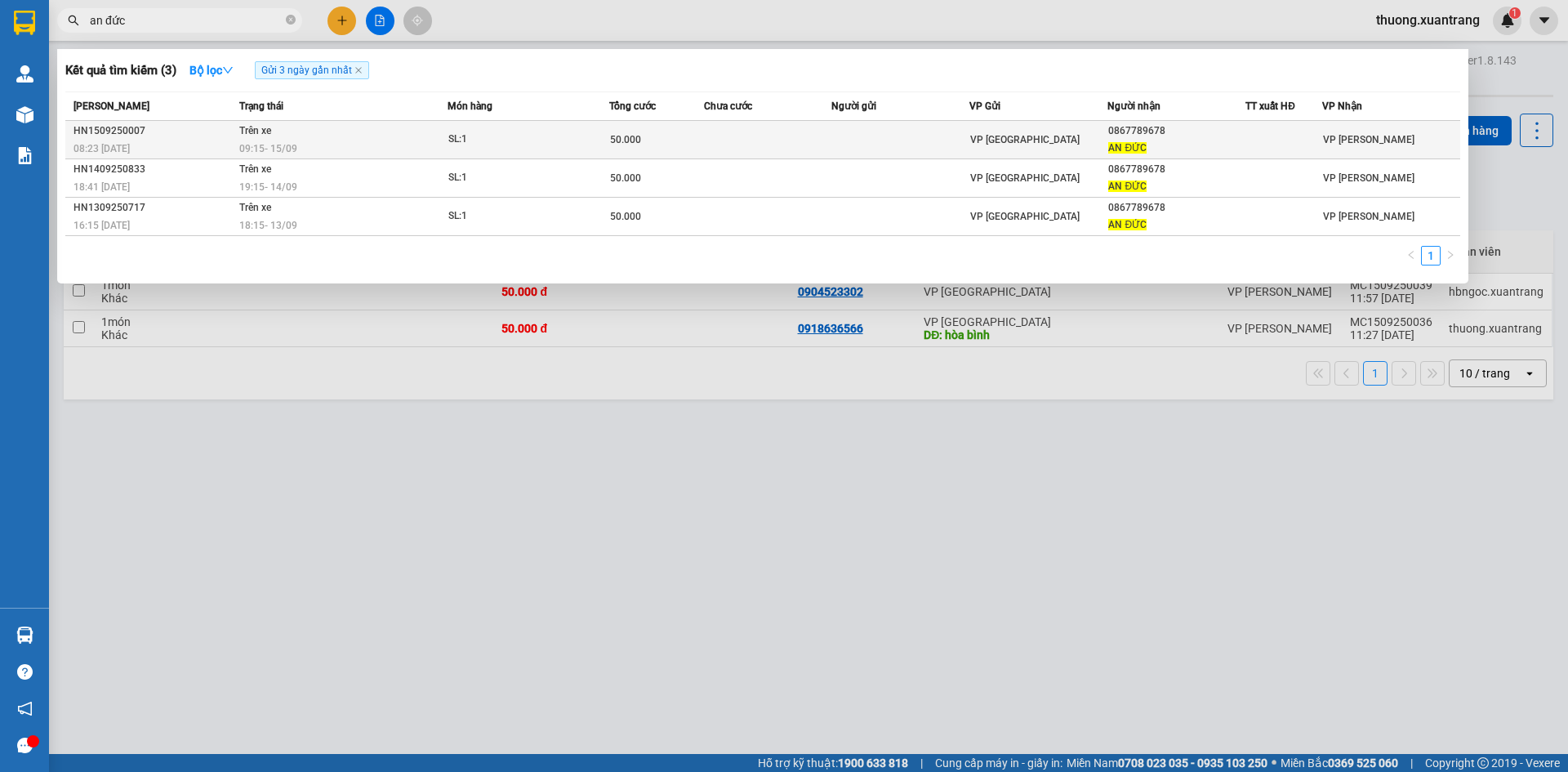
type input "an đức"
click at [395, 141] on div "09:15 - 15/09" at bounding box center [342, 149] width 208 height 18
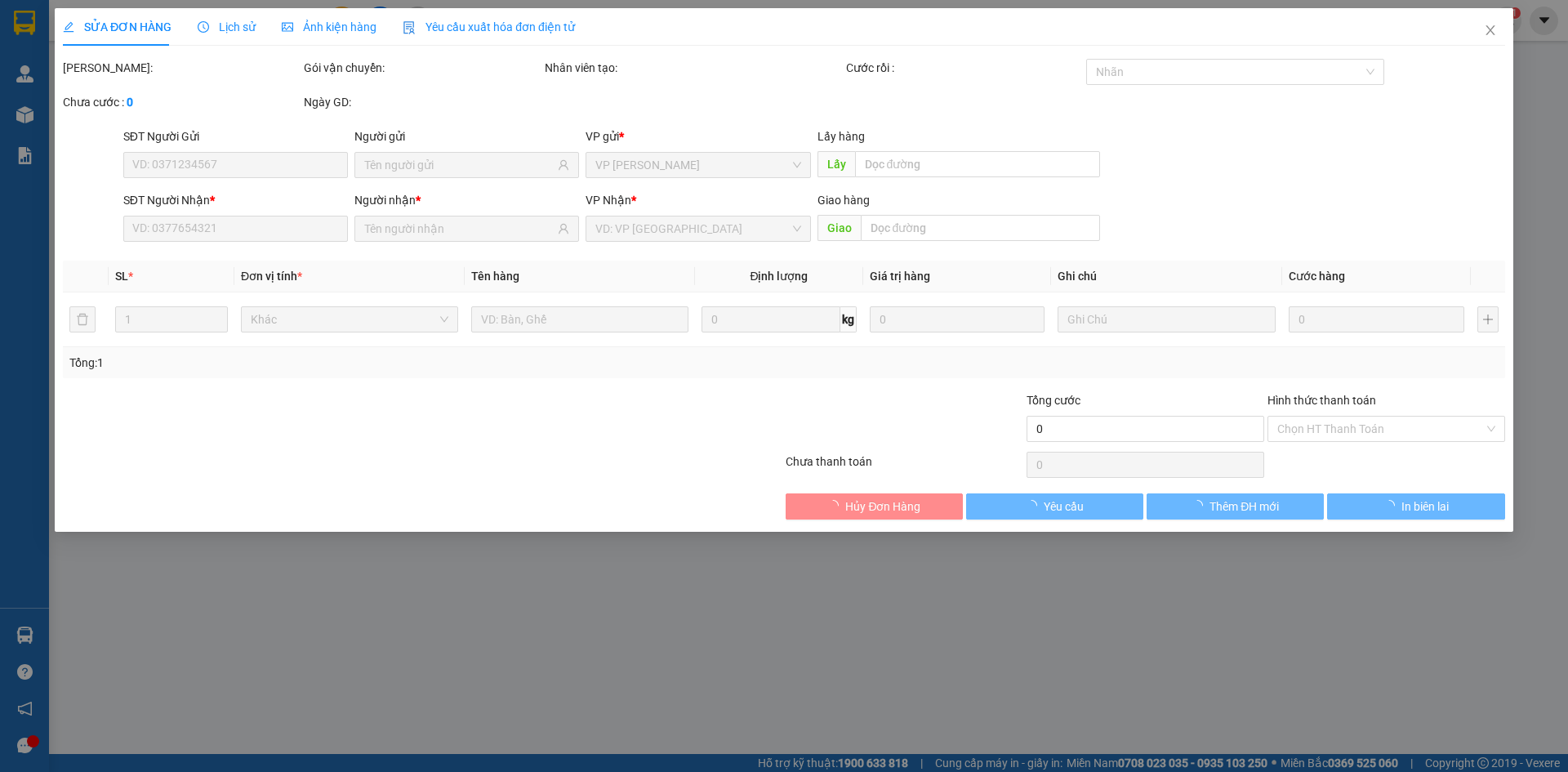
type input "0867789678"
type input "AN ĐỨC"
type input "50.000"
type input "0"
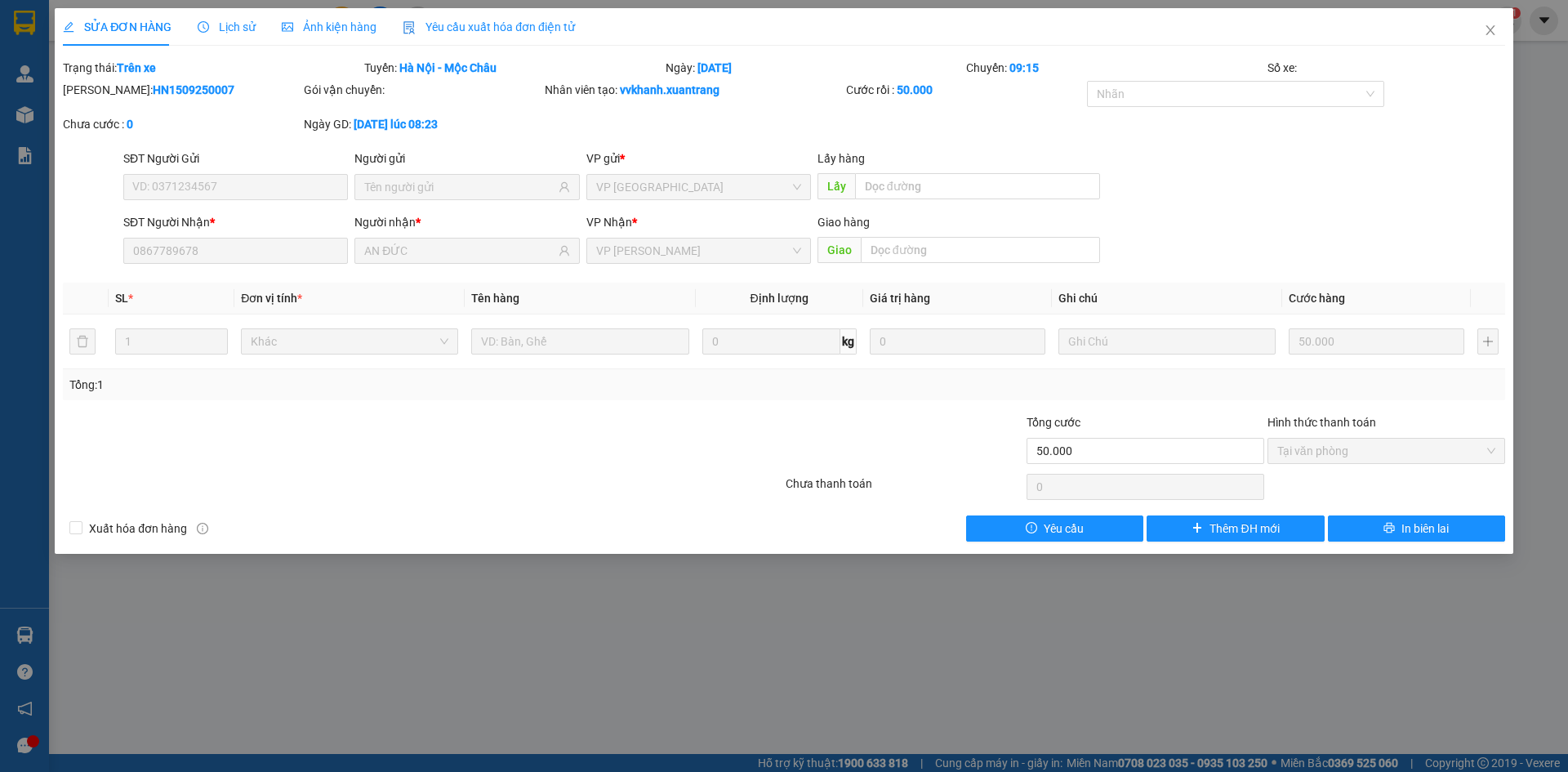
click at [323, 34] on div "Ảnh kiện hàng" at bounding box center [329, 27] width 95 height 18
